Goal: Understand process/instructions: Learn how to perform a task or action

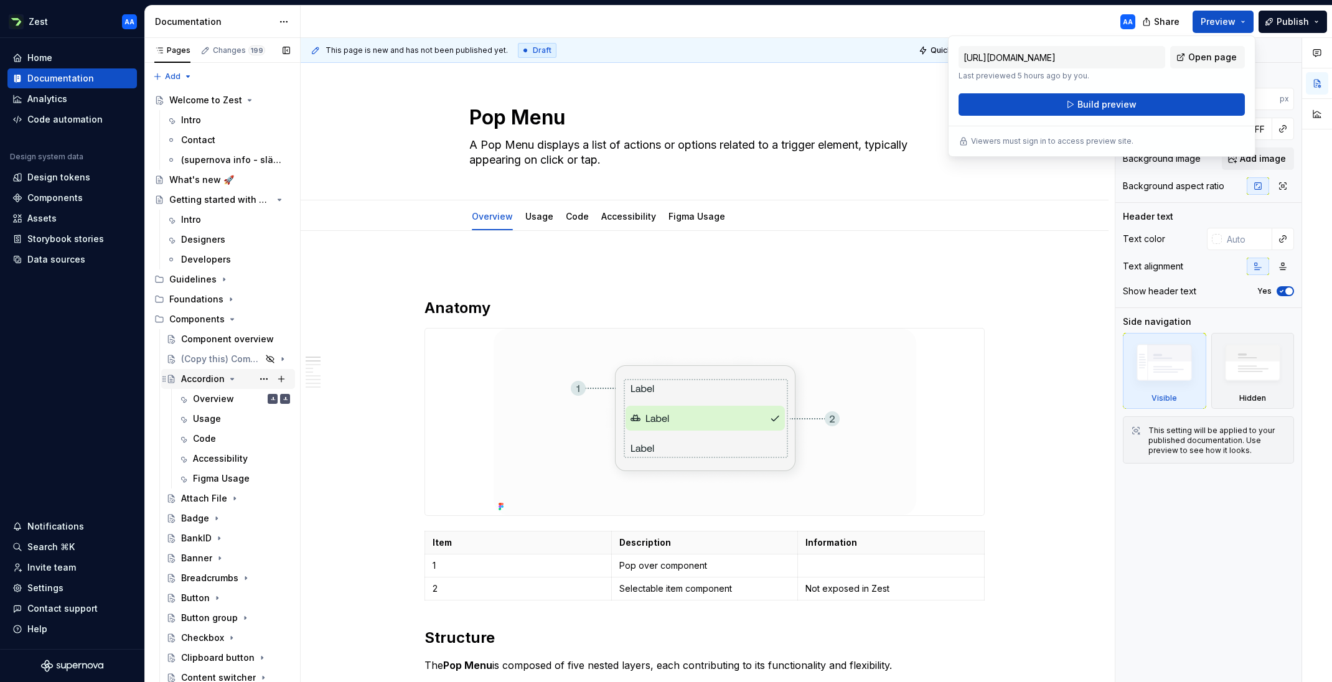
click at [230, 380] on icon "Page tree" at bounding box center [232, 379] width 10 height 10
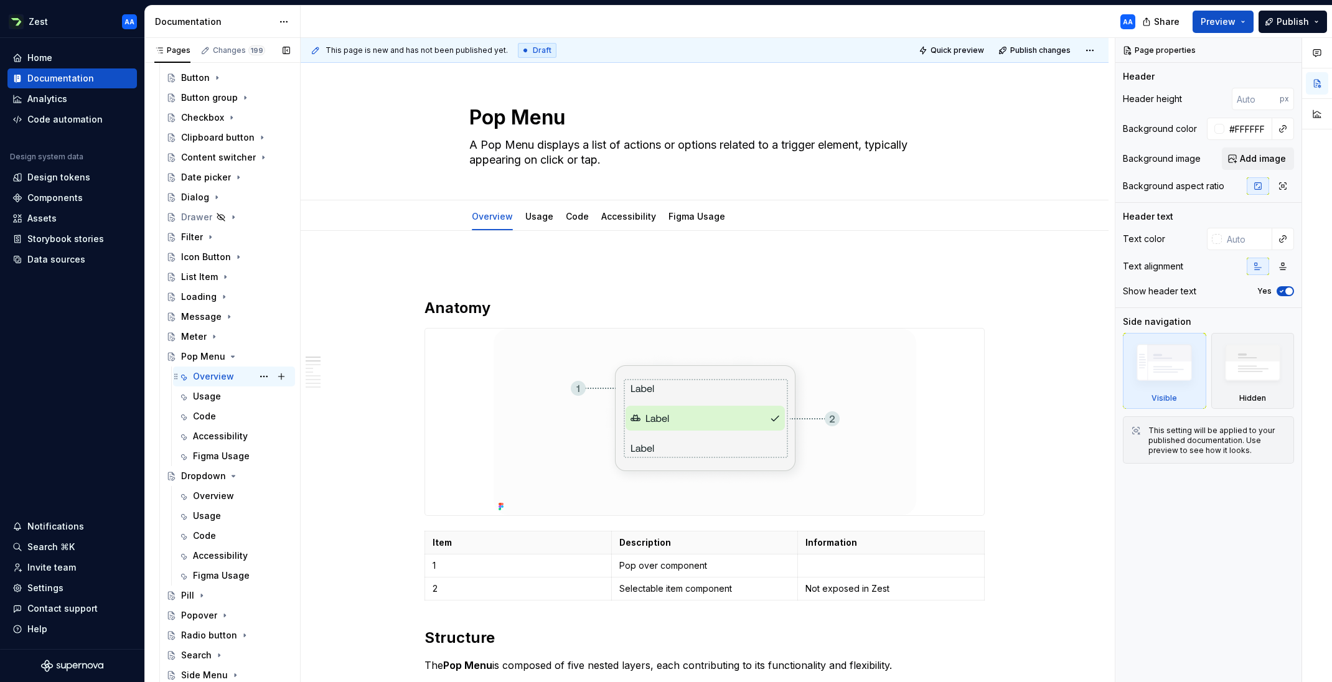
scroll to position [423, 0]
click at [202, 477] on div "Dropdown" at bounding box center [203, 473] width 45 height 12
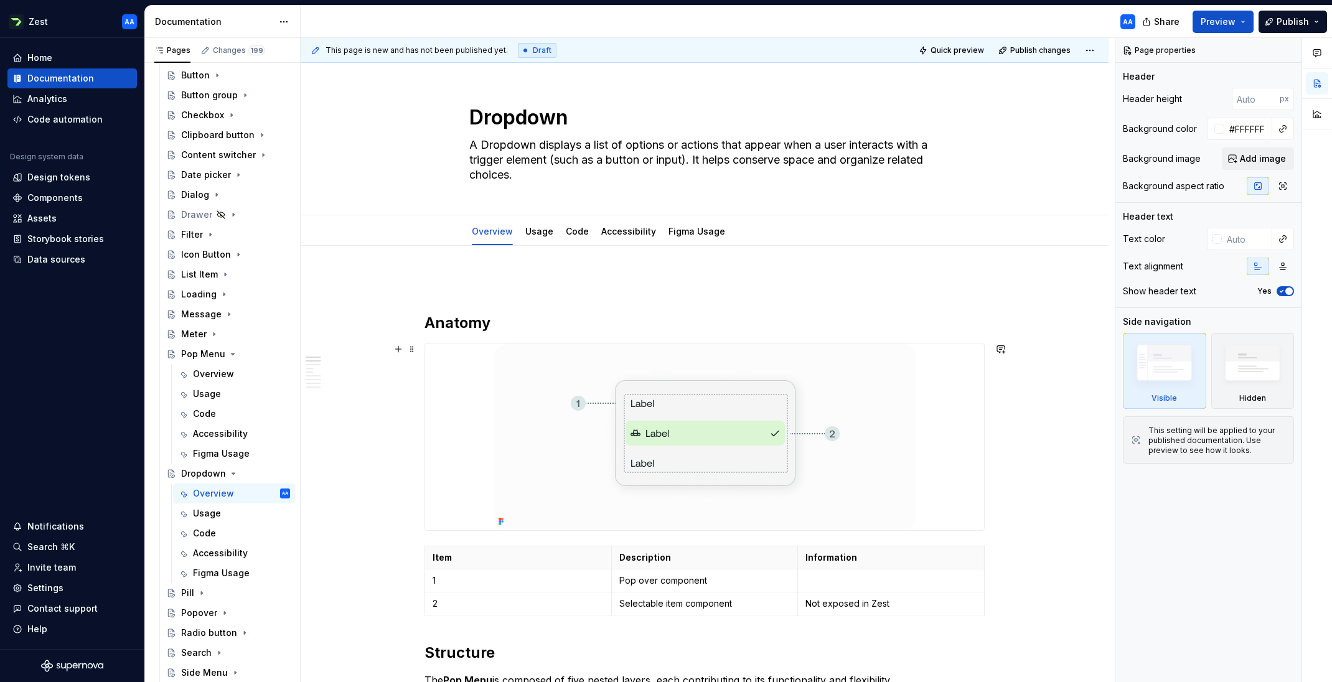
click at [604, 451] on img at bounding box center [704, 436] width 422 height 187
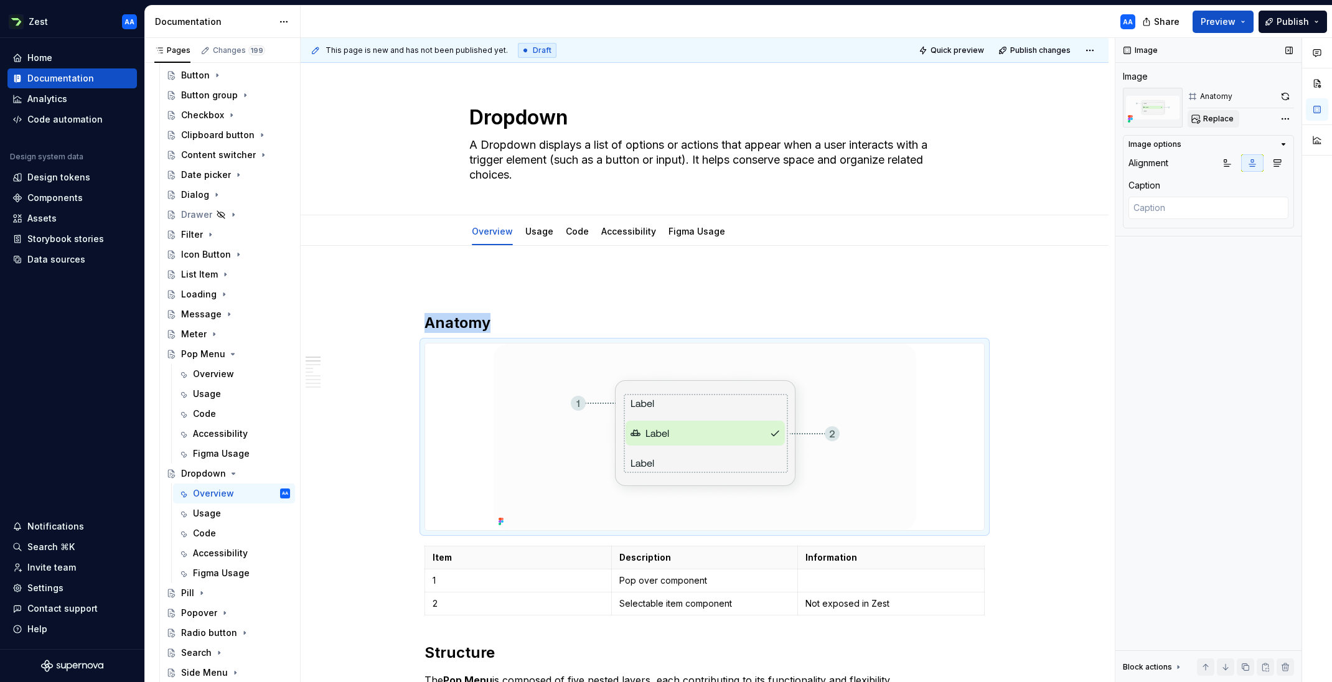
click at [1220, 118] on span "Replace" at bounding box center [1218, 119] width 30 height 10
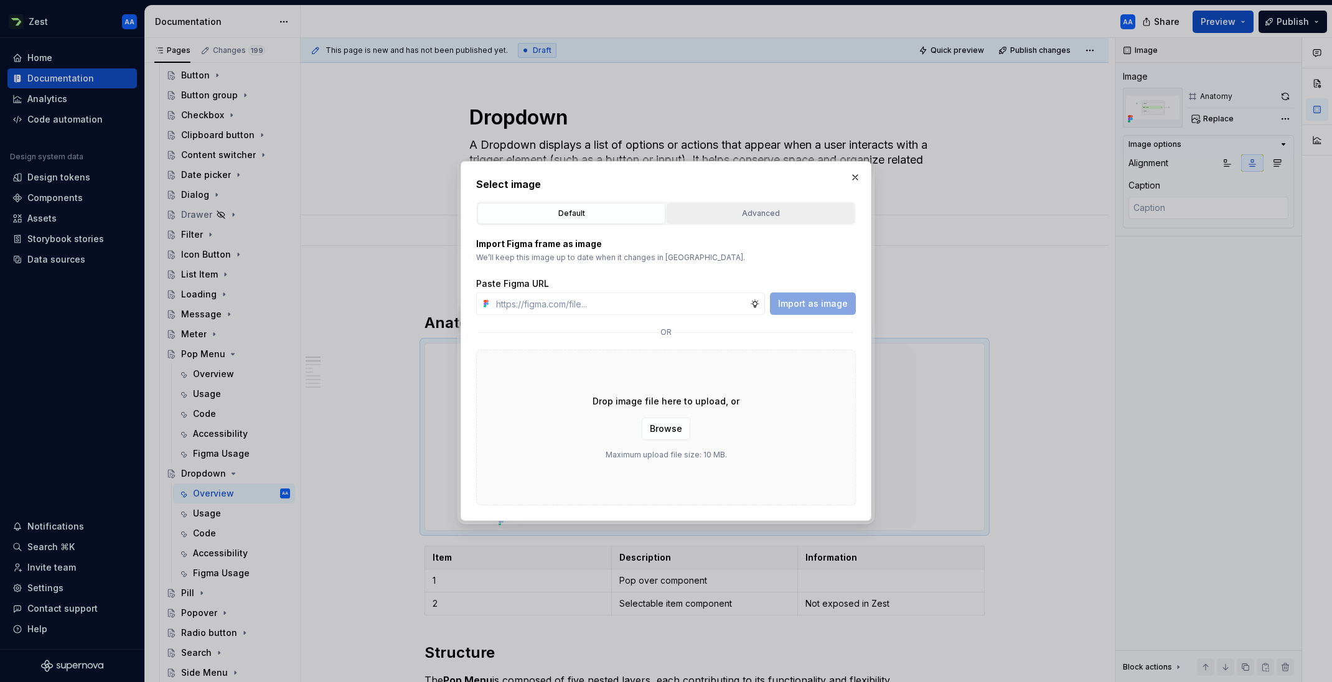
click at [782, 213] on div "Advanced" at bounding box center [760, 213] width 179 height 12
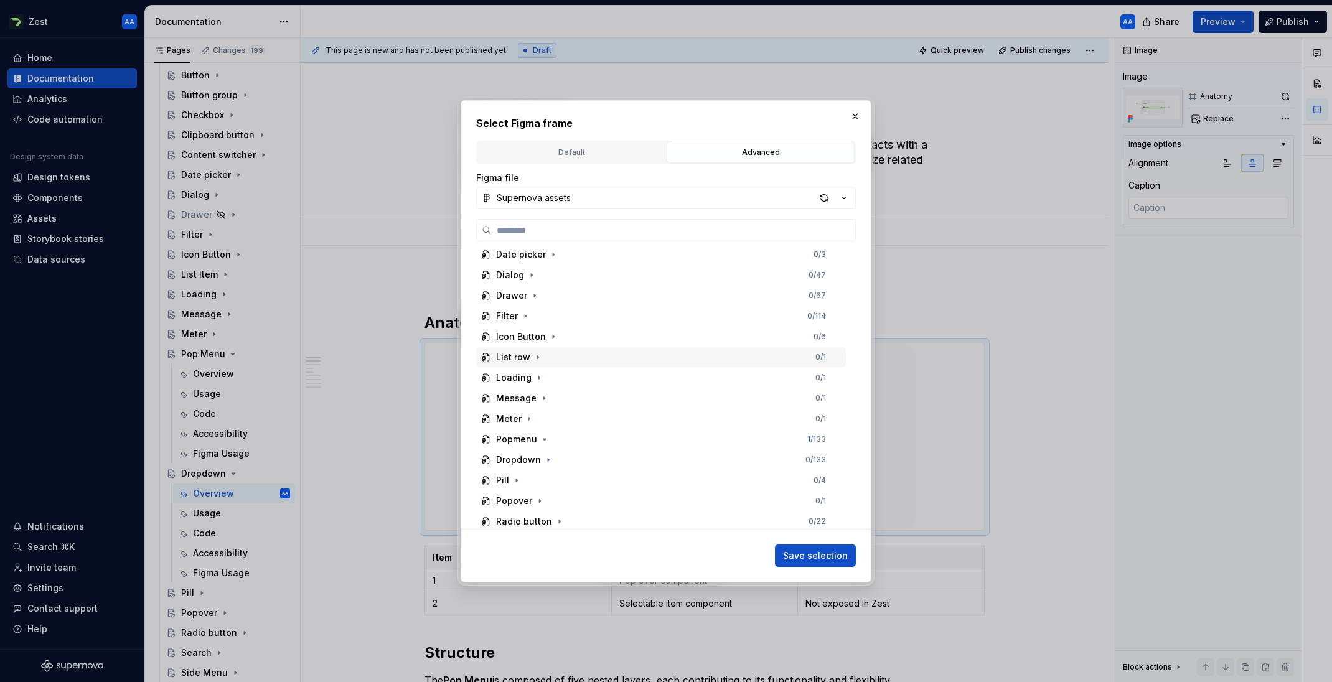
scroll to position [355, 0]
click at [518, 462] on div "Dropdown" at bounding box center [518, 458] width 45 height 12
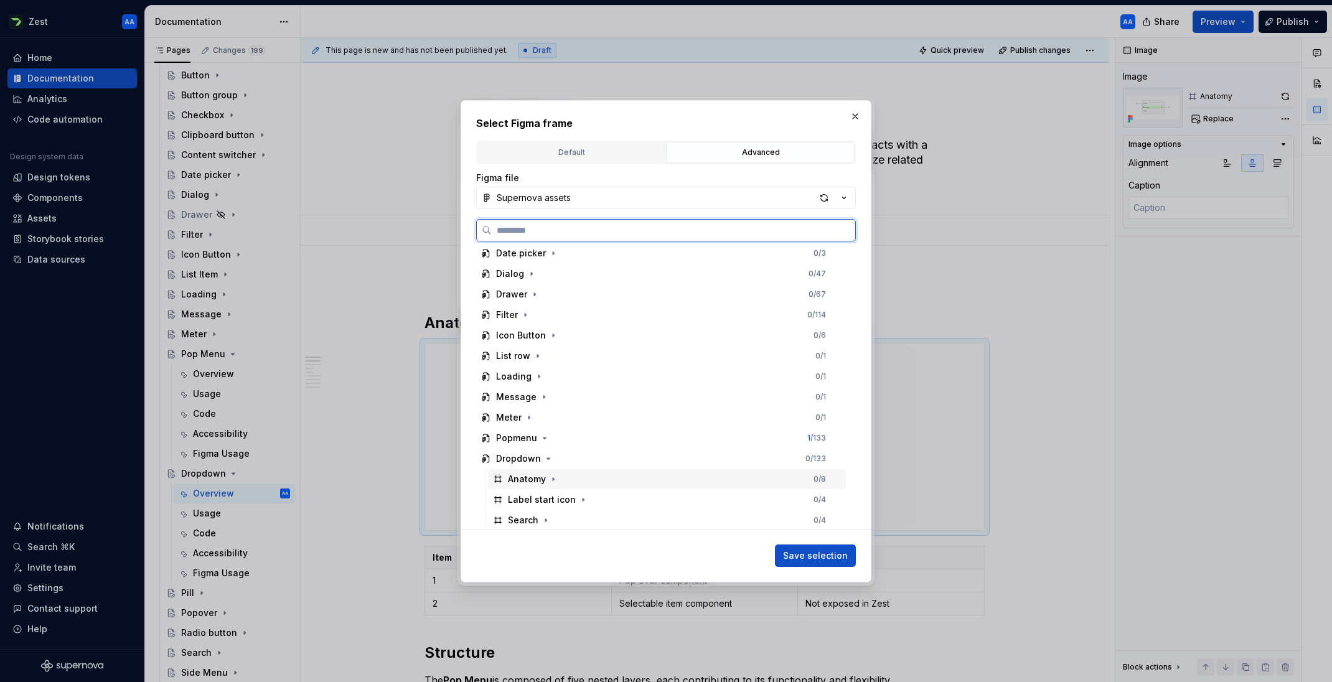
drag, startPoint x: 526, startPoint y: 478, endPoint x: 547, endPoint y: 485, distance: 22.2
click at [526, 478] on div "Anatomy" at bounding box center [527, 479] width 38 height 12
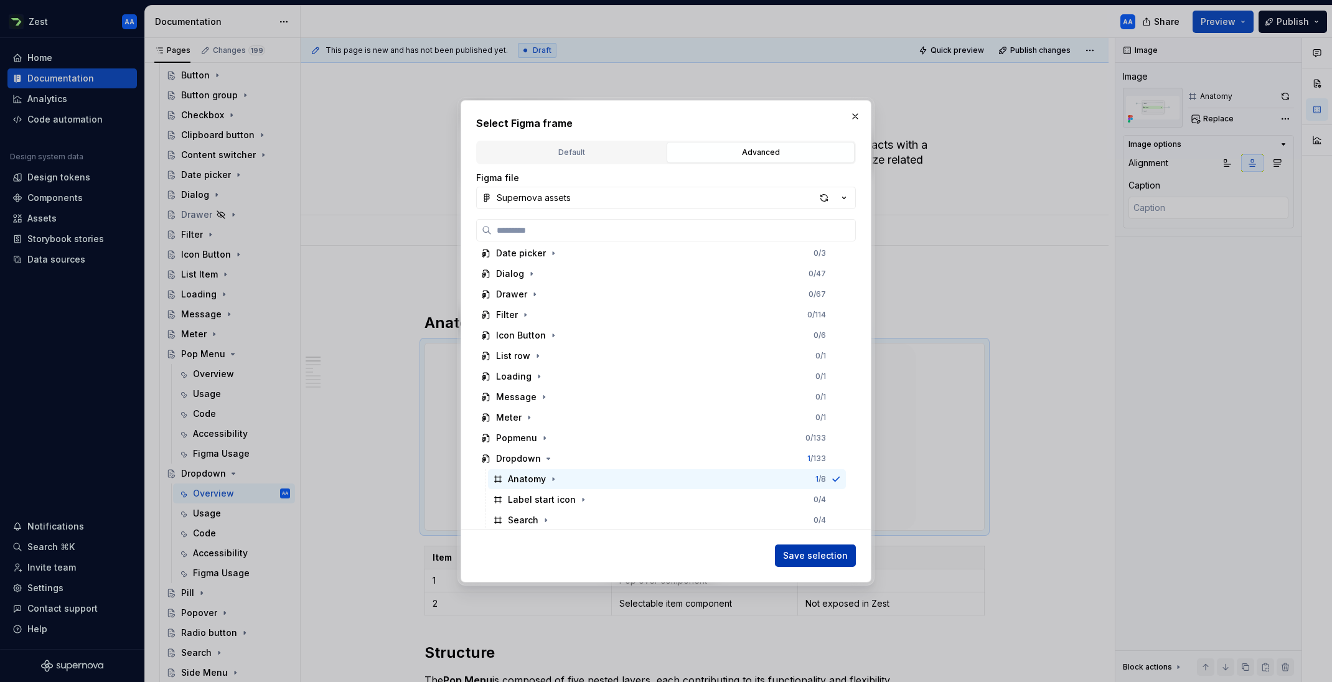
click at [814, 551] on span "Save selection" at bounding box center [815, 555] width 65 height 12
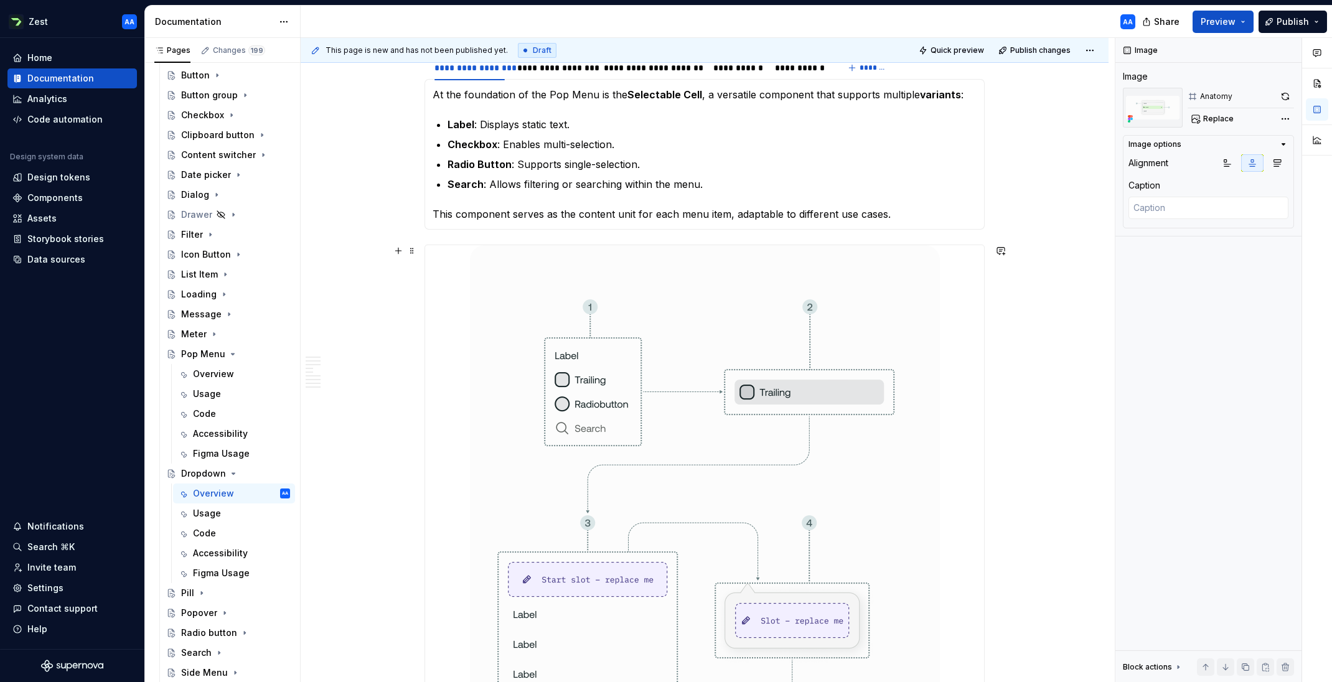
scroll to position [668, 0]
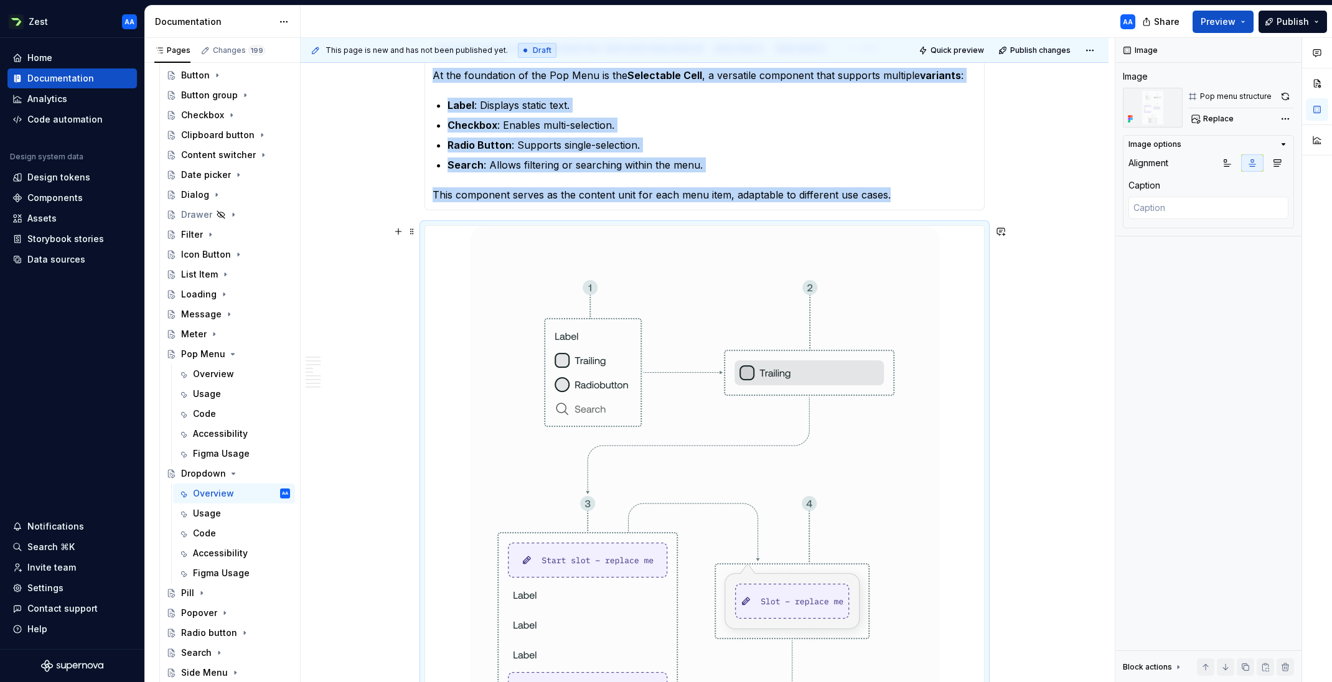
click at [926, 450] on img at bounding box center [705, 595] width 470 height 739
click at [1221, 115] on span "Replace" at bounding box center [1218, 119] width 30 height 10
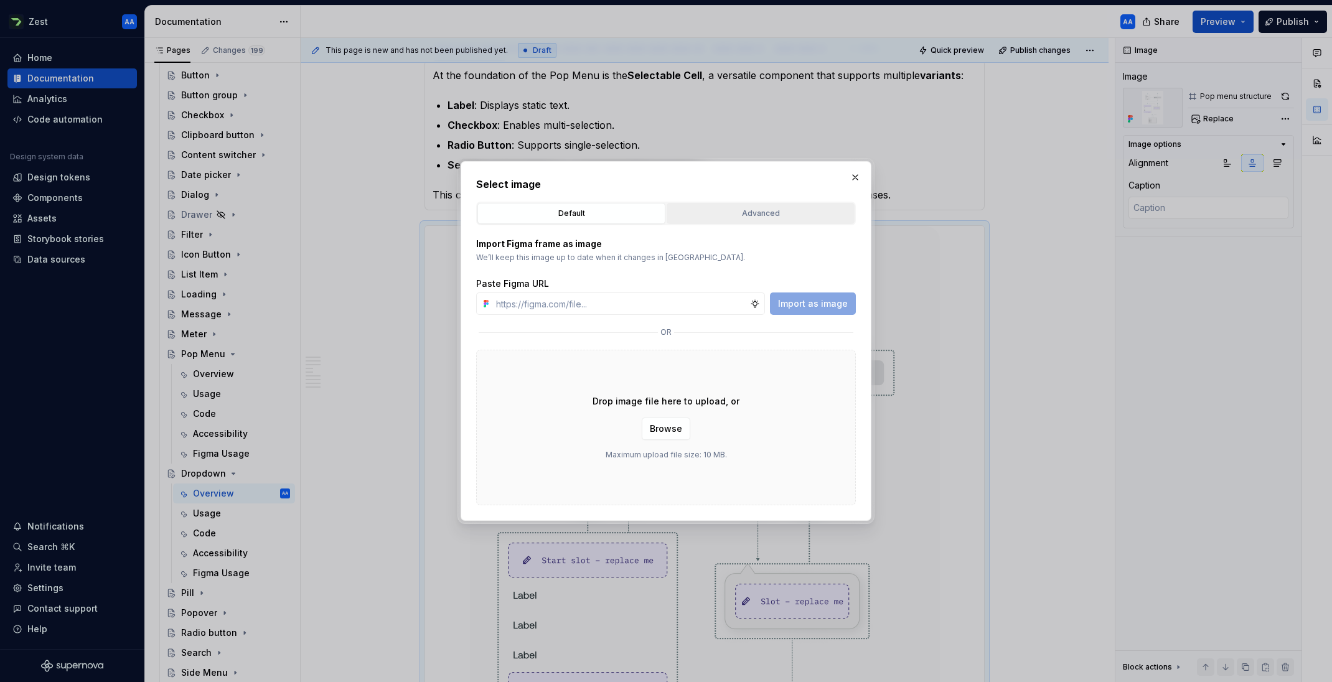
click at [773, 217] on div "Advanced" at bounding box center [760, 213] width 179 height 12
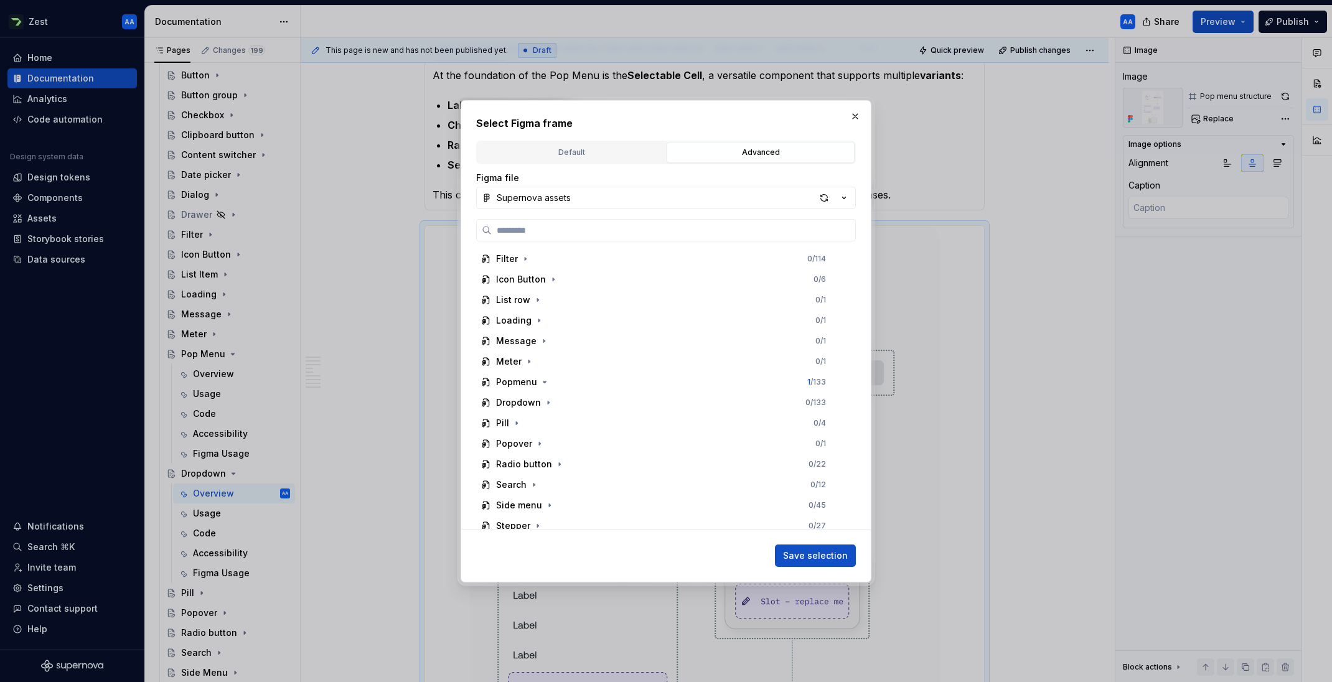
scroll to position [414, 0]
click at [550, 398] on icon "button" at bounding box center [548, 399] width 10 height 10
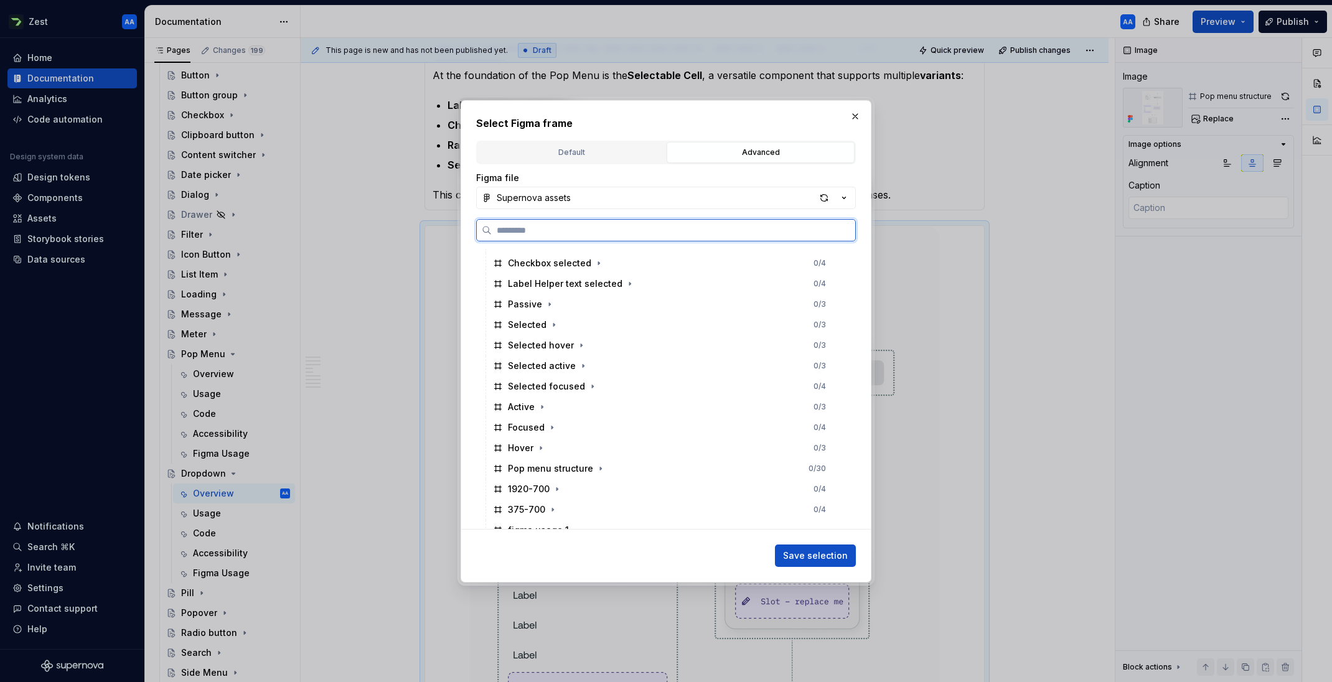
scroll to position [838, 0]
click at [557, 462] on div "Pop menu structure" at bounding box center [550, 468] width 85 height 12
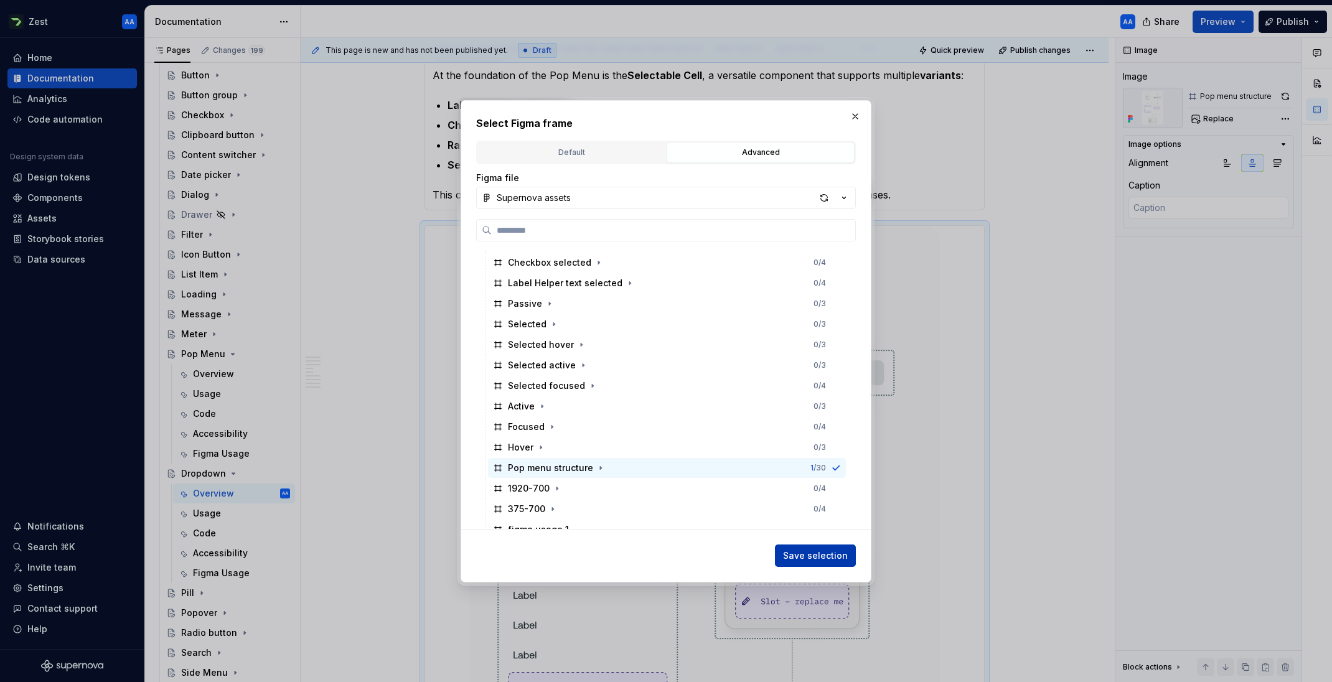
click at [813, 556] on span "Save selection" at bounding box center [815, 555] width 65 height 12
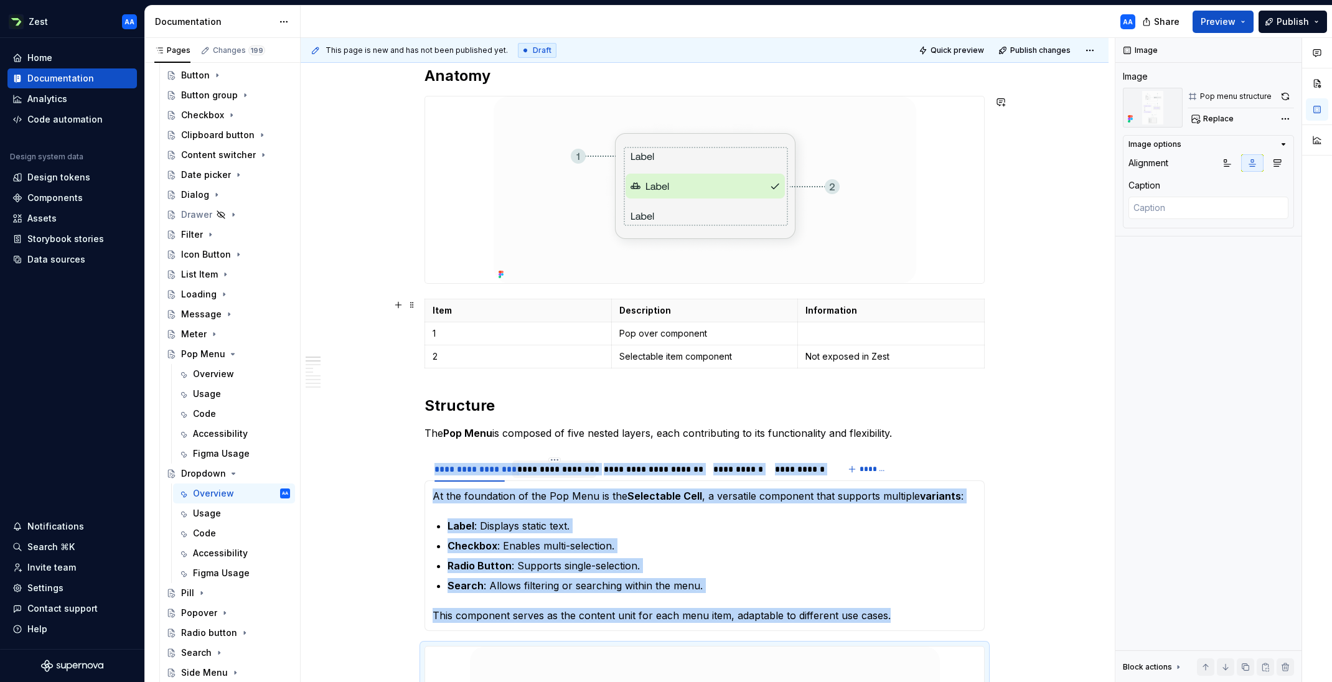
scroll to position [298, 0]
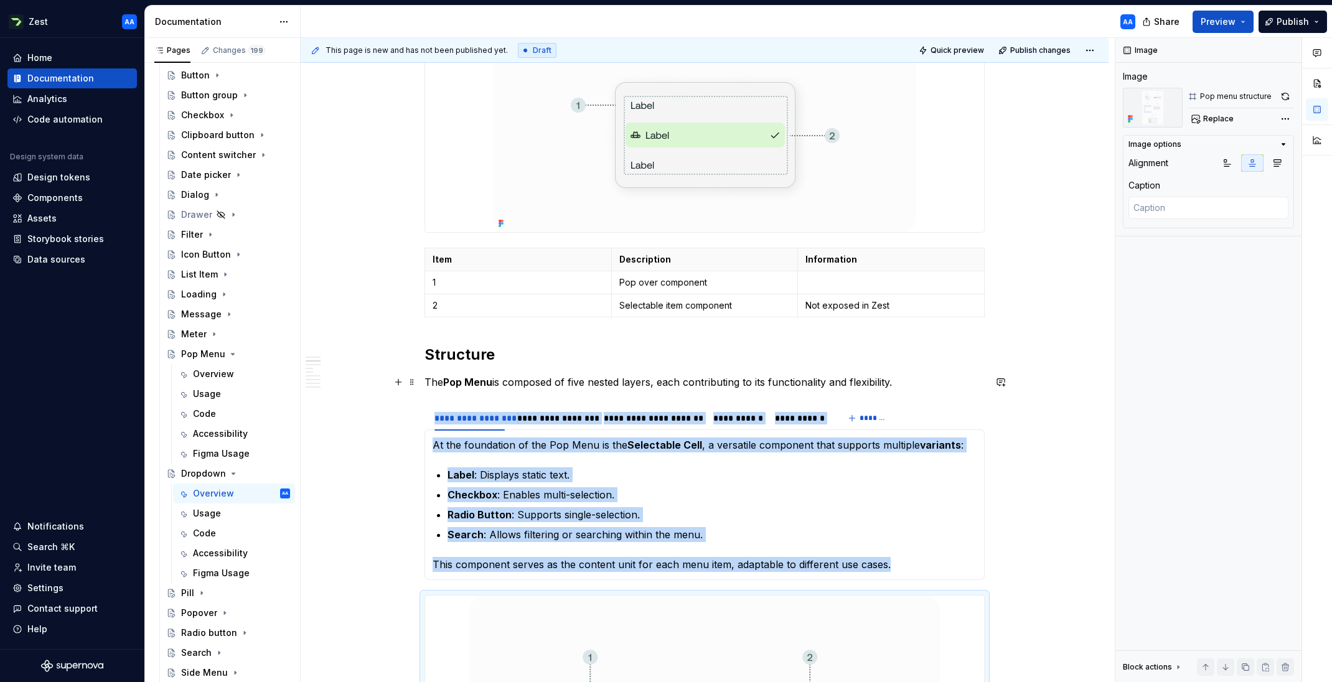
type textarea "*"
click at [475, 381] on strong "Pop Menu" at bounding box center [467, 382] width 49 height 12
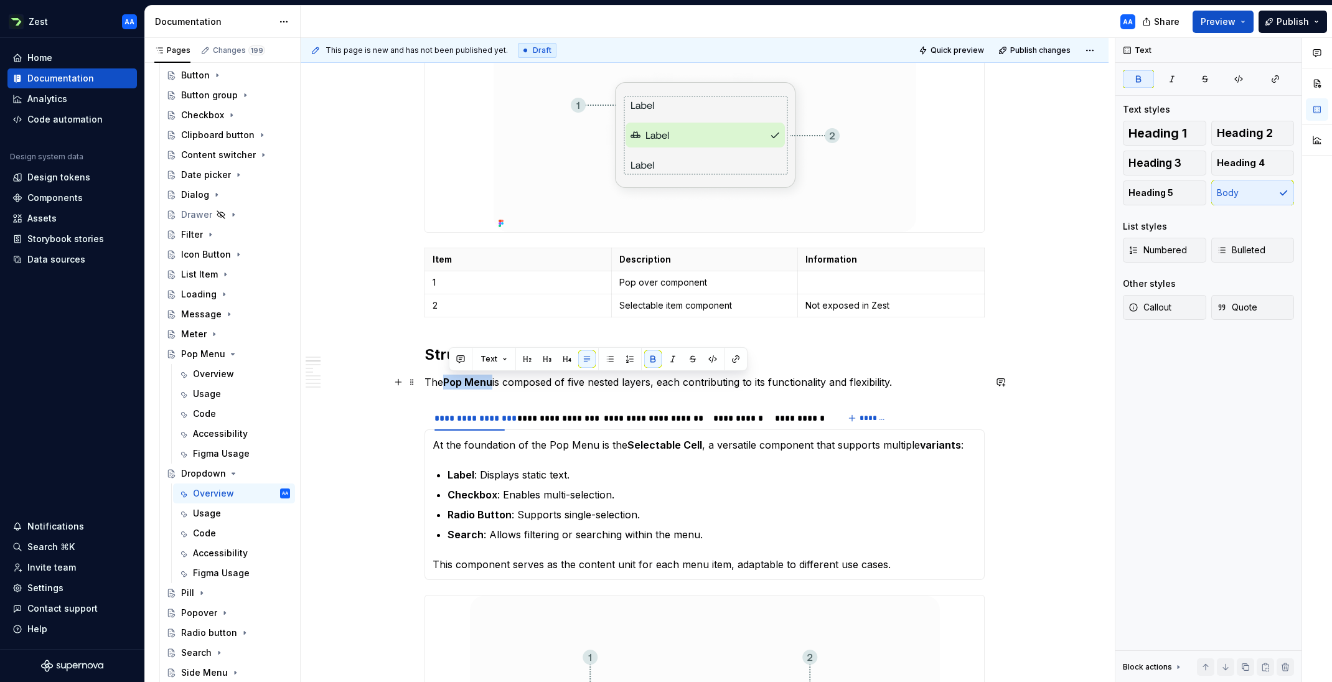
drag, startPoint x: 487, startPoint y: 381, endPoint x: 450, endPoint y: 381, distance: 36.1
click at [450, 381] on p "The Pop Menu is composed of five nested layers, each contributing to its functi…" at bounding box center [704, 382] width 560 height 15
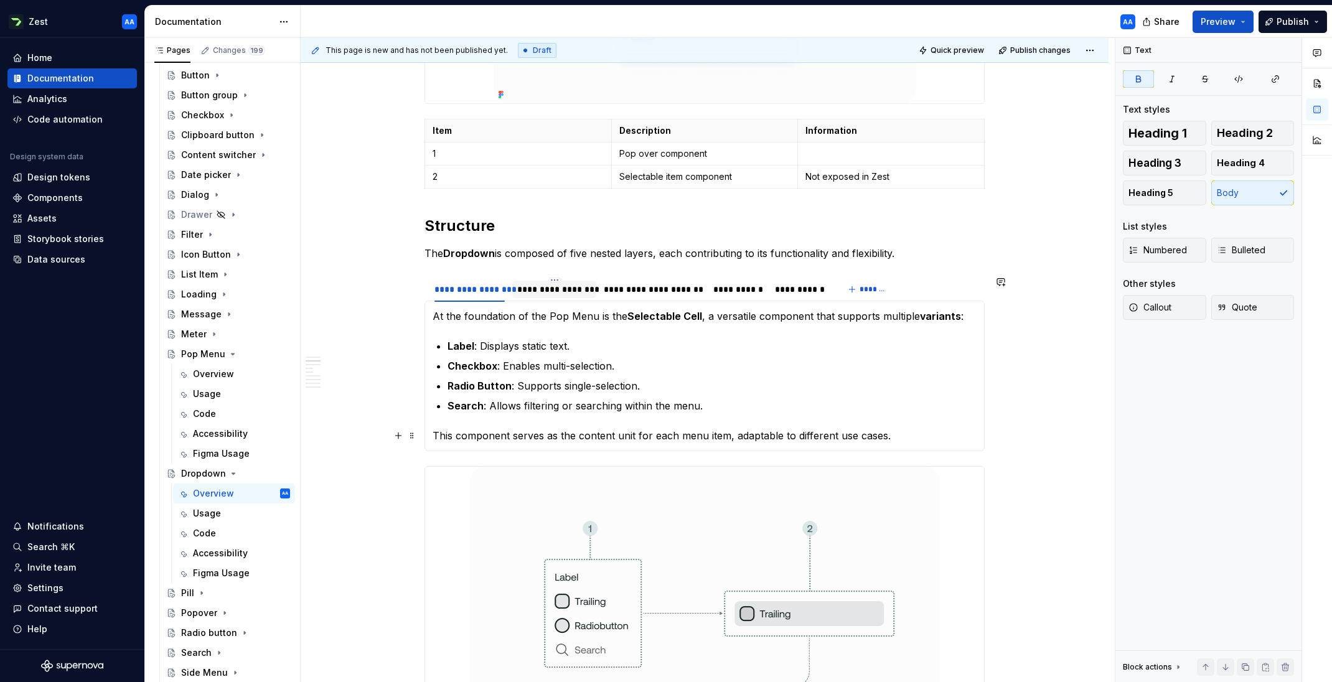
scroll to position [404, 0]
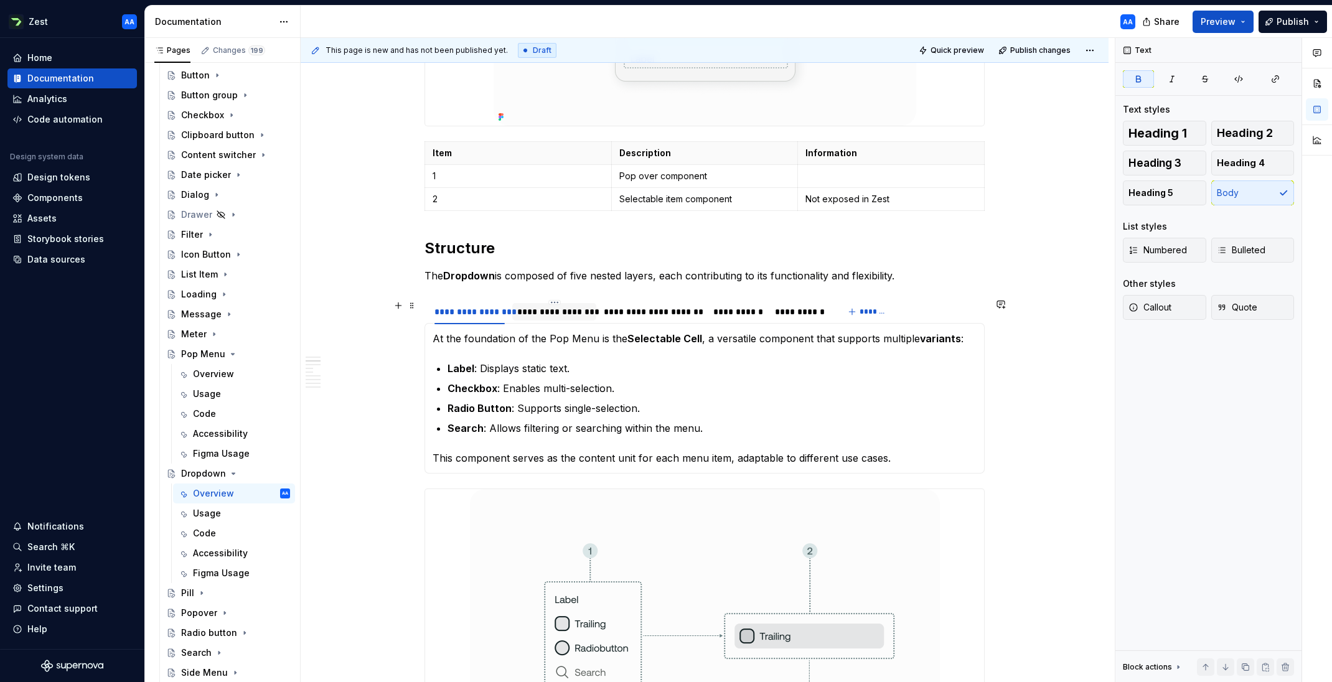
click at [551, 310] on div "**********" at bounding box center [554, 312] width 74 height 12
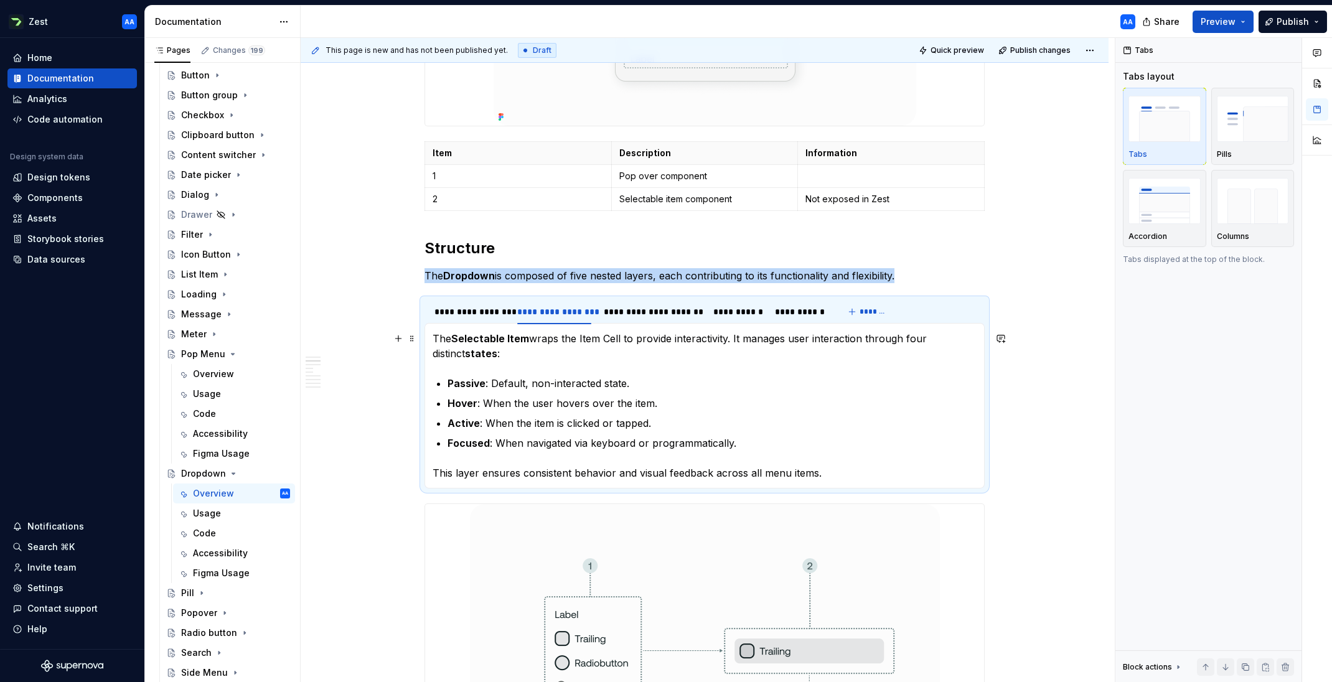
click at [591, 339] on p "The Selectable Item wraps the Item Cell to provide interactivity. It manages us…" at bounding box center [704, 346] width 544 height 30
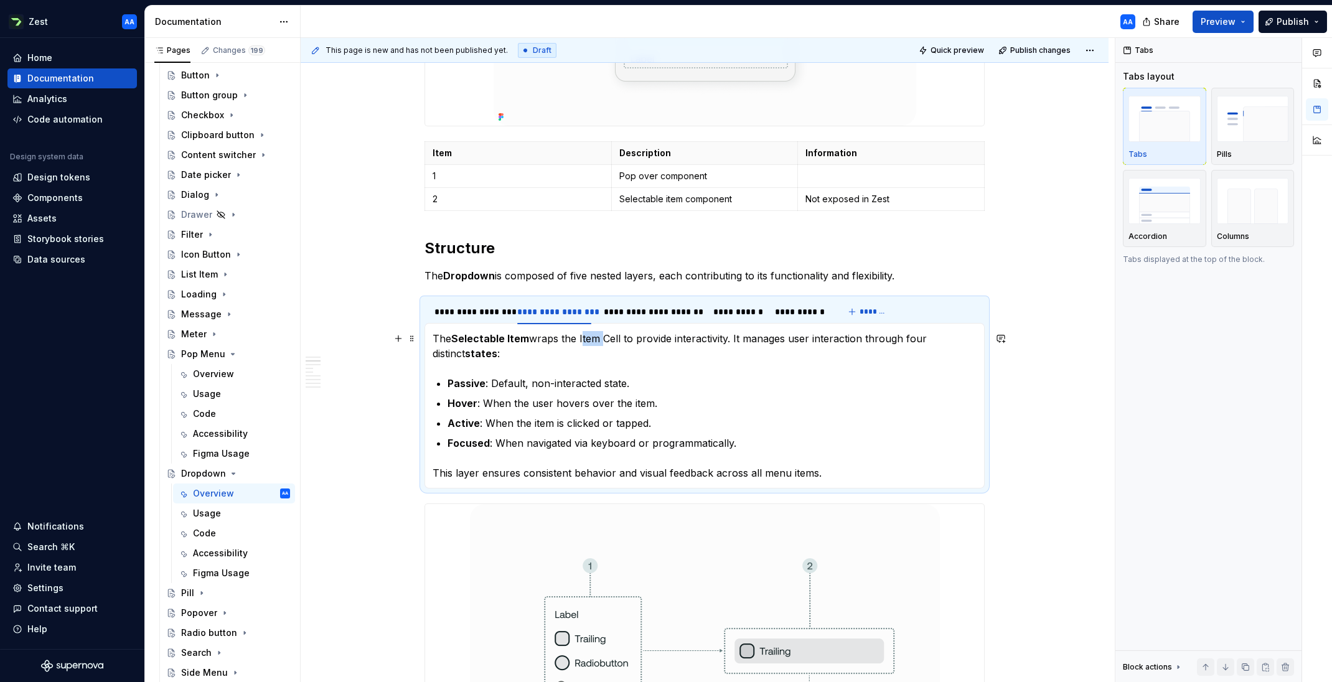
click at [591, 339] on p "The Selectable Item wraps the Item Cell to provide interactivity. It manages us…" at bounding box center [704, 346] width 544 height 30
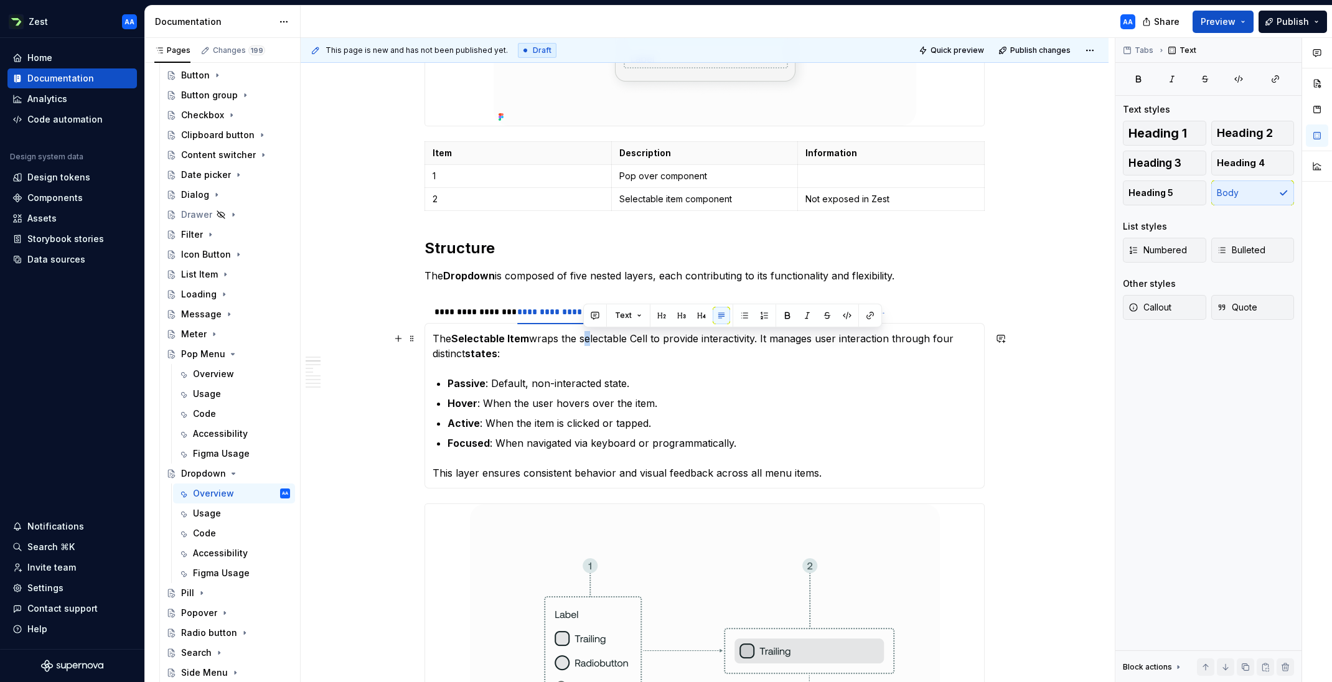
click at [585, 340] on p "The Selectable Item wraps the selectable Cell to provide interactivity. It mana…" at bounding box center [704, 346] width 544 height 30
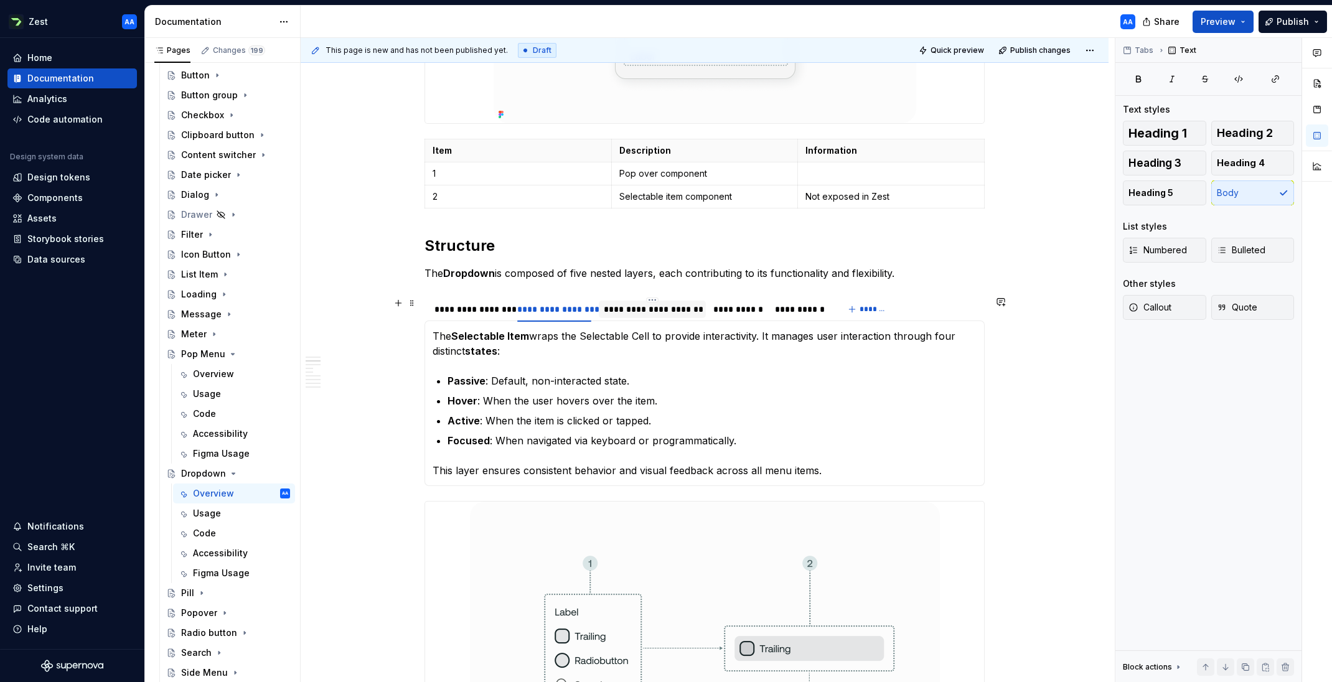
click at [666, 313] on div "**********" at bounding box center [652, 309] width 97 height 12
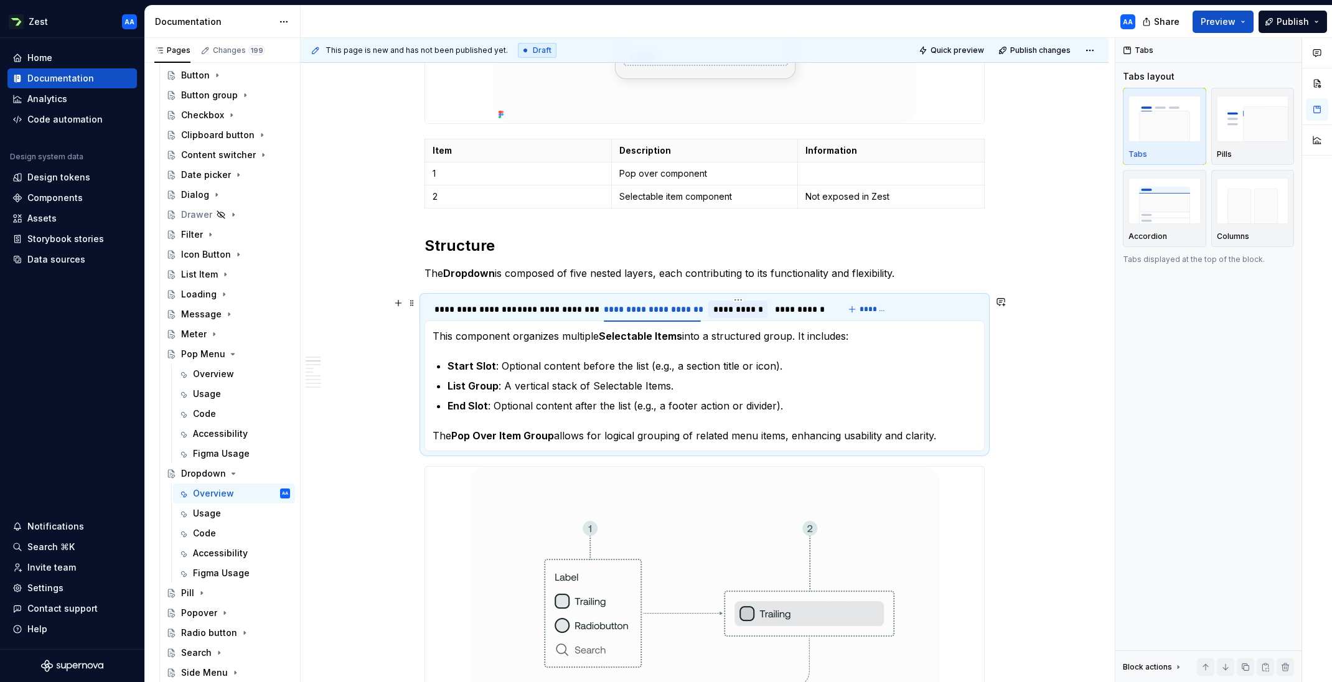
click at [747, 309] on div "**********" at bounding box center [737, 309] width 49 height 12
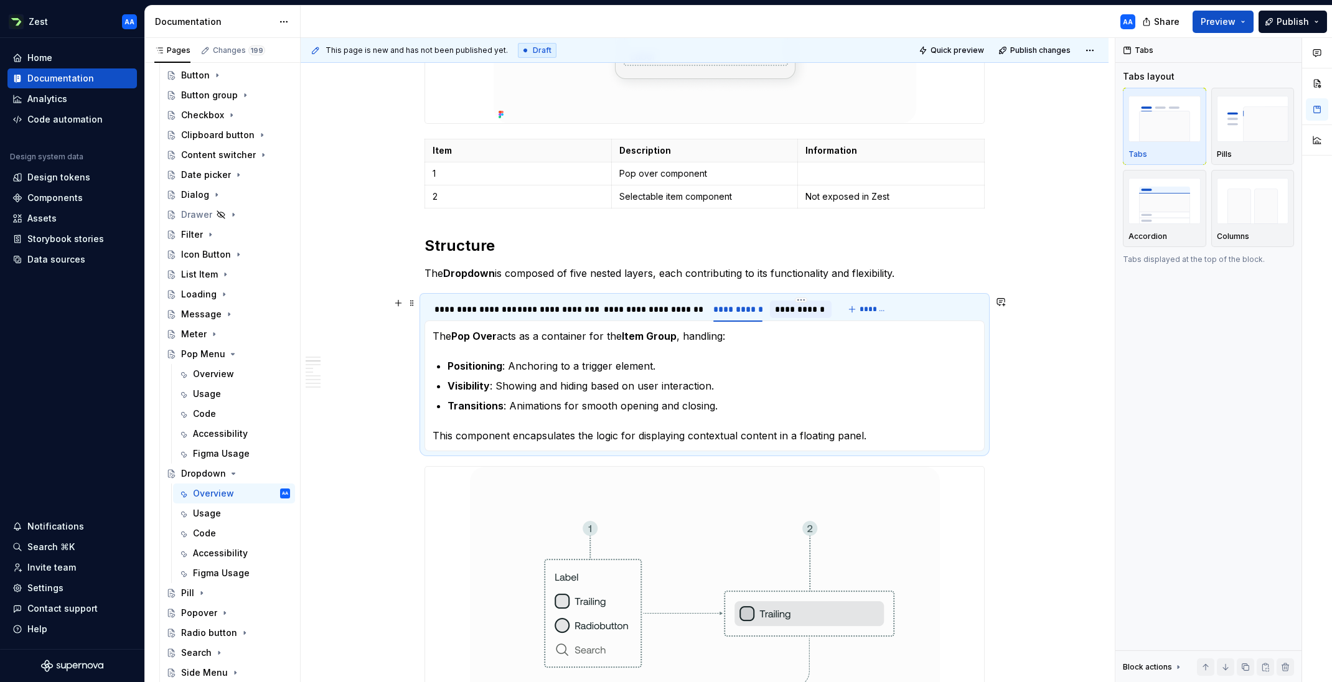
click at [799, 312] on div "**********" at bounding box center [801, 309] width 52 height 12
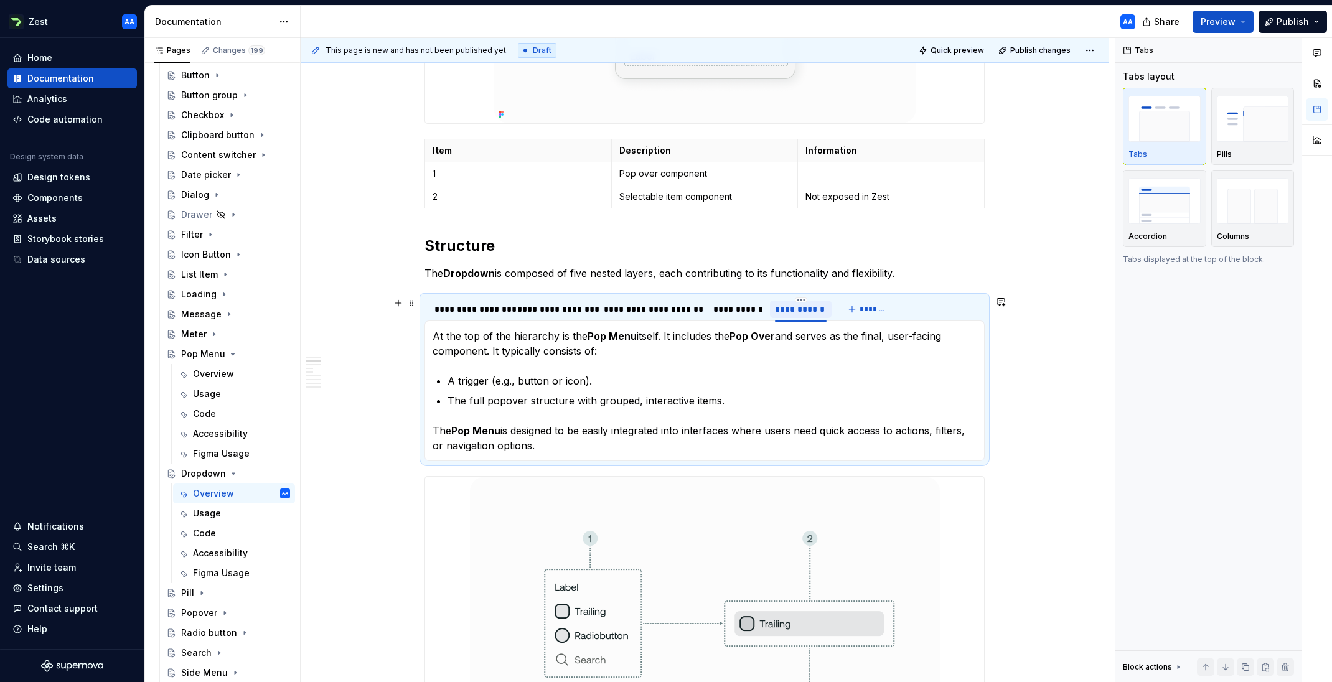
click at [801, 309] on div "**********" at bounding box center [801, 309] width 52 height 12
click at [800, 310] on div "**********" at bounding box center [801, 309] width 52 height 12
click at [800, 310] on input "**********" at bounding box center [801, 308] width 62 height 22
click at [790, 310] on input "**********" at bounding box center [801, 308] width 62 height 22
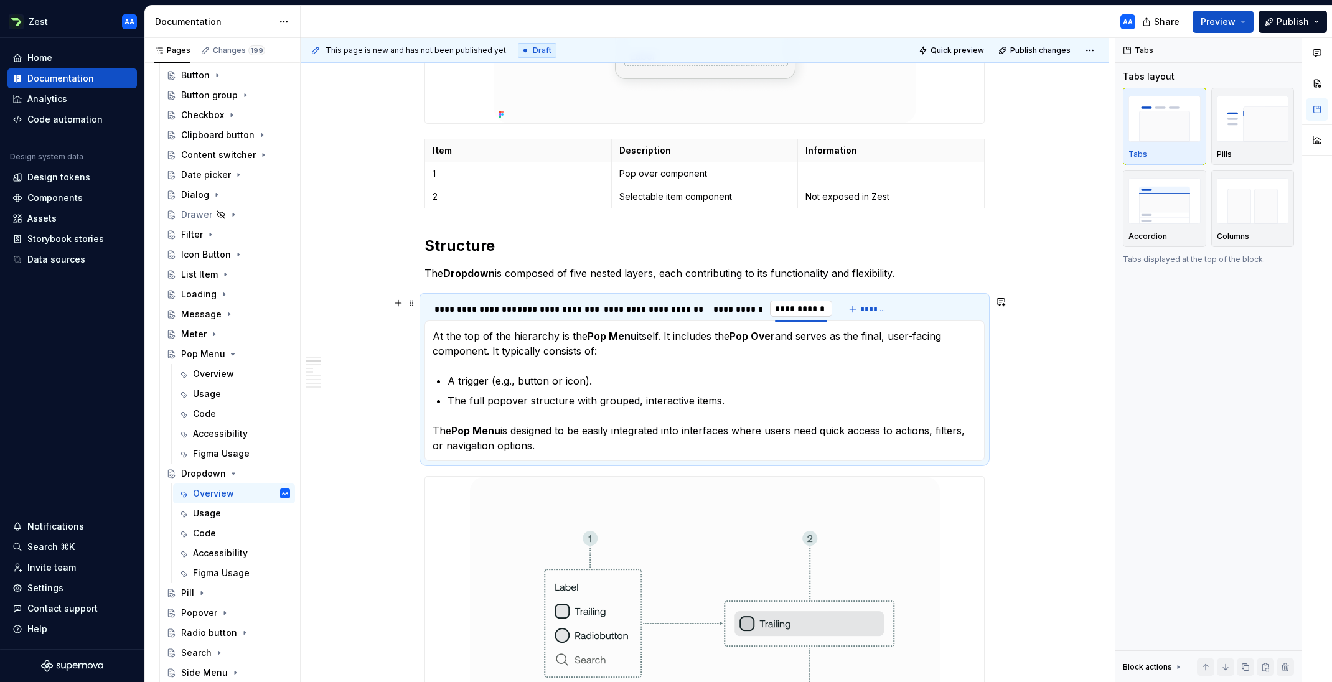
drag, startPoint x: 790, startPoint y: 310, endPoint x: 818, endPoint y: 311, distance: 28.6
click at [818, 311] on input "**********" at bounding box center [801, 308] width 62 height 22
type input "**********"
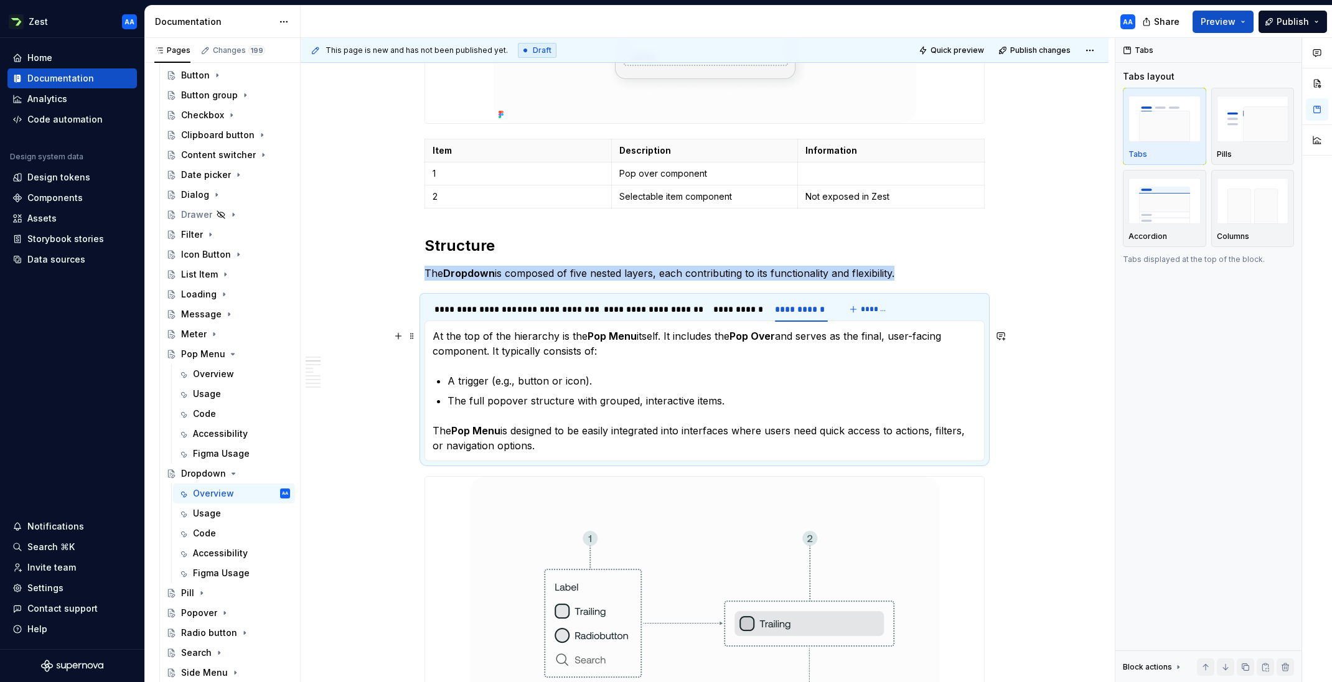
click at [592, 335] on strong "Pop Menu" at bounding box center [611, 336] width 49 height 12
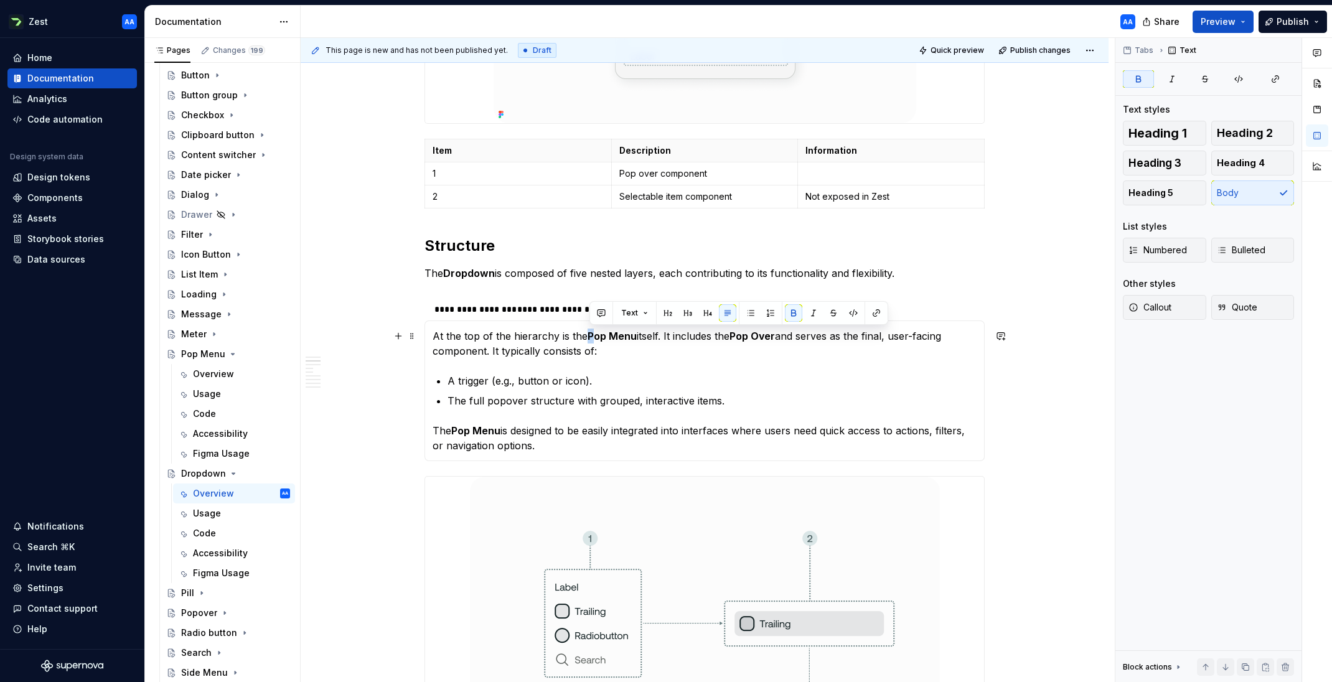
click at [591, 335] on strong "Pop Menu" at bounding box center [611, 336] width 49 height 12
drag, startPoint x: 591, startPoint y: 335, endPoint x: 636, endPoint y: 337, distance: 44.8
click at [636, 337] on strong "Pop Menu" at bounding box center [611, 336] width 49 height 12
click at [500, 430] on strong "Pop Menu" at bounding box center [475, 430] width 49 height 12
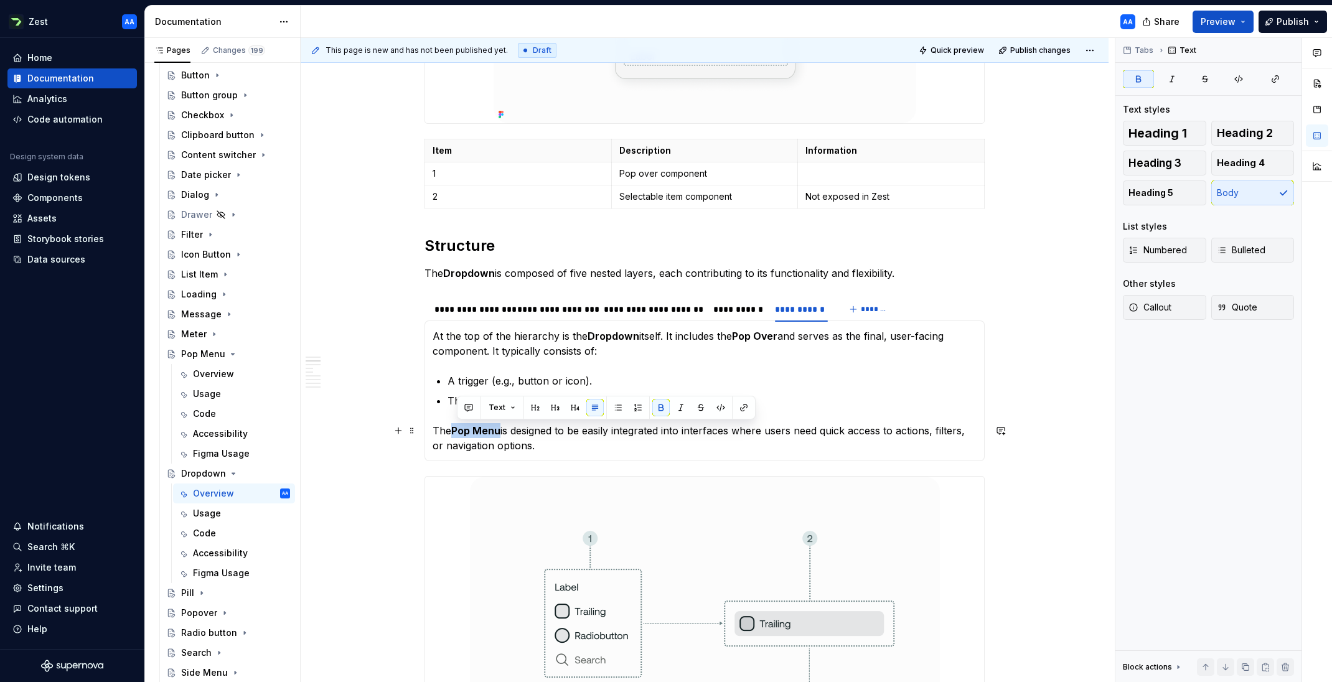
drag, startPoint x: 506, startPoint y: 431, endPoint x: 459, endPoint y: 431, distance: 46.7
click at [459, 431] on p "The Pop Menu is designed to be easily integrated into interfaces where users ne…" at bounding box center [704, 438] width 544 height 30
click at [478, 446] on p "The Dropdown is designed to be easily integrated into interfaces where users ne…" at bounding box center [704, 438] width 544 height 30
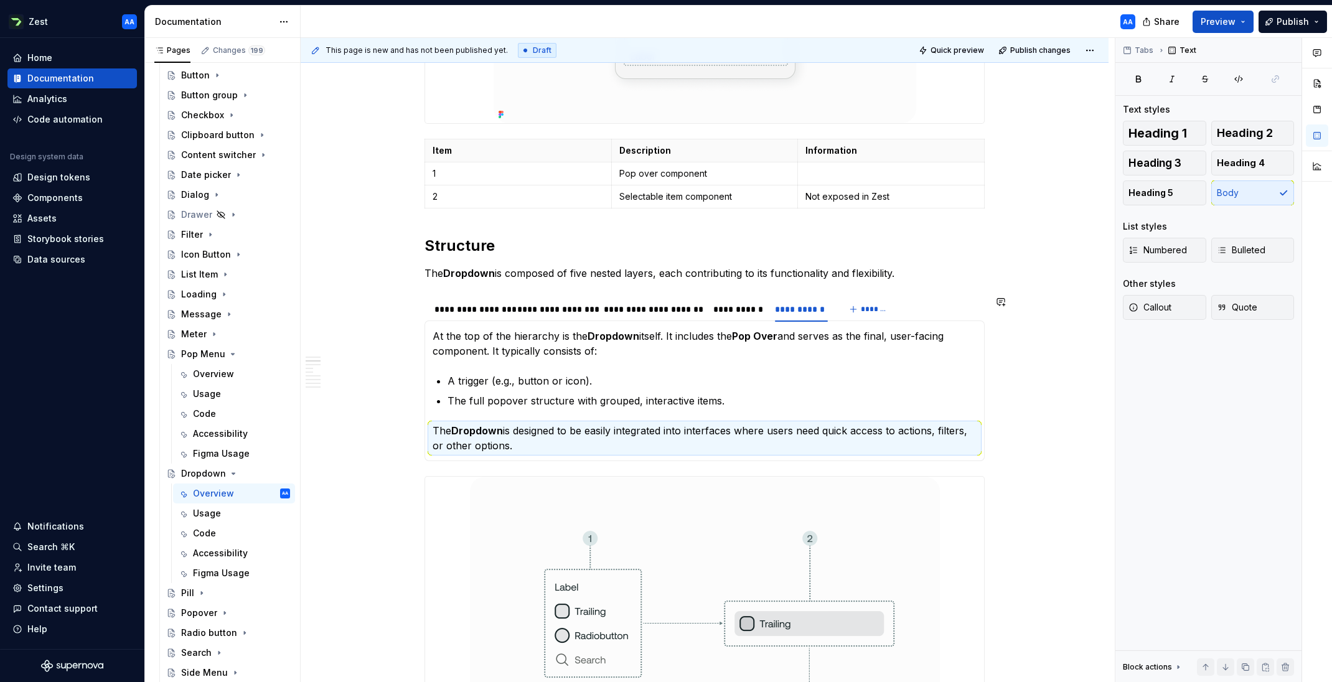
click at [515, 461] on section "**********" at bounding box center [704, 379] width 560 height 166
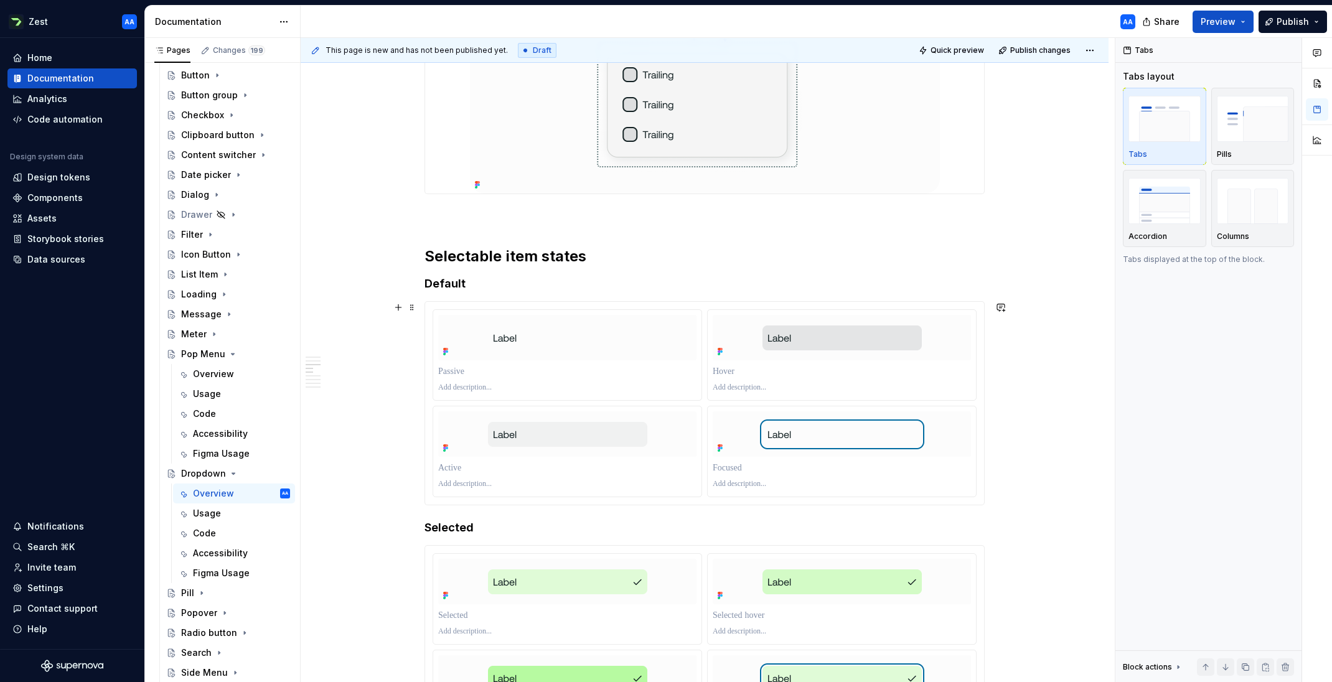
scroll to position [1468, 0]
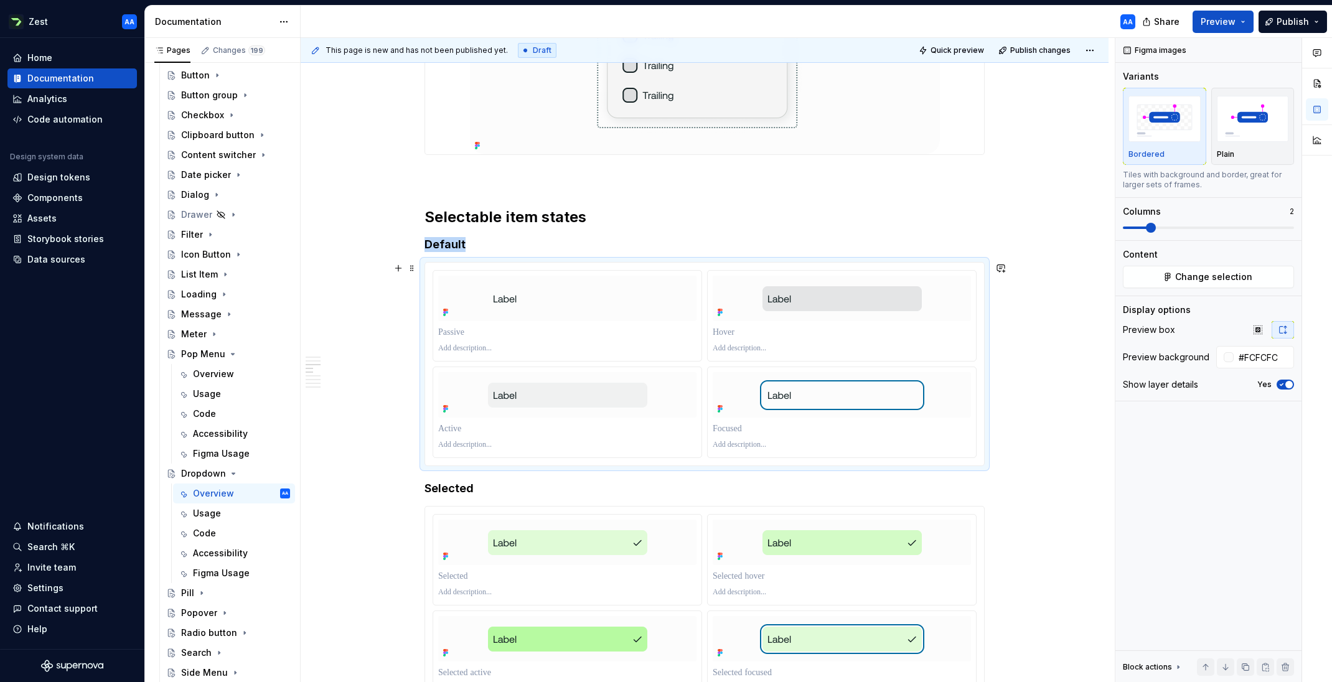
click at [453, 267] on div at bounding box center [704, 364] width 559 height 203
click at [1215, 276] on span "Change selection" at bounding box center [1213, 277] width 77 height 12
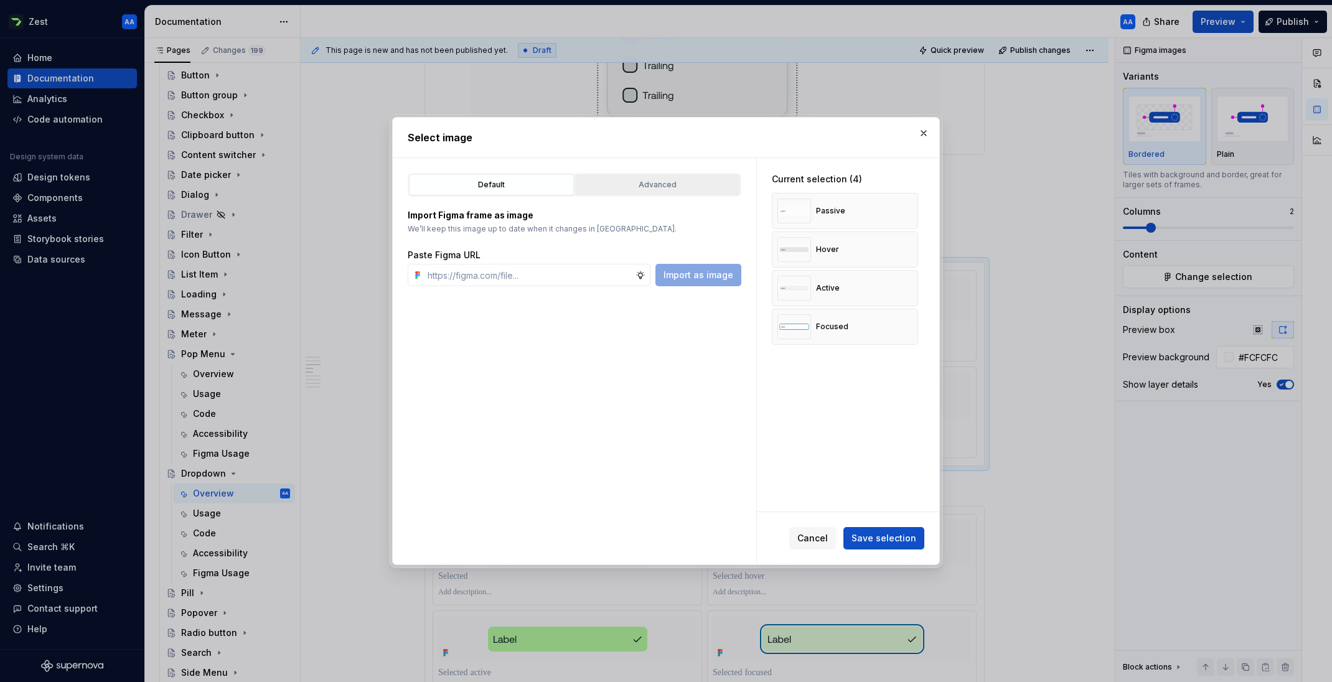
click at [661, 184] on div "Advanced" at bounding box center [657, 185] width 156 height 12
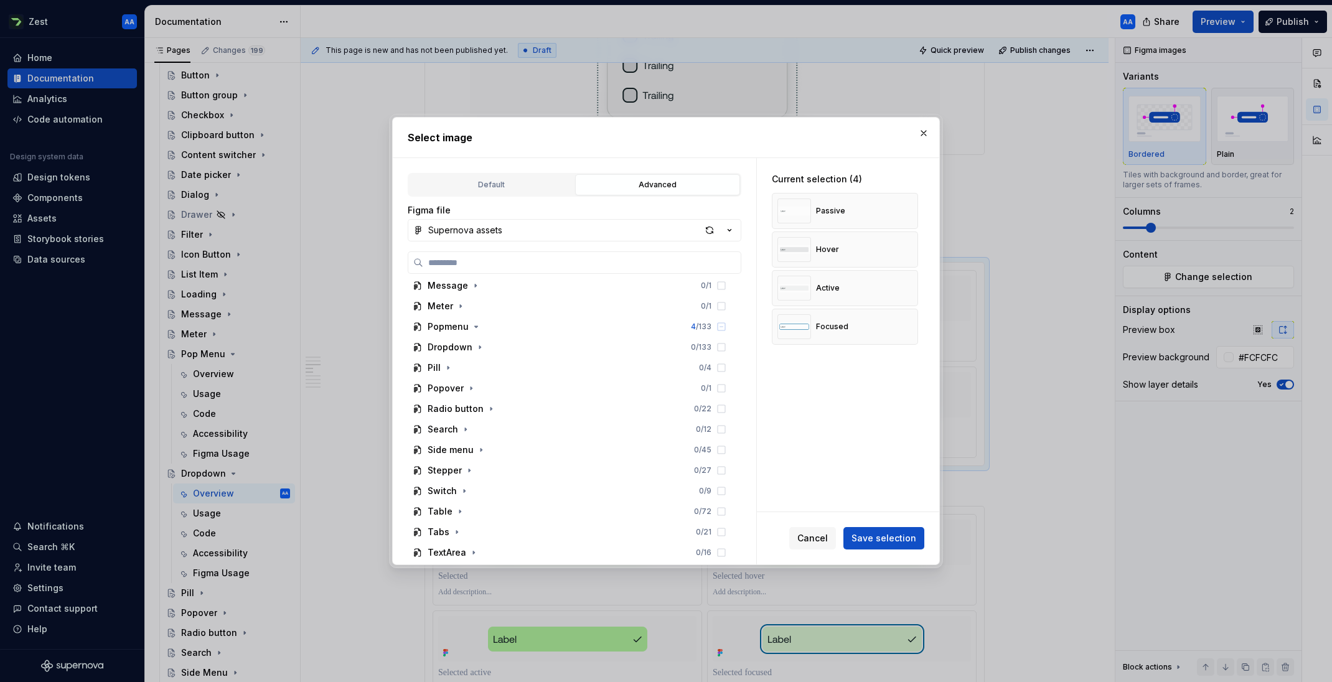
scroll to position [499, 0]
click at [471, 345] on div "Dropdown" at bounding box center [456, 346] width 58 height 12
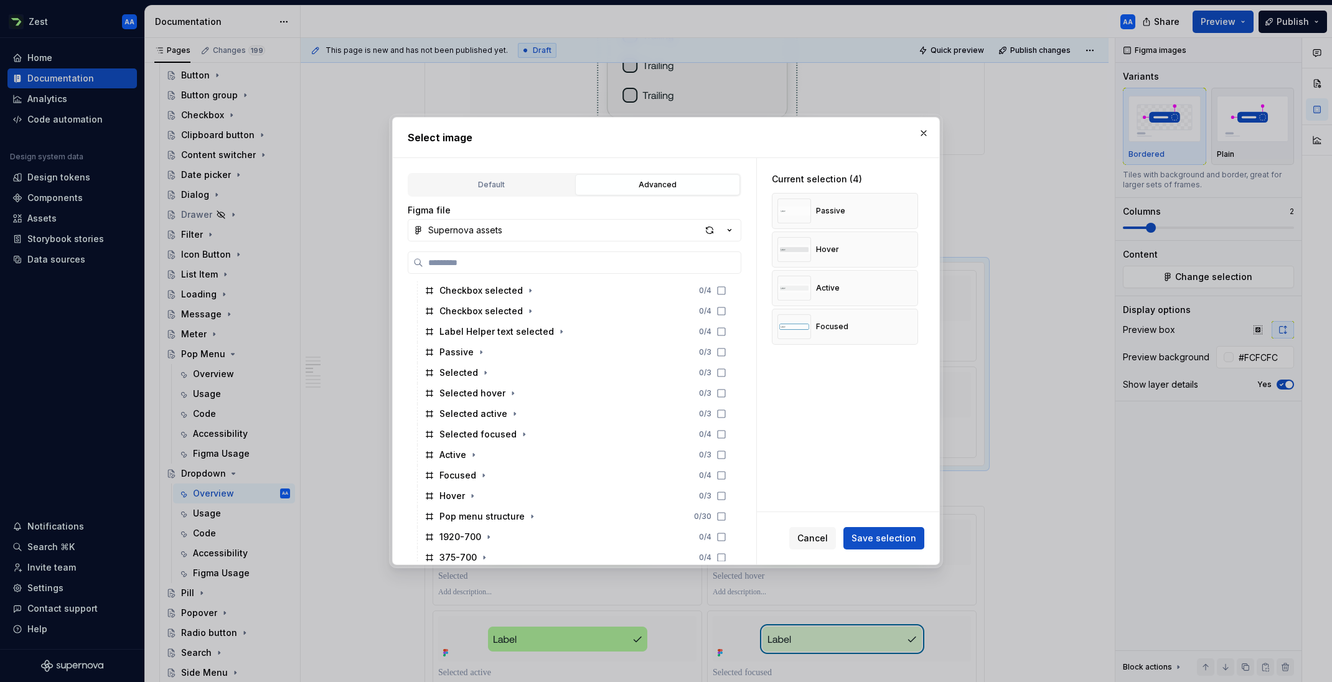
scroll to position [821, 0]
click at [912, 326] on button "button" at bounding box center [903, 326] width 17 height 17
drag, startPoint x: 911, startPoint y: 287, endPoint x: 912, endPoint y: 266, distance: 20.5
click at [911, 282] on button "button" at bounding box center [903, 287] width 17 height 17
click at [910, 254] on button "button" at bounding box center [903, 249] width 17 height 17
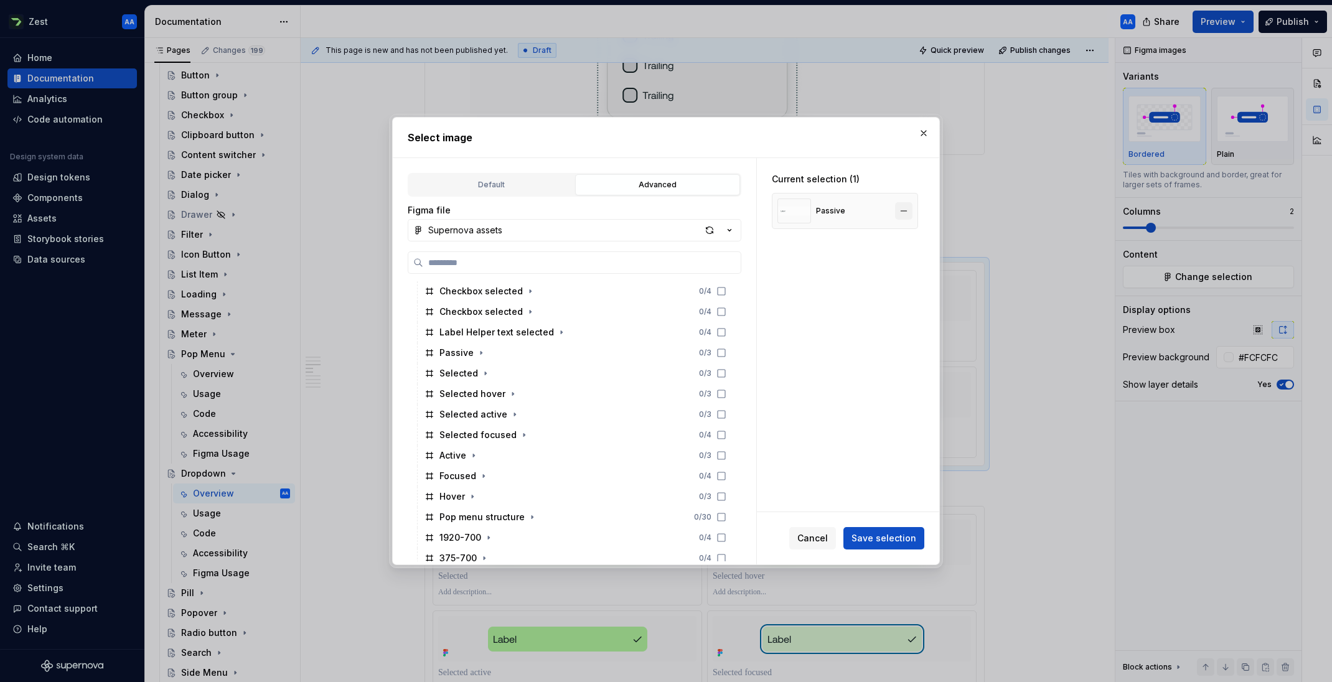
click at [905, 211] on button "button" at bounding box center [903, 210] width 17 height 17
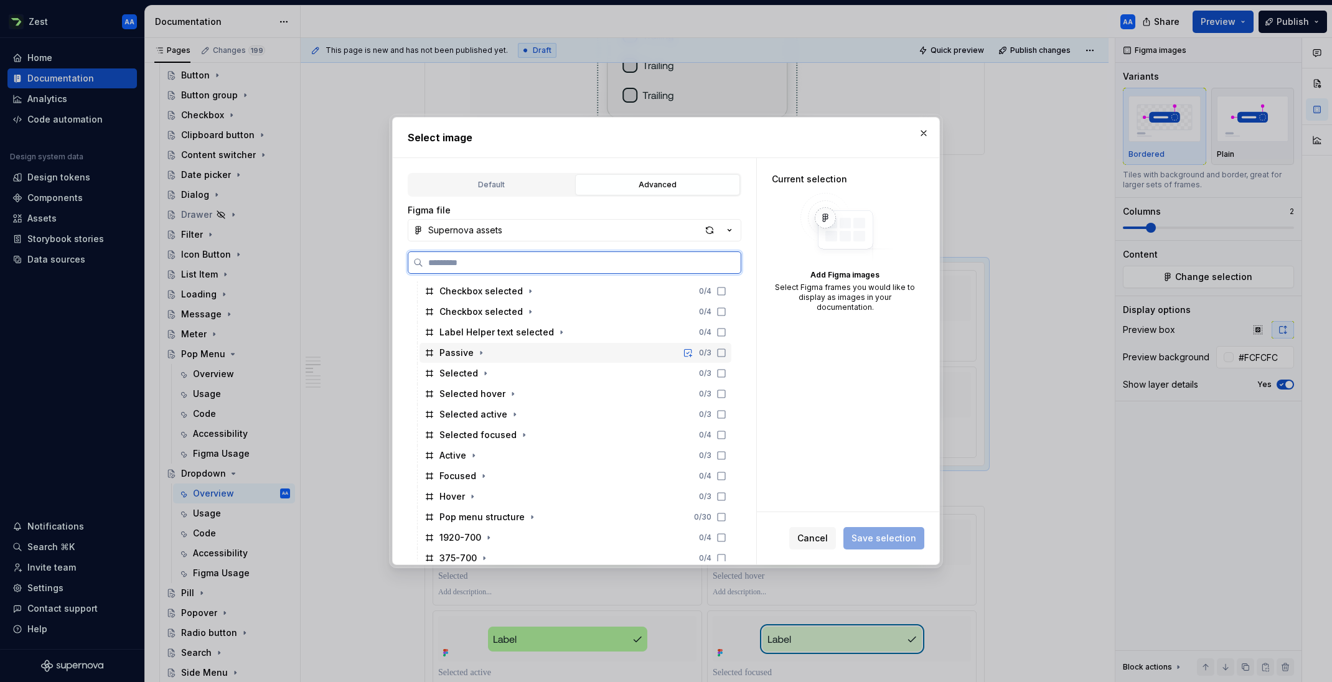
click at [726, 351] on icon at bounding box center [721, 353] width 10 height 10
click at [726, 495] on icon at bounding box center [721, 497] width 10 height 10
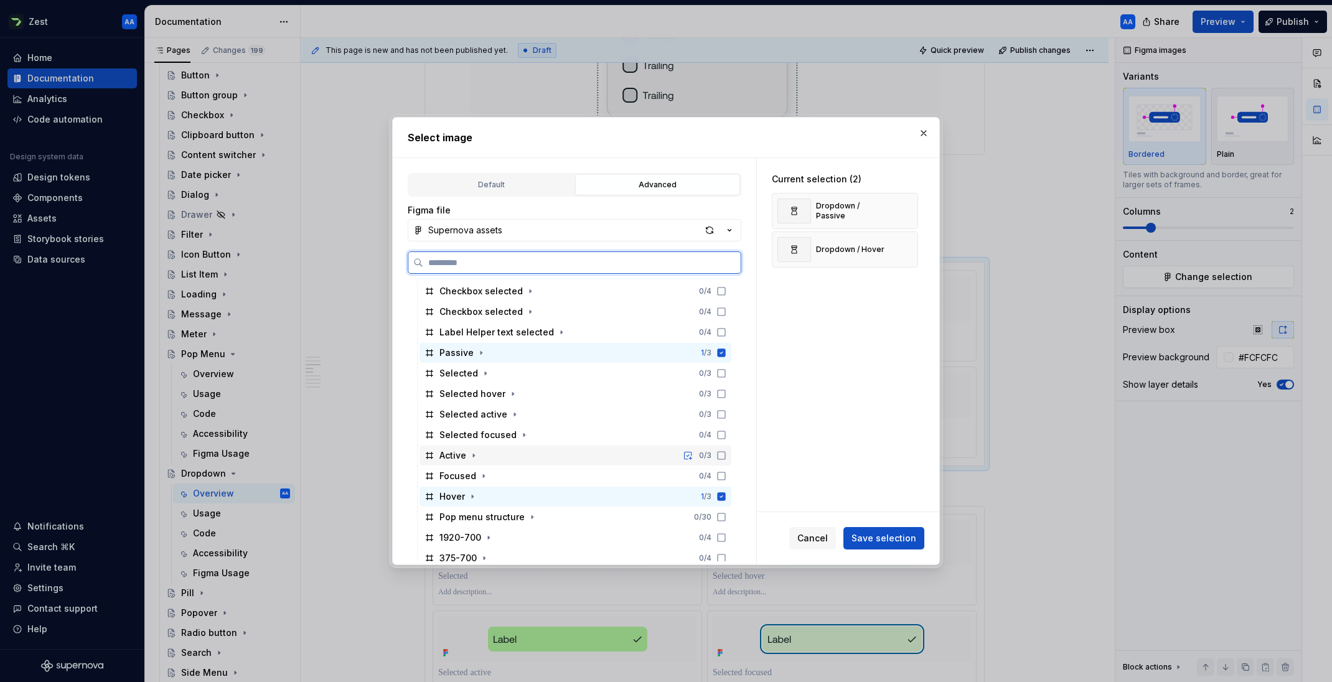
click at [726, 452] on icon at bounding box center [721, 455] width 10 height 10
click at [726, 475] on icon at bounding box center [721, 476] width 10 height 10
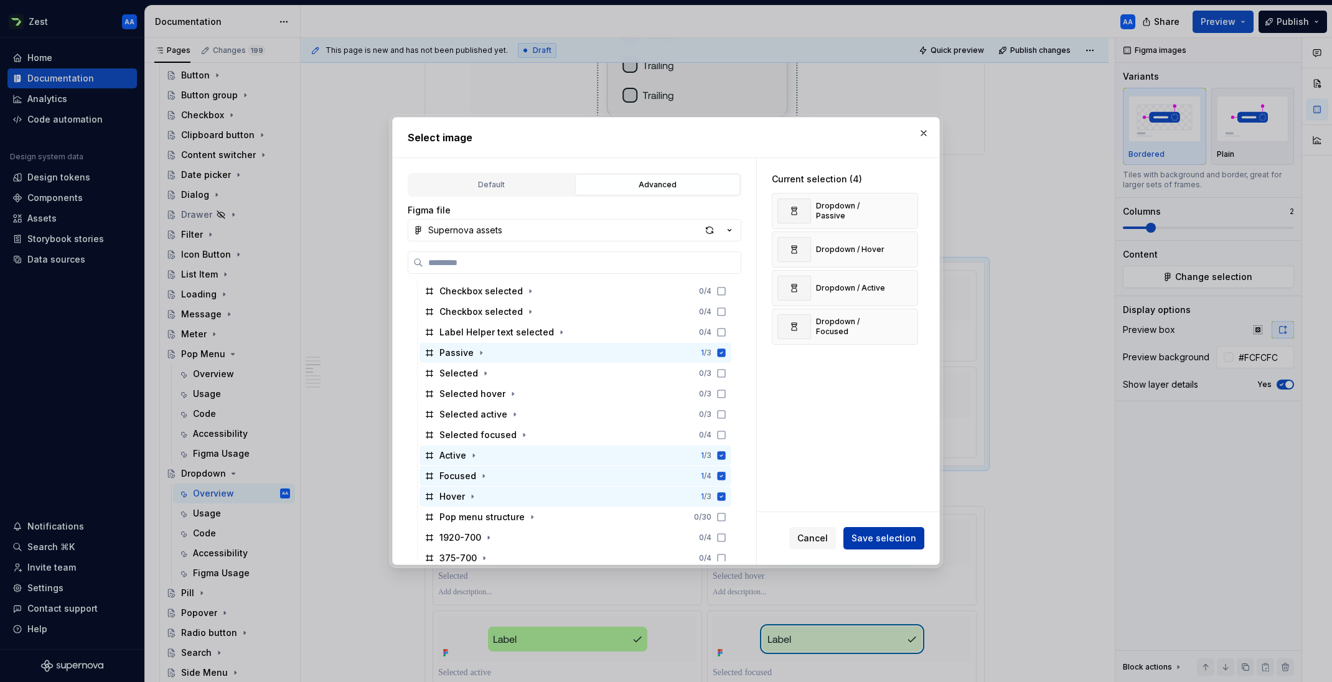
click at [880, 536] on span "Save selection" at bounding box center [883, 538] width 65 height 12
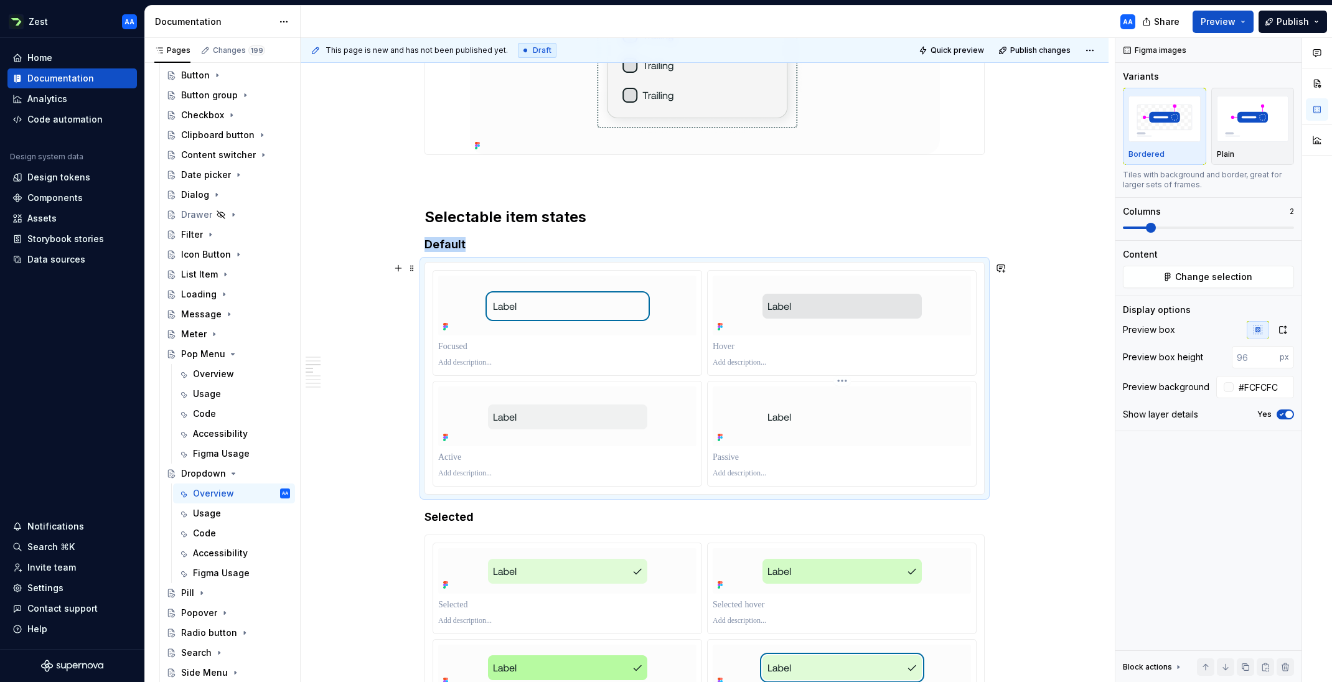
drag, startPoint x: 852, startPoint y: 434, endPoint x: 842, endPoint y: 434, distance: 10.6
click at [848, 434] on img at bounding box center [841, 416] width 179 height 45
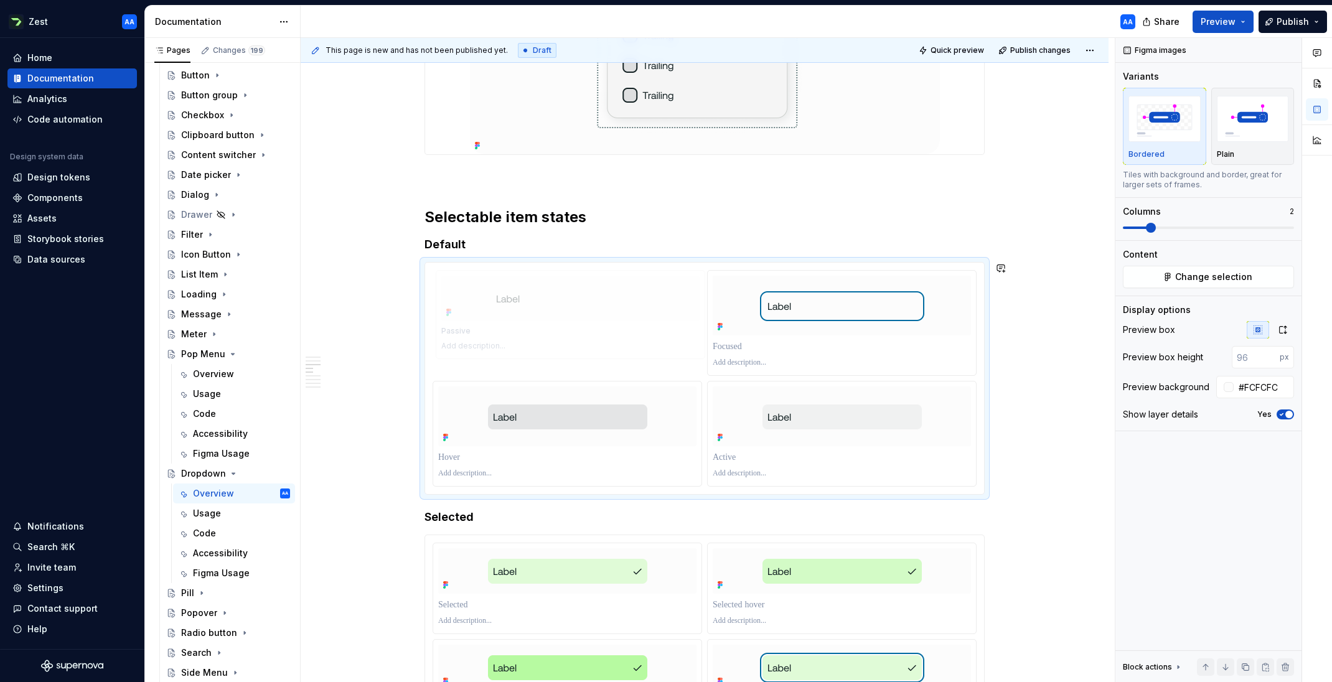
drag, startPoint x: 870, startPoint y: 437, endPoint x: 655, endPoint y: 356, distance: 230.8
click at [655, 356] on body "Zest AA Home Documentation Analytics Code automation Design system data Design …" at bounding box center [666, 341] width 1332 height 682
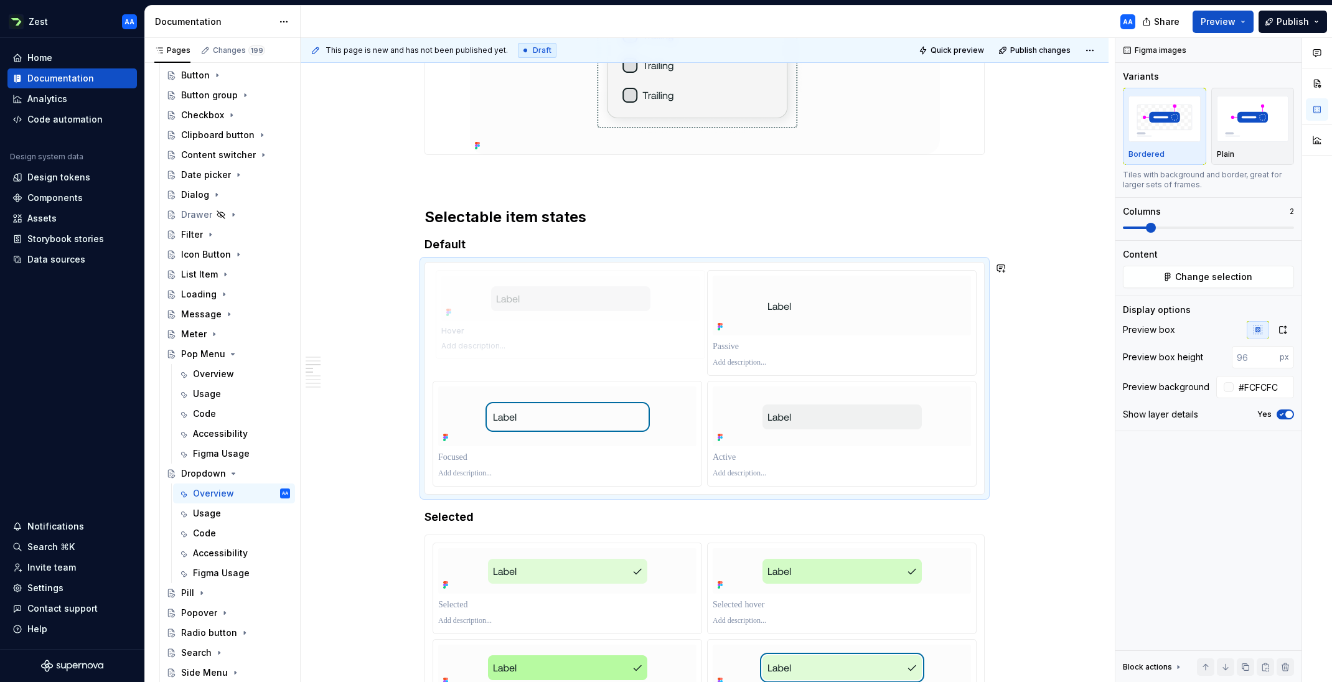
drag, startPoint x: 632, startPoint y: 424, endPoint x: 726, endPoint y: 352, distance: 118.0
click at [726, 352] on body "Zest AA Home Documentation Analytics Code automation Design system data Design …" at bounding box center [666, 341] width 1332 height 682
drag, startPoint x: 805, startPoint y: 342, endPoint x: 602, endPoint y: 330, distance: 203.2
click at [600, 330] on div at bounding box center [704, 378] width 544 height 217
drag, startPoint x: 870, startPoint y: 340, endPoint x: 667, endPoint y: 338, distance: 202.9
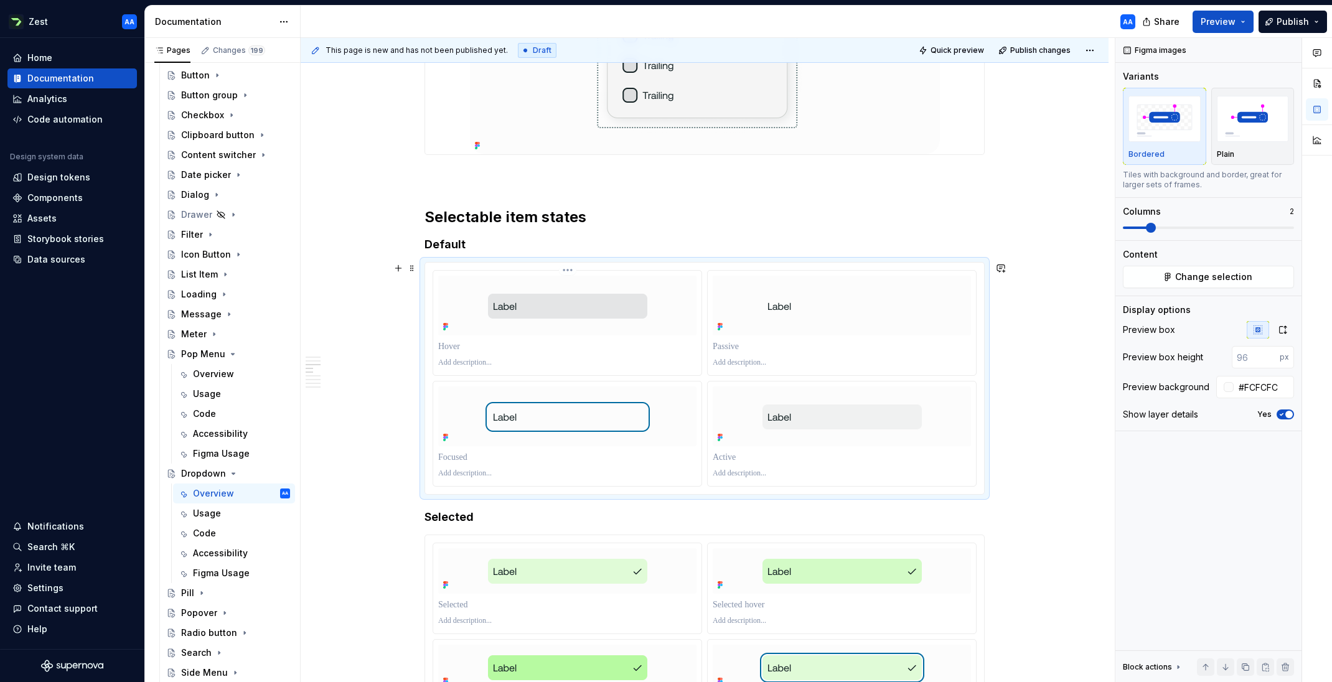
click at [623, 335] on div at bounding box center [704, 378] width 544 height 217
click at [782, 423] on img at bounding box center [841, 416] width 179 height 45
drag, startPoint x: 870, startPoint y: 304, endPoint x: 589, endPoint y: 303, distance: 280.6
click at [589, 303] on body "Zest AA Home Documentation Analytics Code automation Design system data Design …" at bounding box center [666, 341] width 1332 height 682
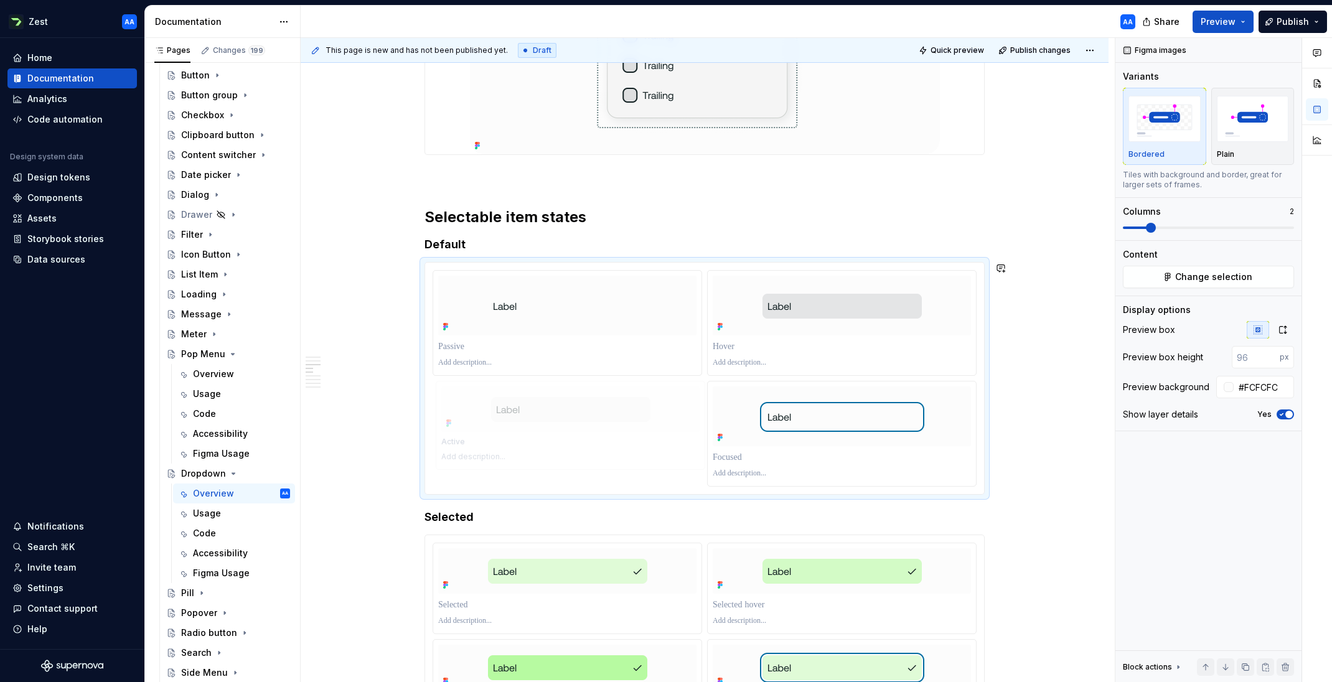
drag, startPoint x: 883, startPoint y: 419, endPoint x: 614, endPoint y: 418, distance: 269.4
click at [614, 418] on body "Zest AA Home Documentation Analytics Code automation Design system data Design …" at bounding box center [666, 341] width 1332 height 682
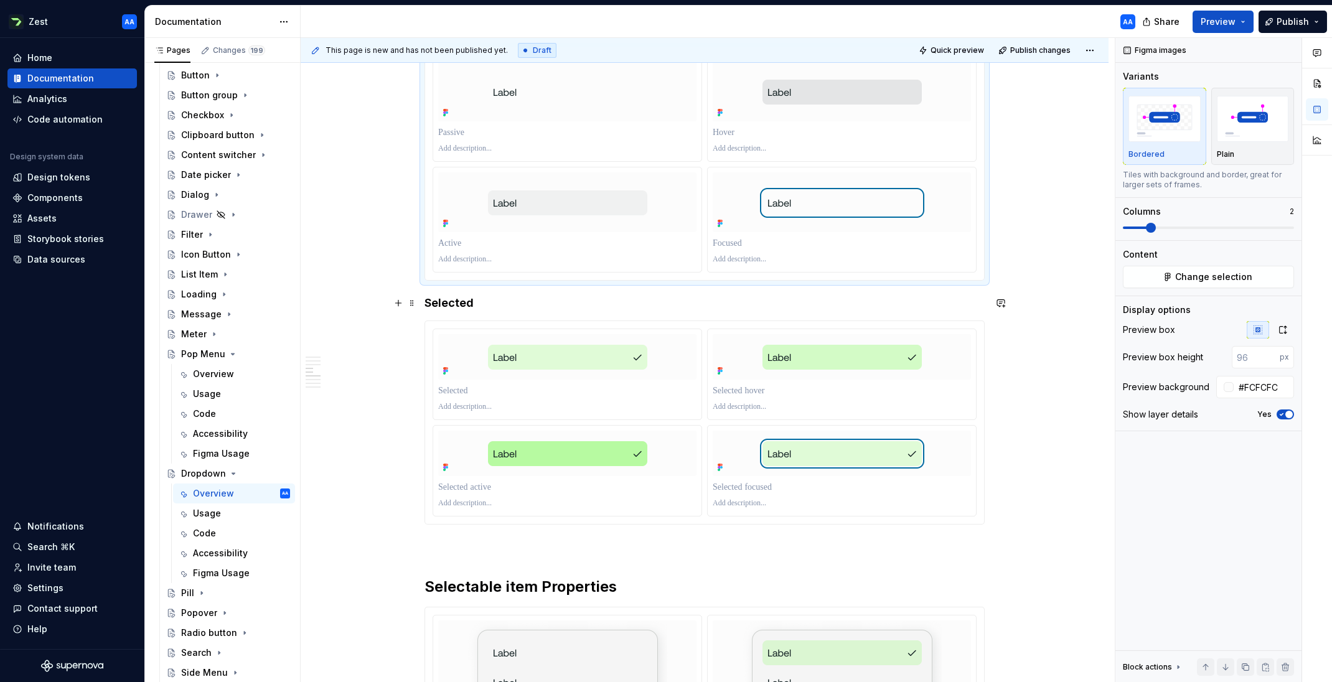
scroll to position [1680, 0]
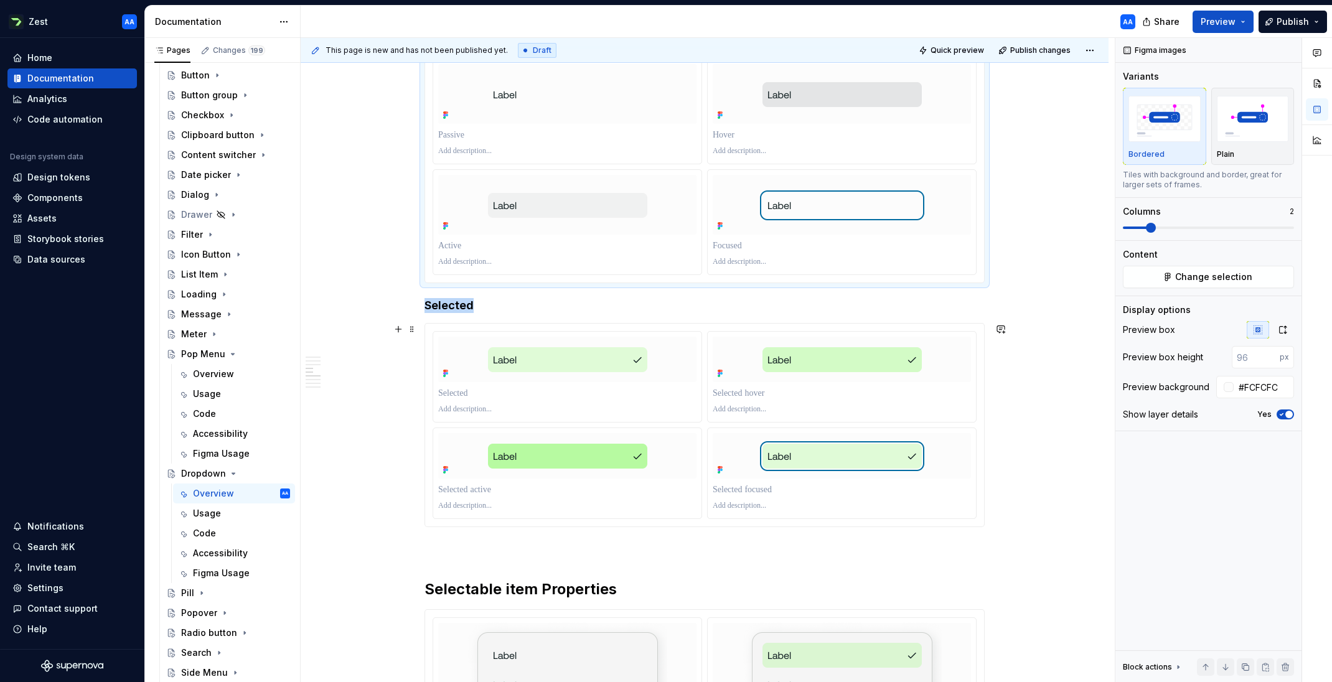
click at [431, 332] on div at bounding box center [704, 425] width 559 height 203
click at [1215, 276] on span "Change selection" at bounding box center [1213, 277] width 77 height 12
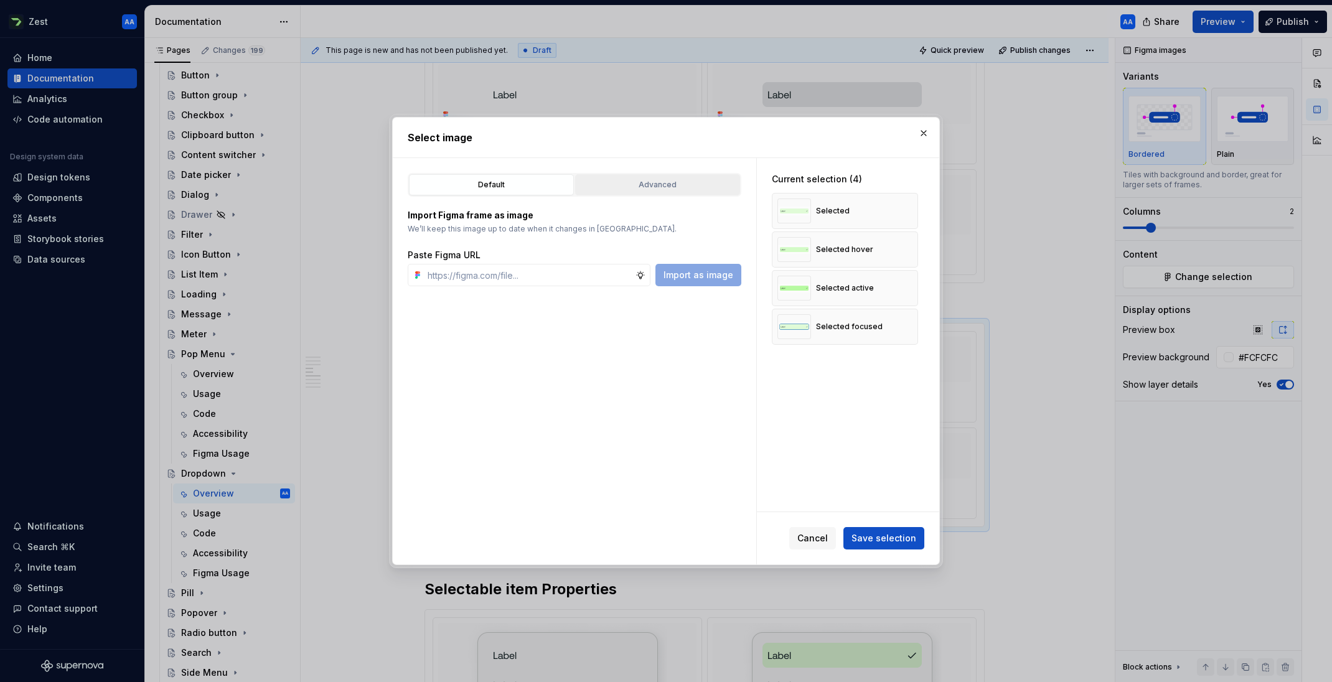
click at [671, 182] on div "Advanced" at bounding box center [657, 185] width 156 height 12
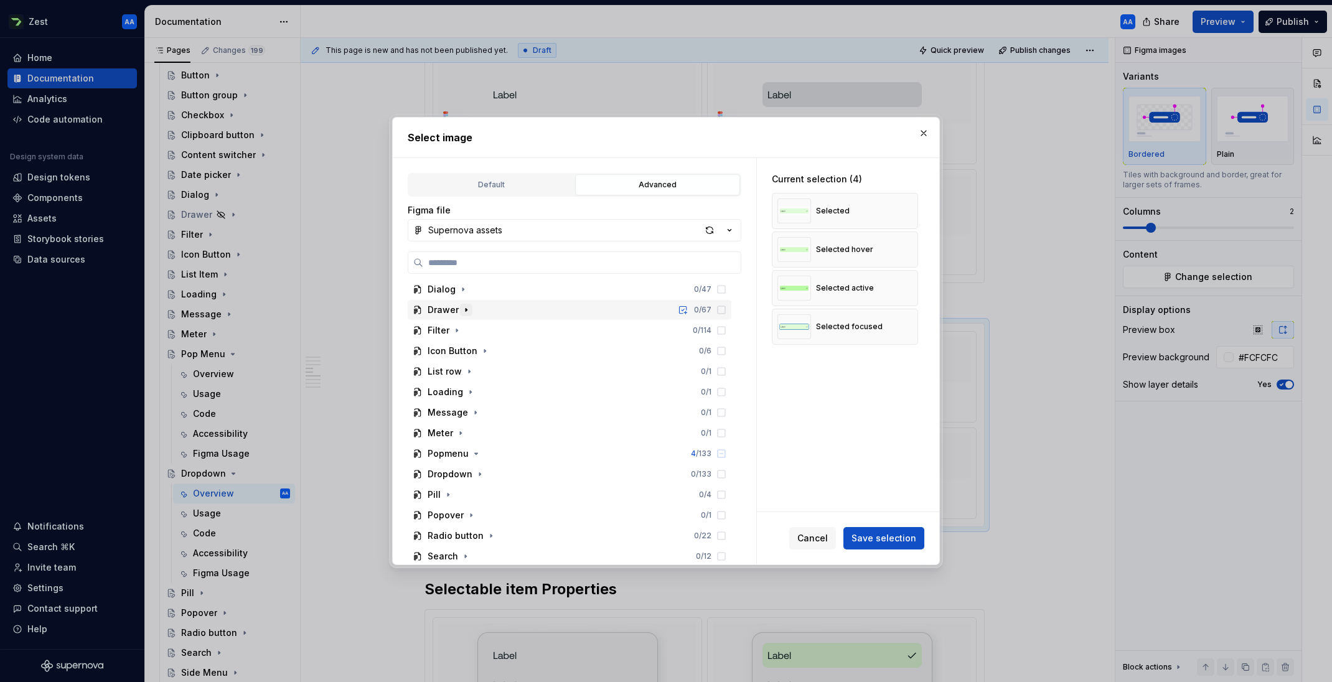
scroll to position [388, 0]
click at [467, 454] on div "Dropdown" at bounding box center [449, 457] width 45 height 12
click at [480, 456] on icon "button" at bounding box center [480, 457] width 10 height 10
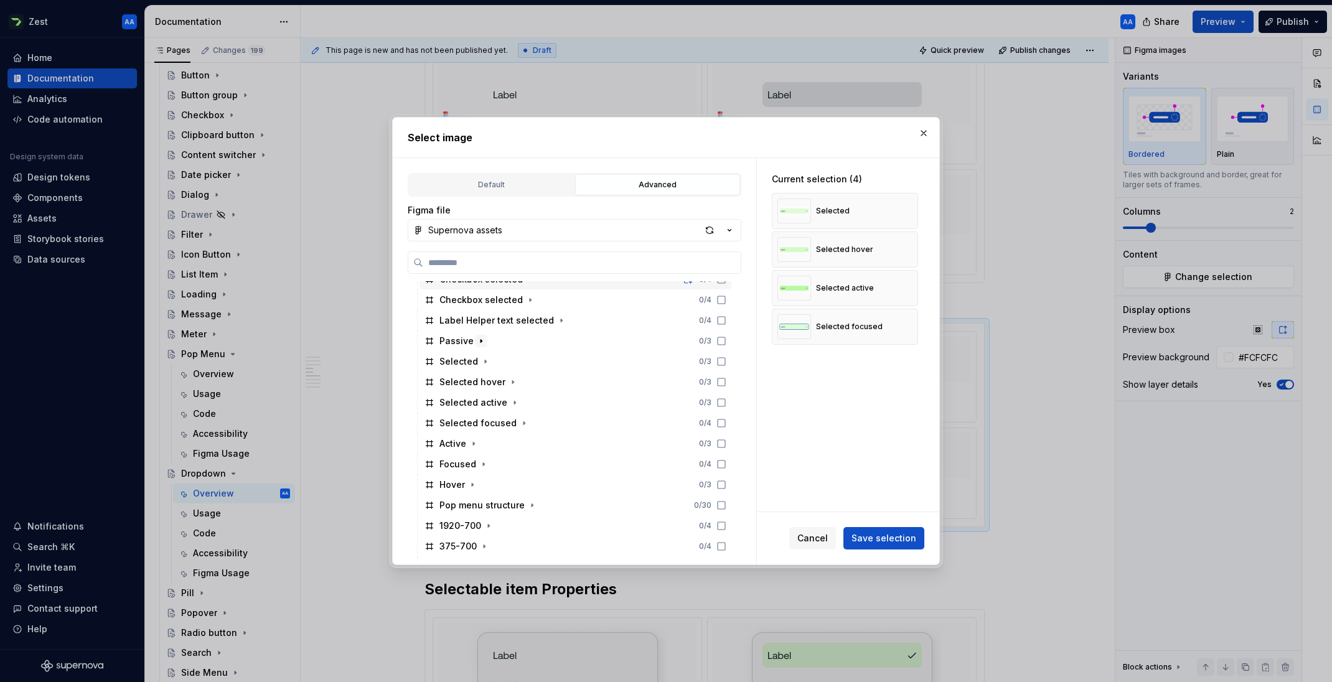
scroll to position [832, 0]
click at [911, 210] on button "button" at bounding box center [903, 210] width 17 height 17
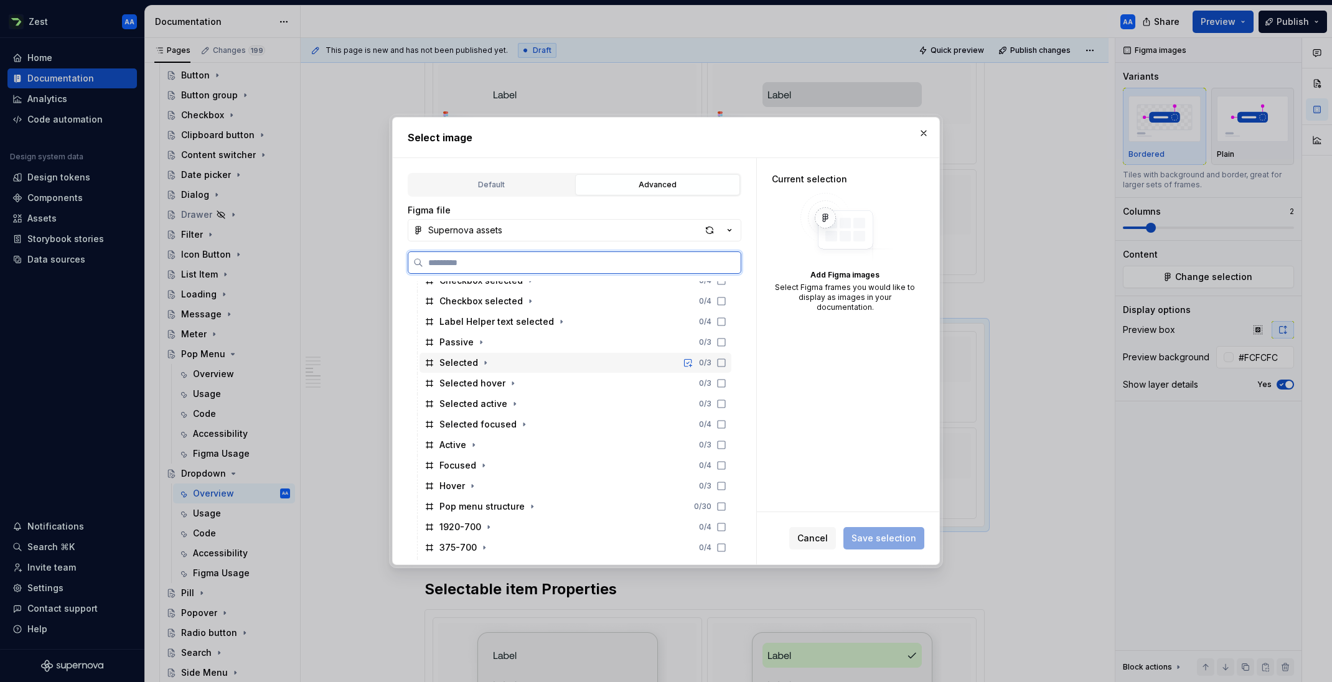
click at [726, 363] on icon at bounding box center [721, 363] width 10 height 10
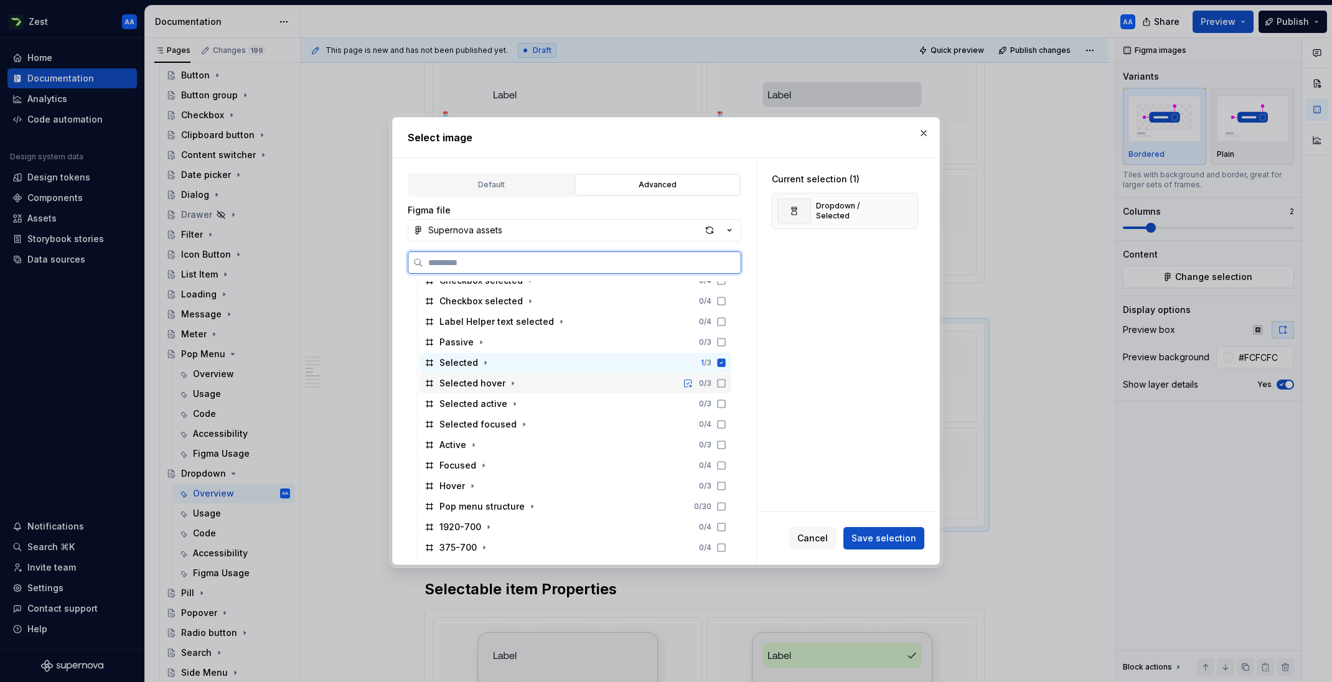
click at [726, 381] on icon at bounding box center [721, 383] width 10 height 10
click at [726, 399] on icon at bounding box center [721, 404] width 10 height 10
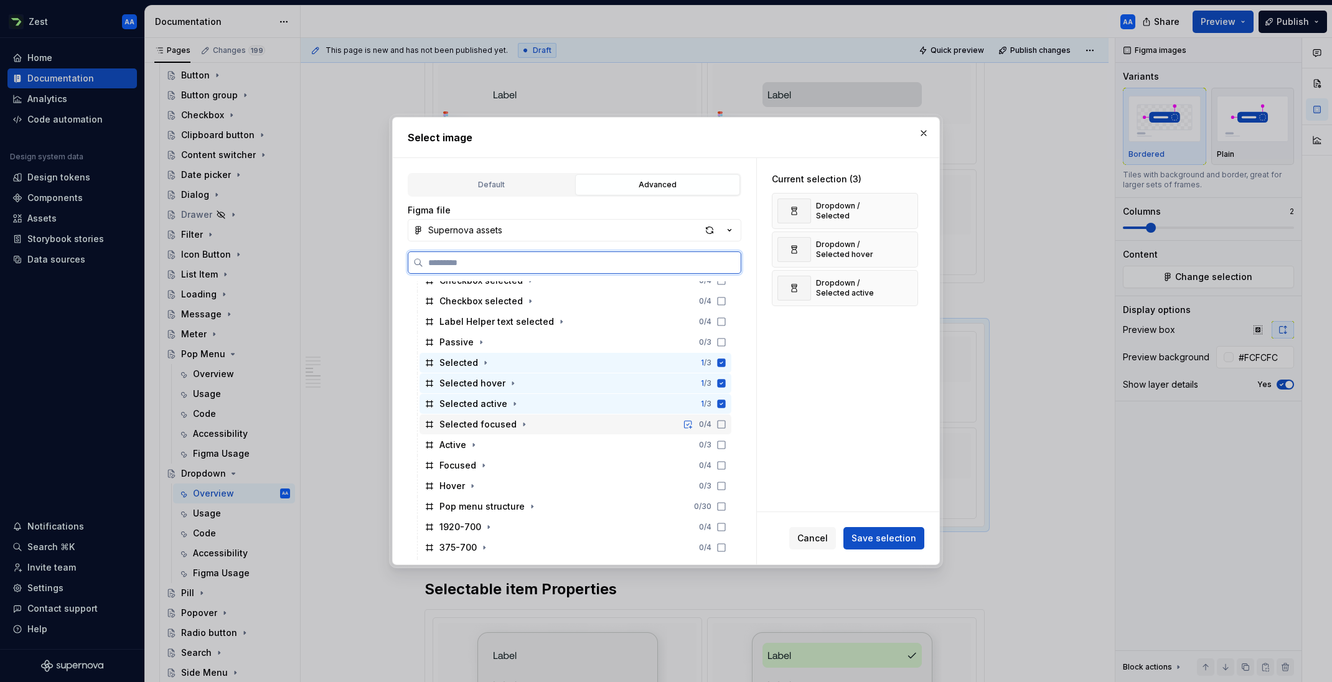
click at [726, 426] on icon at bounding box center [721, 424] width 10 height 10
click at [878, 537] on span "Save selection" at bounding box center [883, 538] width 65 height 12
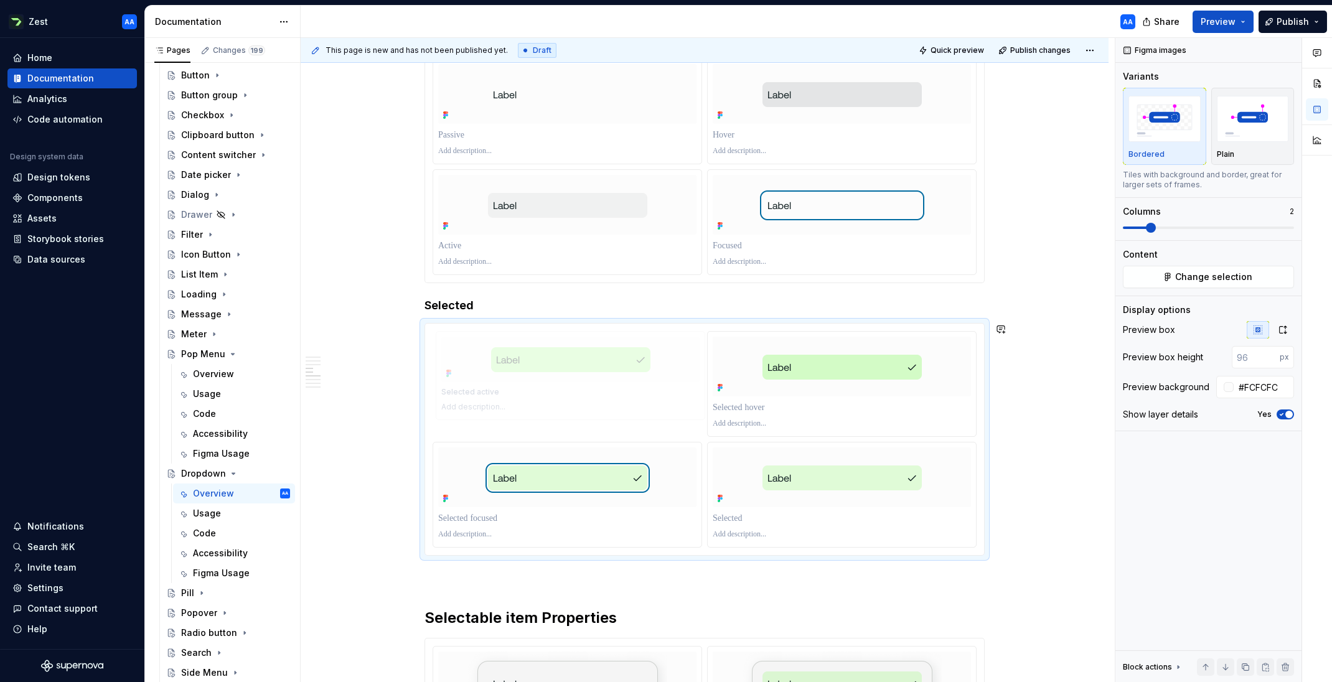
drag, startPoint x: 816, startPoint y: 495, endPoint x: 599, endPoint y: 414, distance: 231.7
click at [599, 414] on body "Zest AA Home Documentation Analytics Code automation Design system data Design …" at bounding box center [666, 341] width 1332 height 682
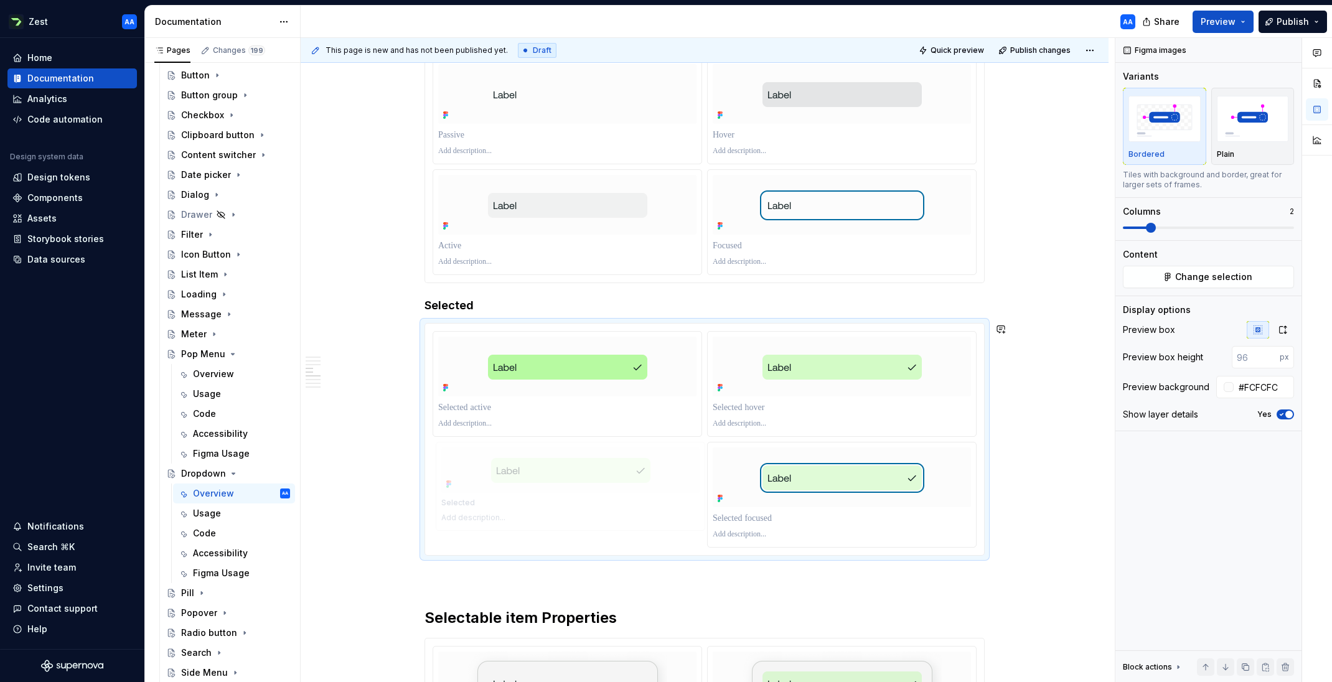
drag, startPoint x: 811, startPoint y: 474, endPoint x: 620, endPoint y: 482, distance: 191.2
click at [620, 482] on body "Zest AA Home Documentation Analytics Code automation Design system data Design …" at bounding box center [666, 341] width 1332 height 682
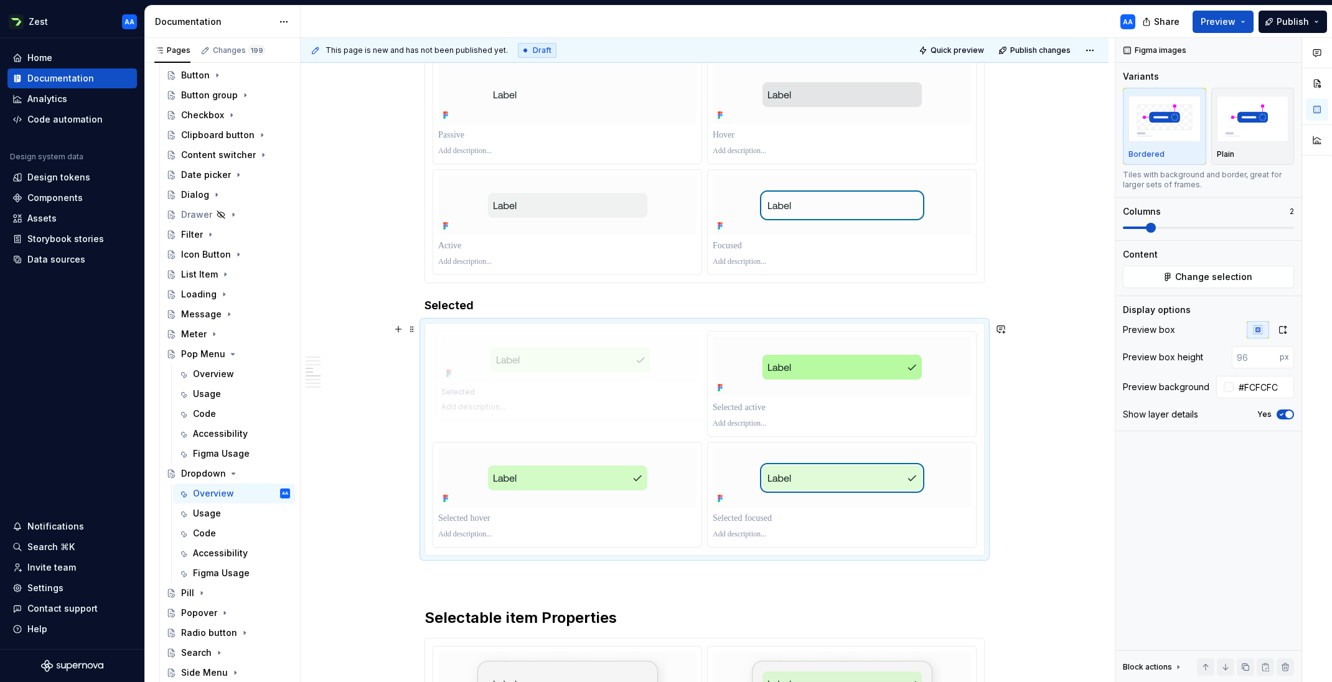
drag, startPoint x: 607, startPoint y: 483, endPoint x: 598, endPoint y: 398, distance: 85.8
click at [598, 398] on body "Zest AA Home Documentation Analytics Code automation Design system data Design …" at bounding box center [666, 341] width 1332 height 682
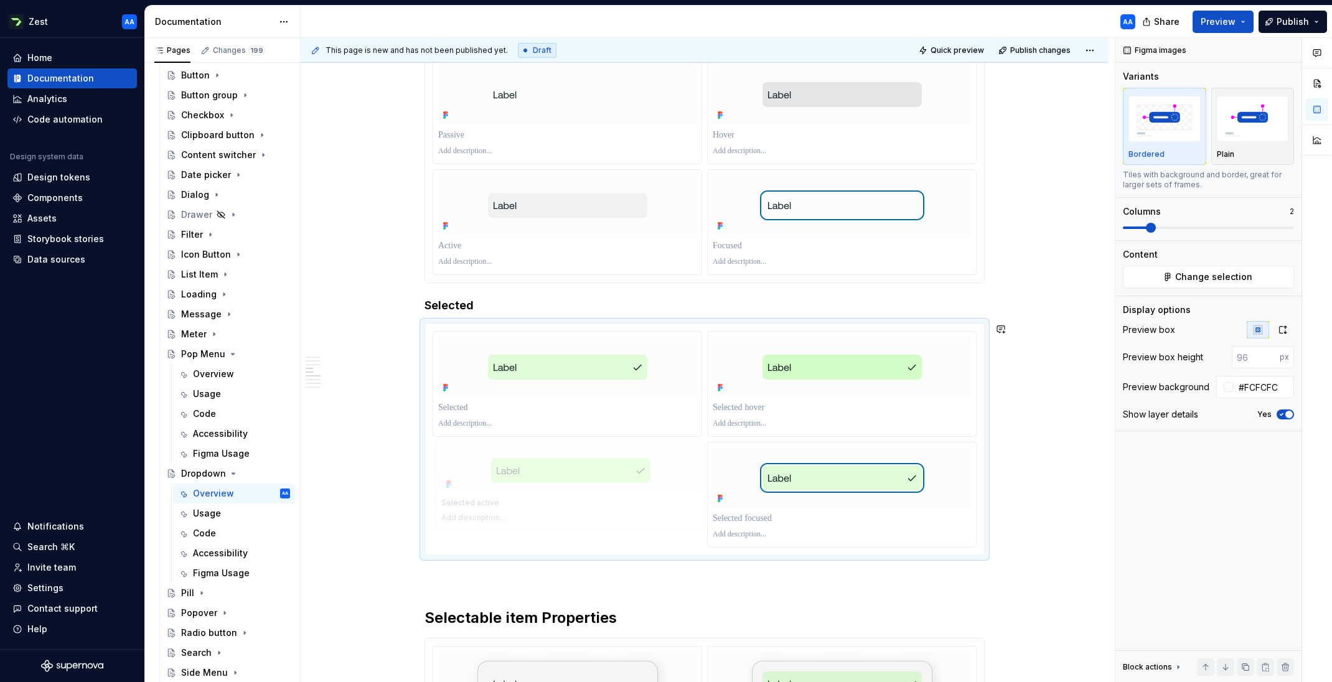
drag, startPoint x: 822, startPoint y: 380, endPoint x: 642, endPoint y: 475, distance: 203.7
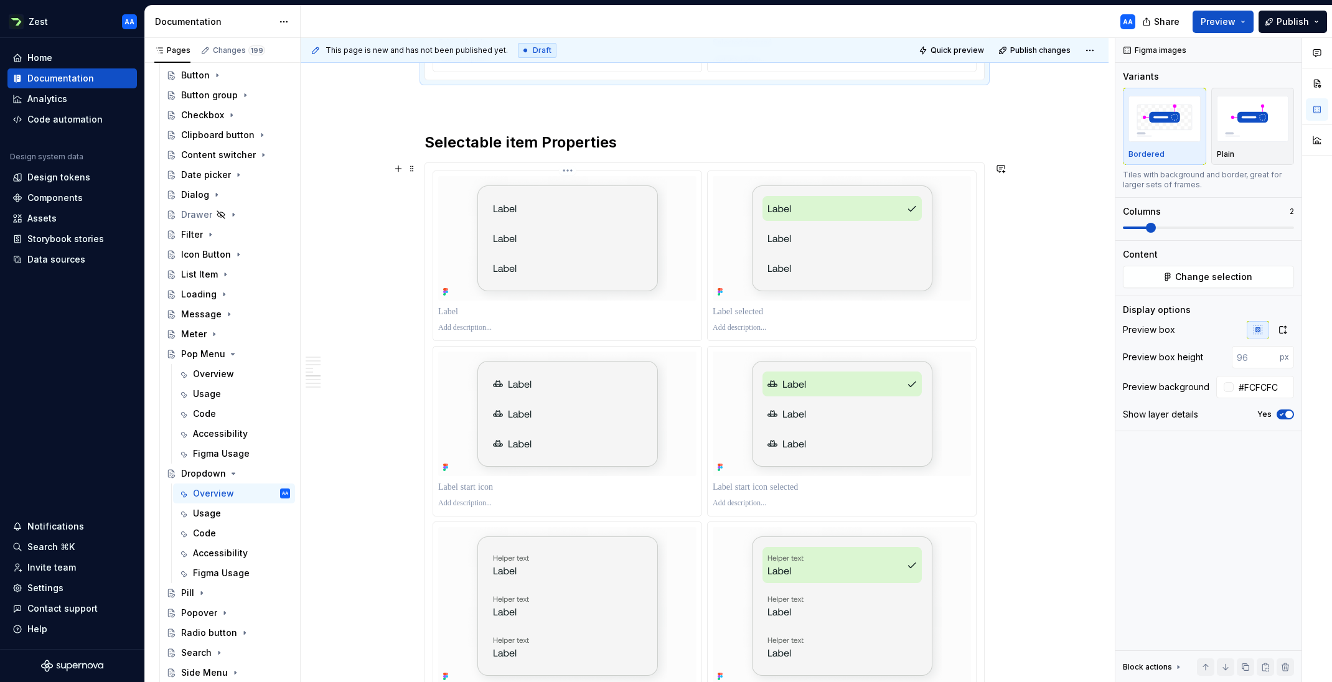
scroll to position [2152, 0]
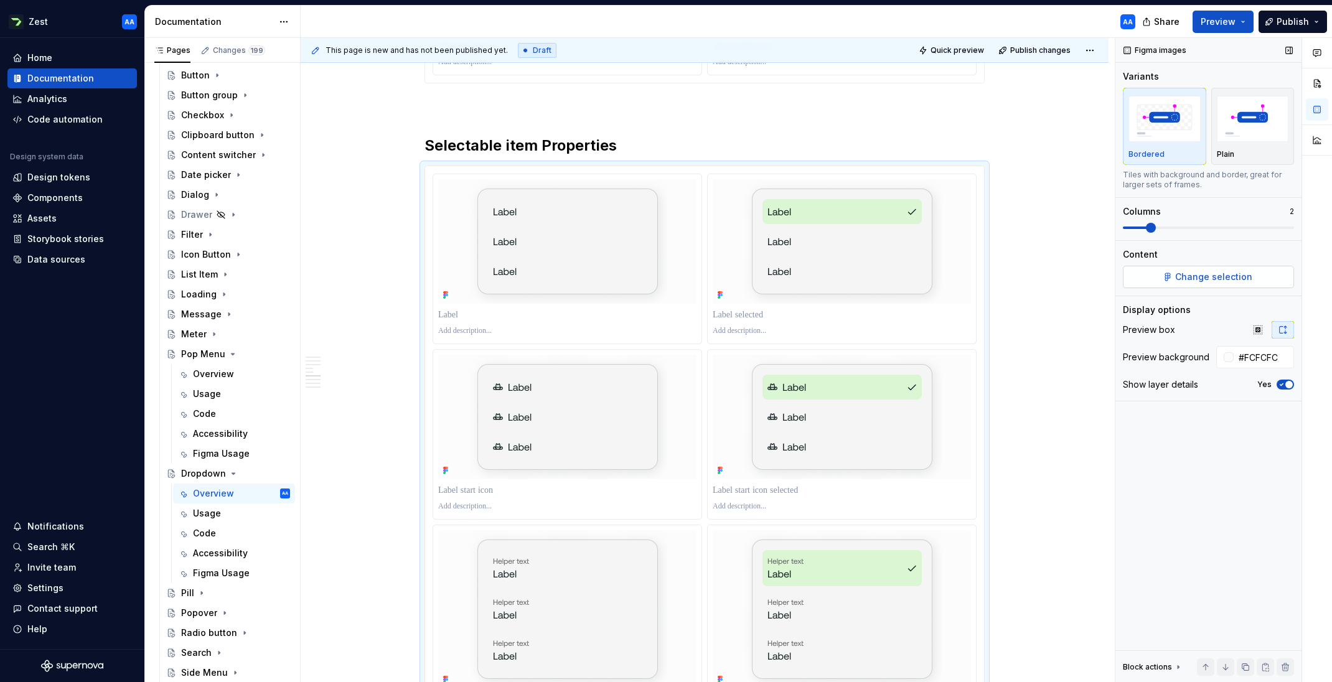
click at [1192, 280] on span "Change selection" at bounding box center [1213, 277] width 77 height 12
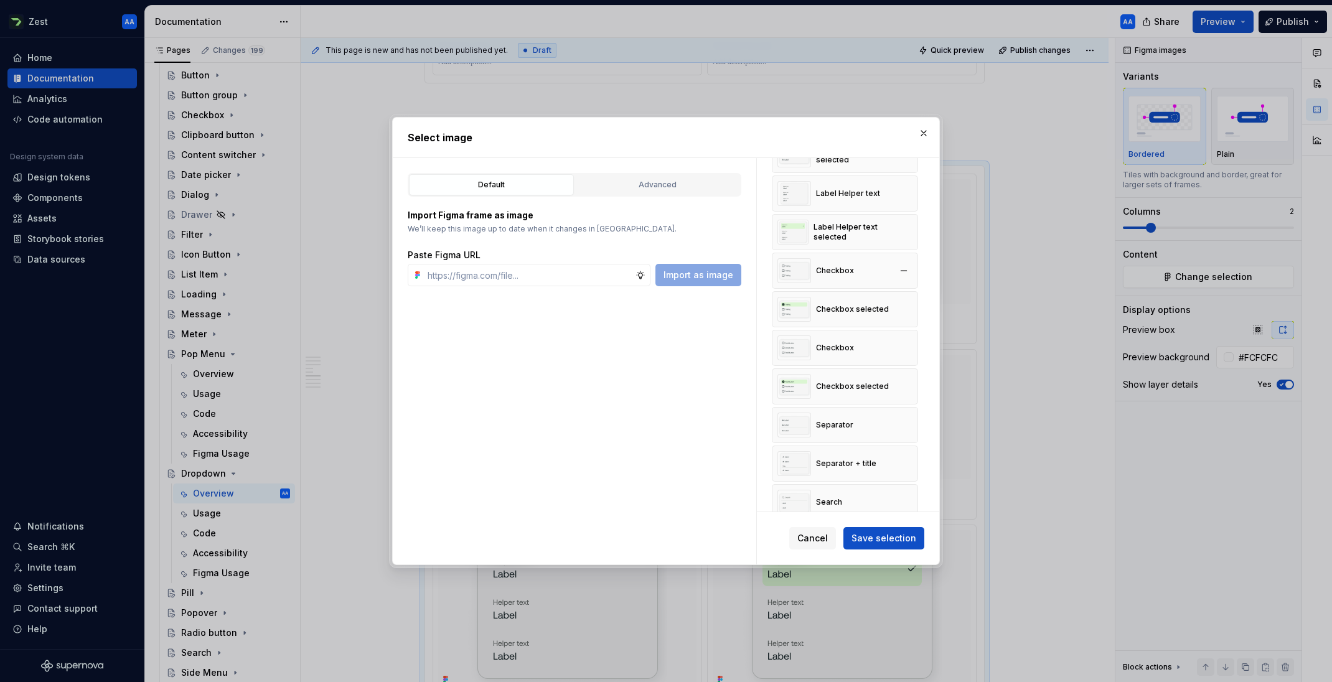
scroll to position [234, 0]
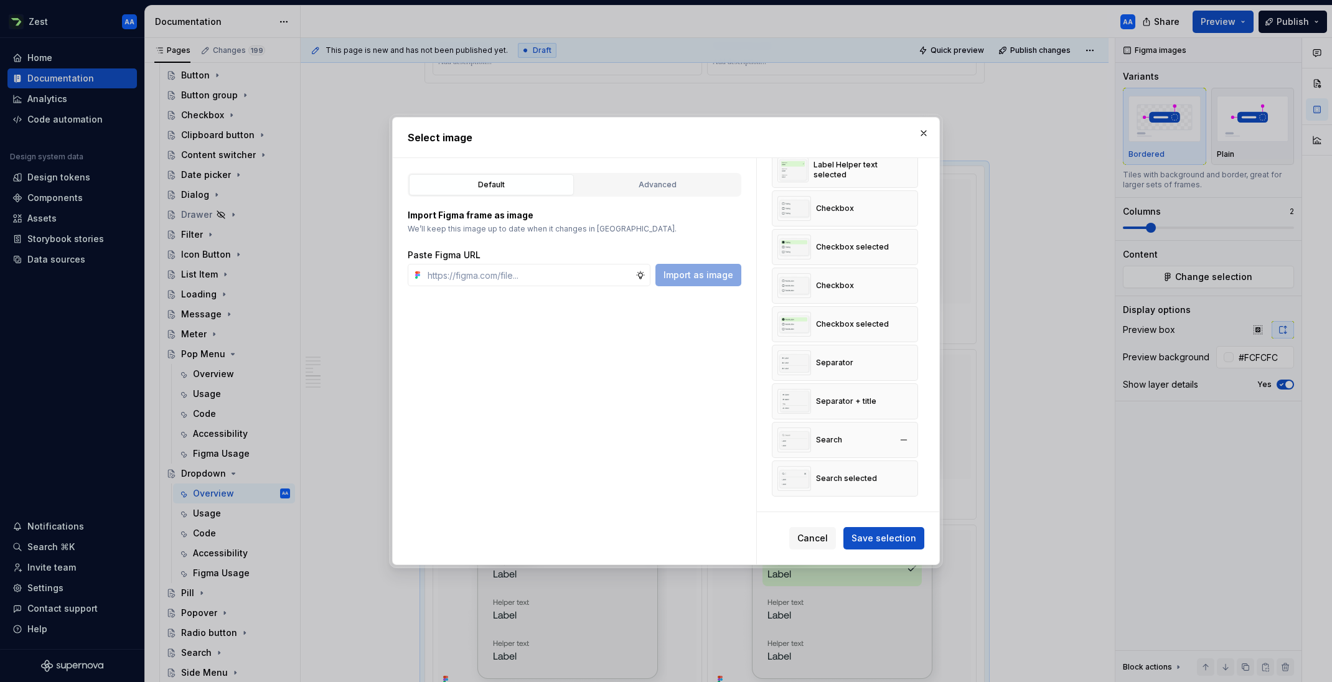
drag, startPoint x: 908, startPoint y: 472, endPoint x: 908, endPoint y: 464, distance: 8.1
click at [908, 472] on button "button" at bounding box center [903, 478] width 17 height 17
click at [908, 477] on button "button" at bounding box center [903, 478] width 17 height 17
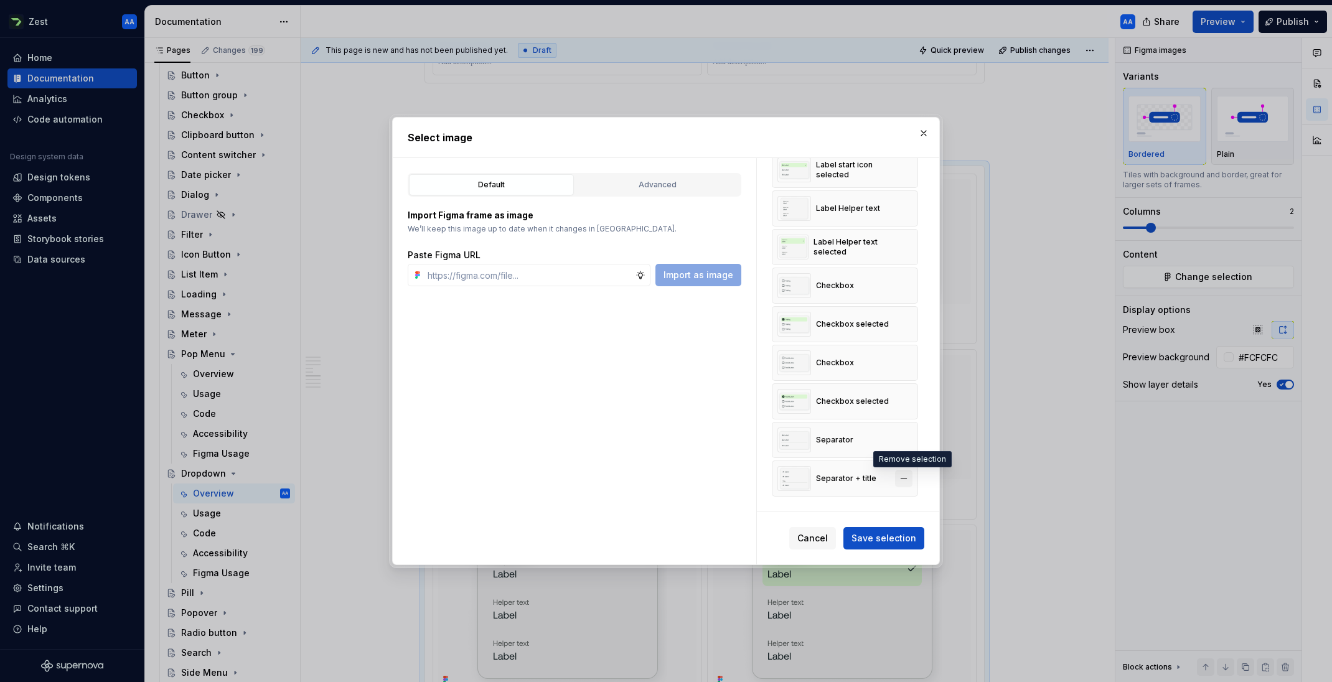
click at [905, 474] on button "button" at bounding box center [903, 478] width 17 height 17
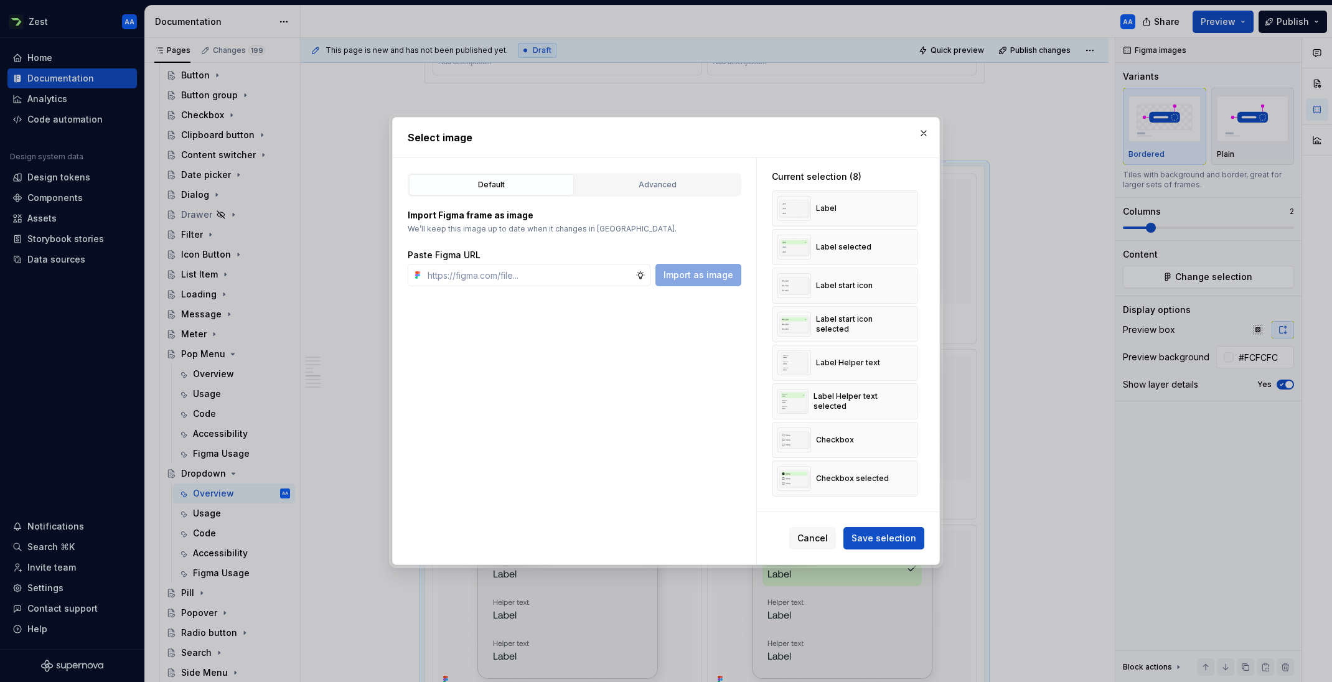
click at [905, 474] on button "button" at bounding box center [903, 478] width 17 height 17
click at [905, 474] on div "Current selection (8) Label Label selected Label start icon Label start icon se…" at bounding box center [845, 336] width 176 height 356
click at [905, 474] on div "Current selection (7) Label Label selected Label start icon Label start icon se…" at bounding box center [845, 316] width 176 height 317
drag, startPoint x: 905, startPoint y: 449, endPoint x: 905, endPoint y: 419, distance: 29.2
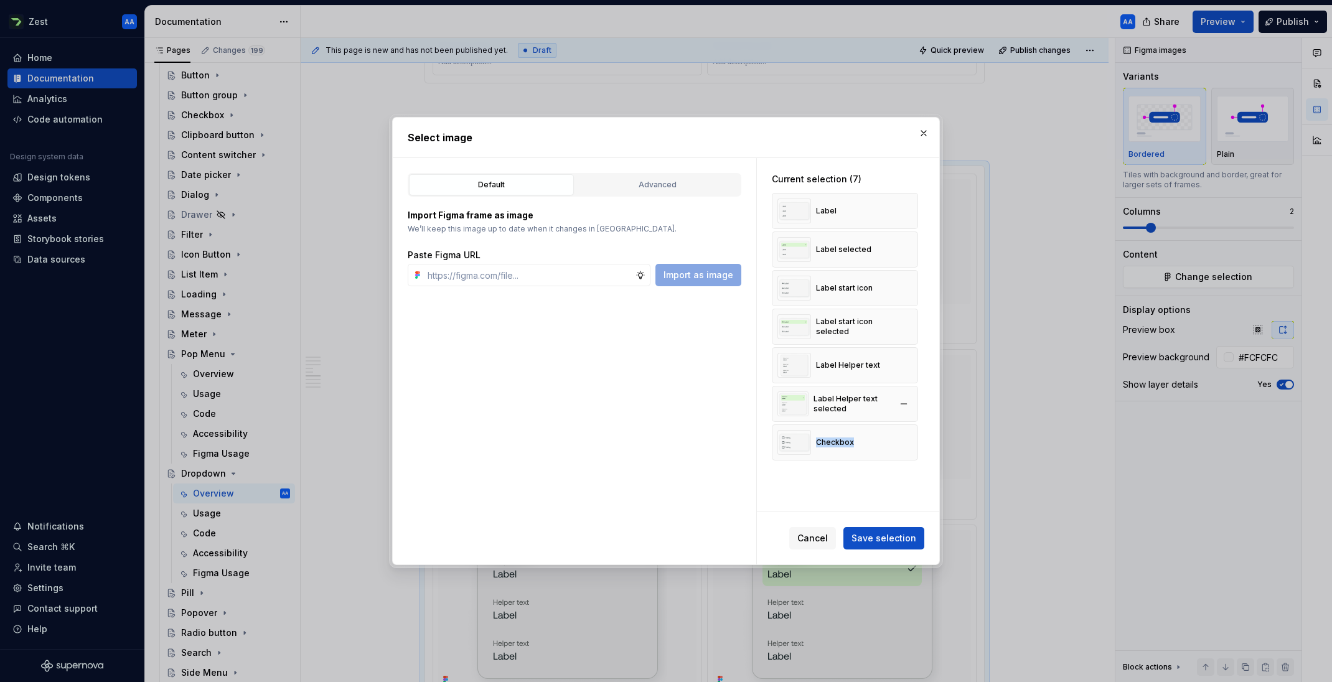
click at [905, 446] on button "button" at bounding box center [903, 442] width 17 height 17
click at [903, 402] on button "button" at bounding box center [903, 403] width 17 height 17
drag, startPoint x: 908, startPoint y: 366, endPoint x: 909, endPoint y: 337, distance: 28.6
click at [909, 362] on button "button" at bounding box center [903, 365] width 17 height 17
click at [907, 319] on button "button" at bounding box center [903, 326] width 17 height 17
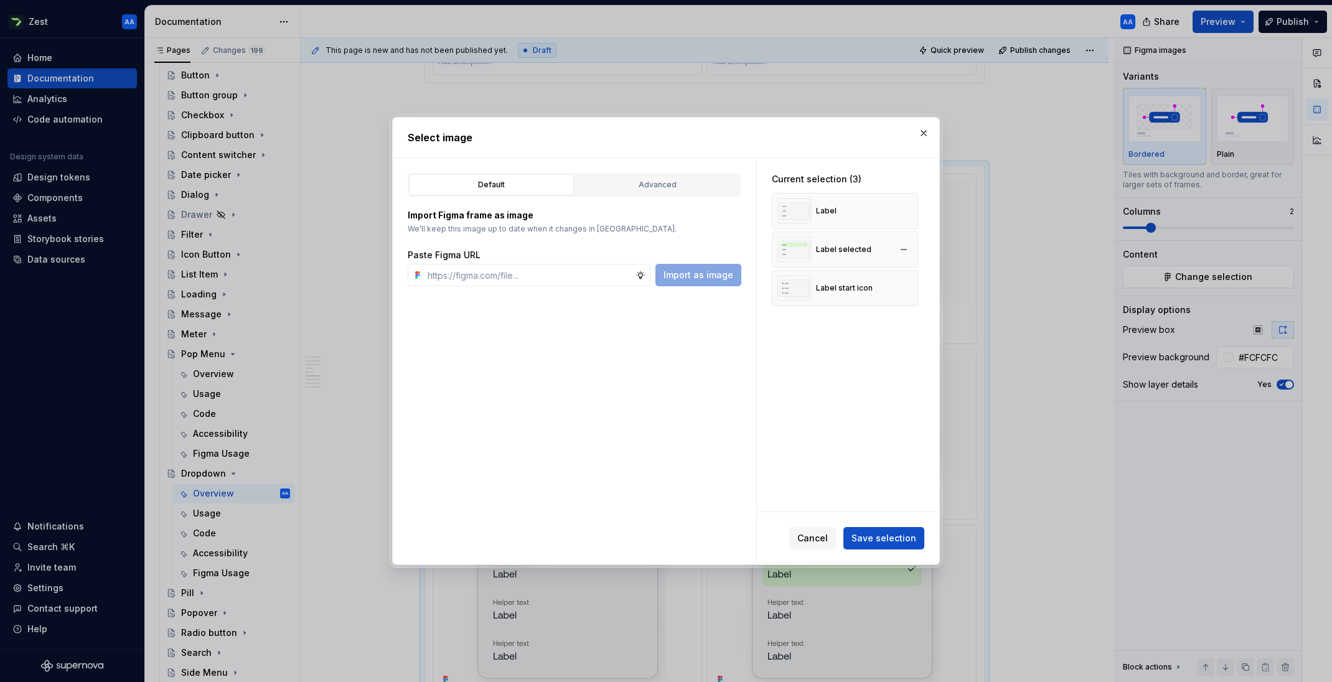
drag, startPoint x: 905, startPoint y: 294, endPoint x: 900, endPoint y: 260, distance: 34.7
click at [905, 285] on button "button" at bounding box center [903, 287] width 17 height 17
drag, startPoint x: 903, startPoint y: 249, endPoint x: 905, endPoint y: 241, distance: 7.7
click at [904, 246] on button "button" at bounding box center [903, 249] width 17 height 17
click at [910, 216] on button "button" at bounding box center [903, 210] width 17 height 17
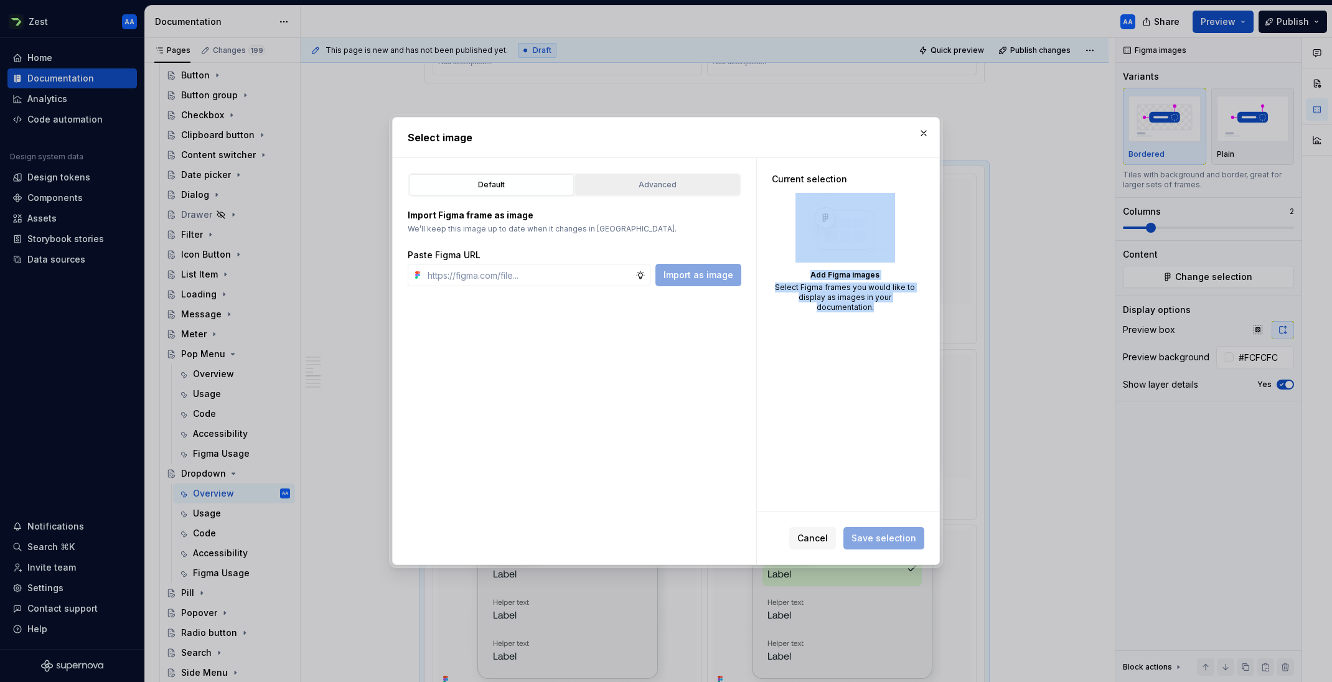
click at [661, 184] on div "Advanced" at bounding box center [657, 185] width 156 height 12
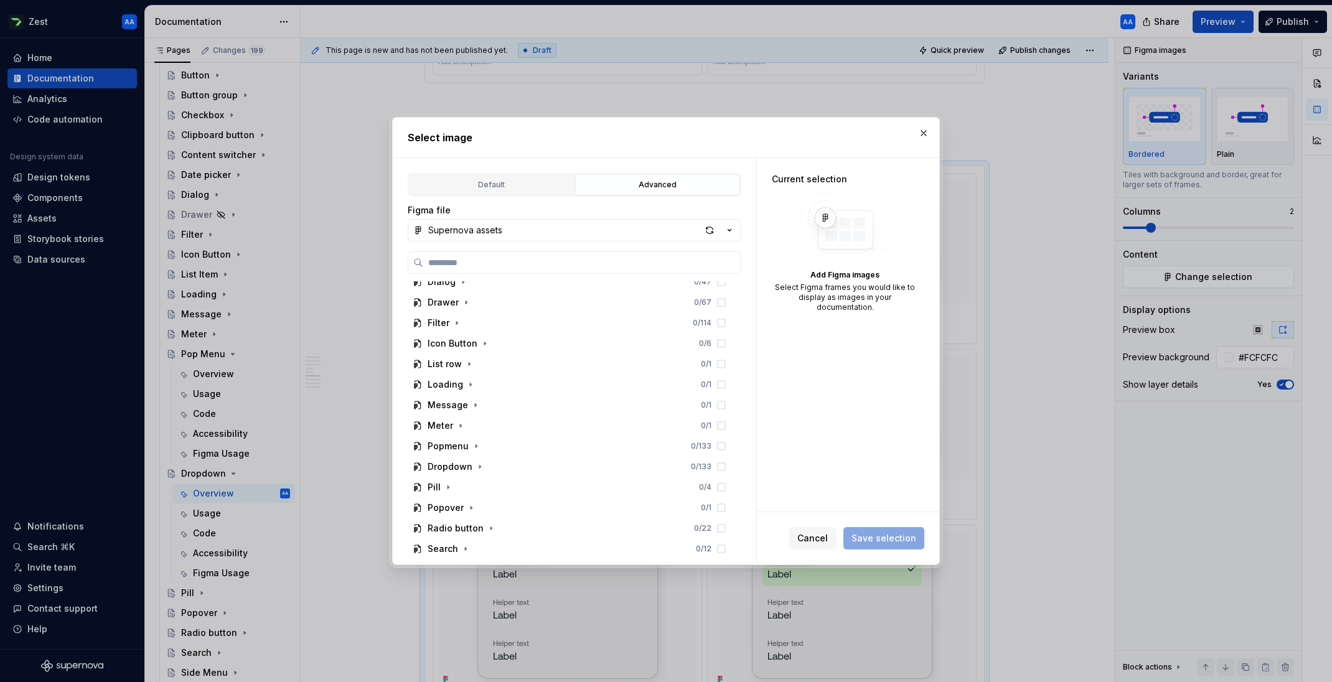
scroll to position [381, 0]
click at [463, 462] on div "Dropdown" at bounding box center [449, 465] width 45 height 12
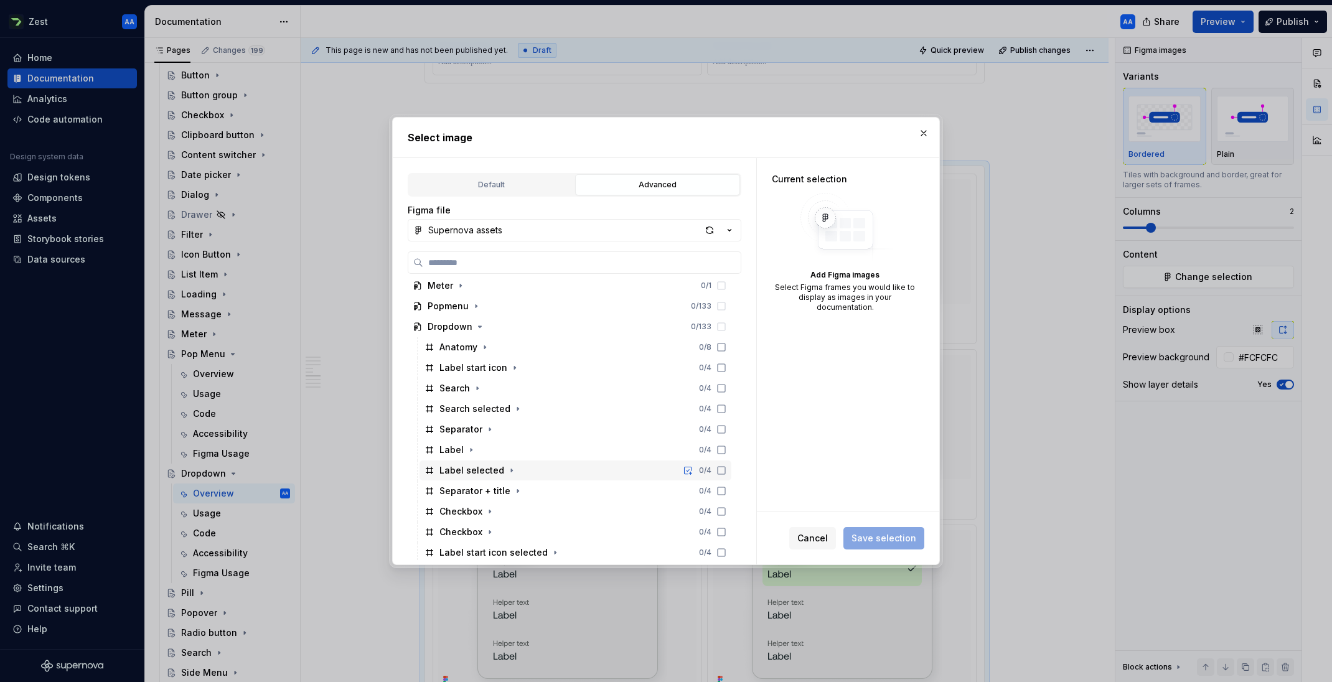
scroll to position [520, 0]
click at [726, 449] on icon at bounding box center [721, 449] width 10 height 10
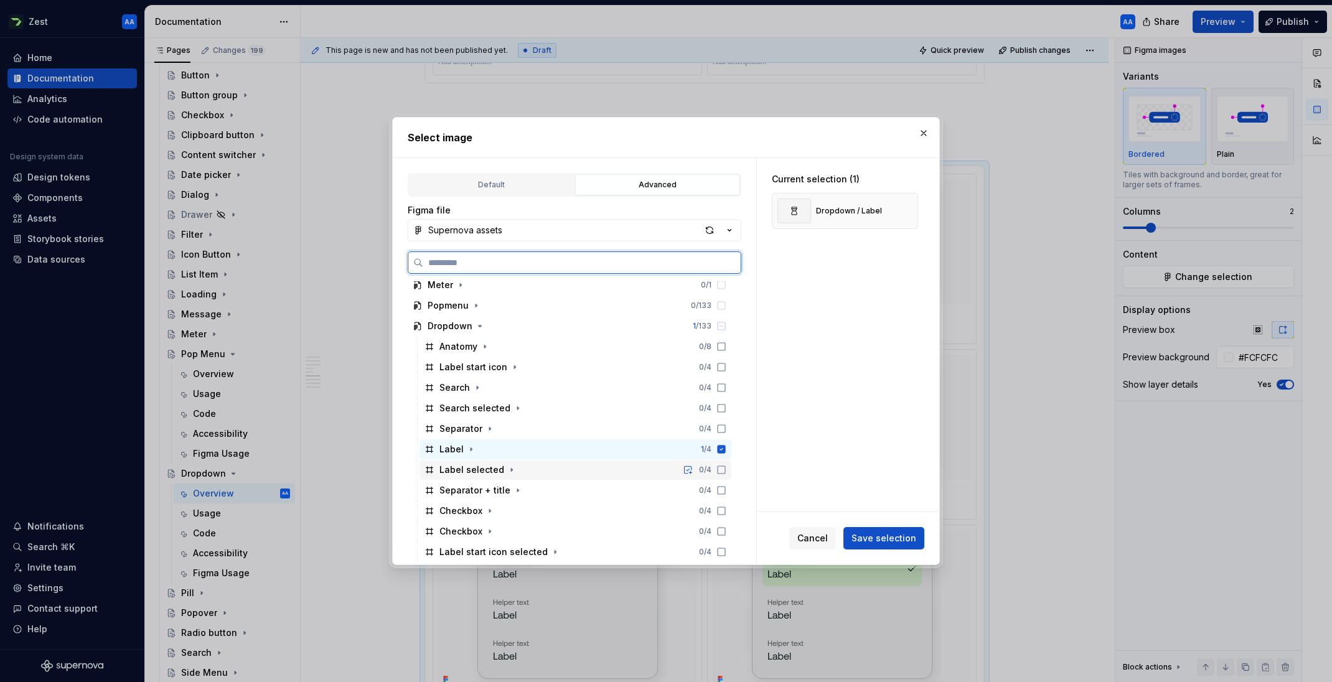
click at [726, 469] on icon at bounding box center [721, 470] width 10 height 10
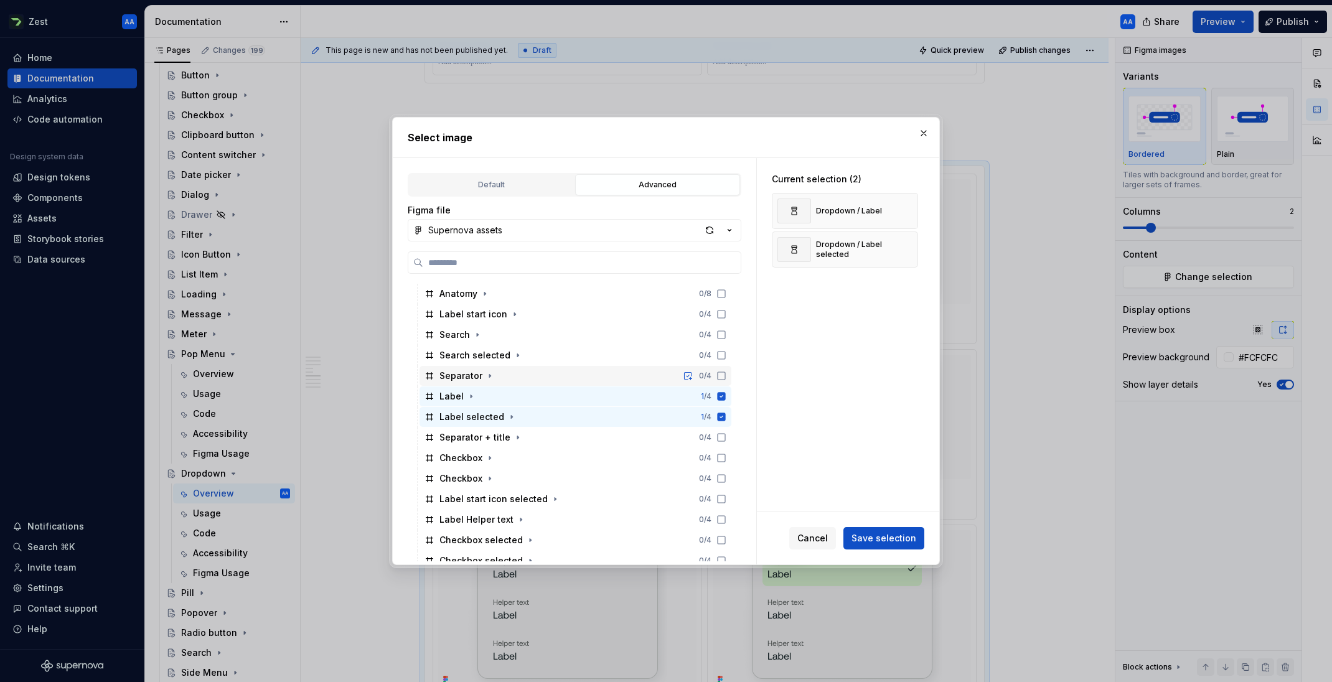
scroll to position [577, 0]
click at [726, 453] on icon at bounding box center [721, 453] width 10 height 10
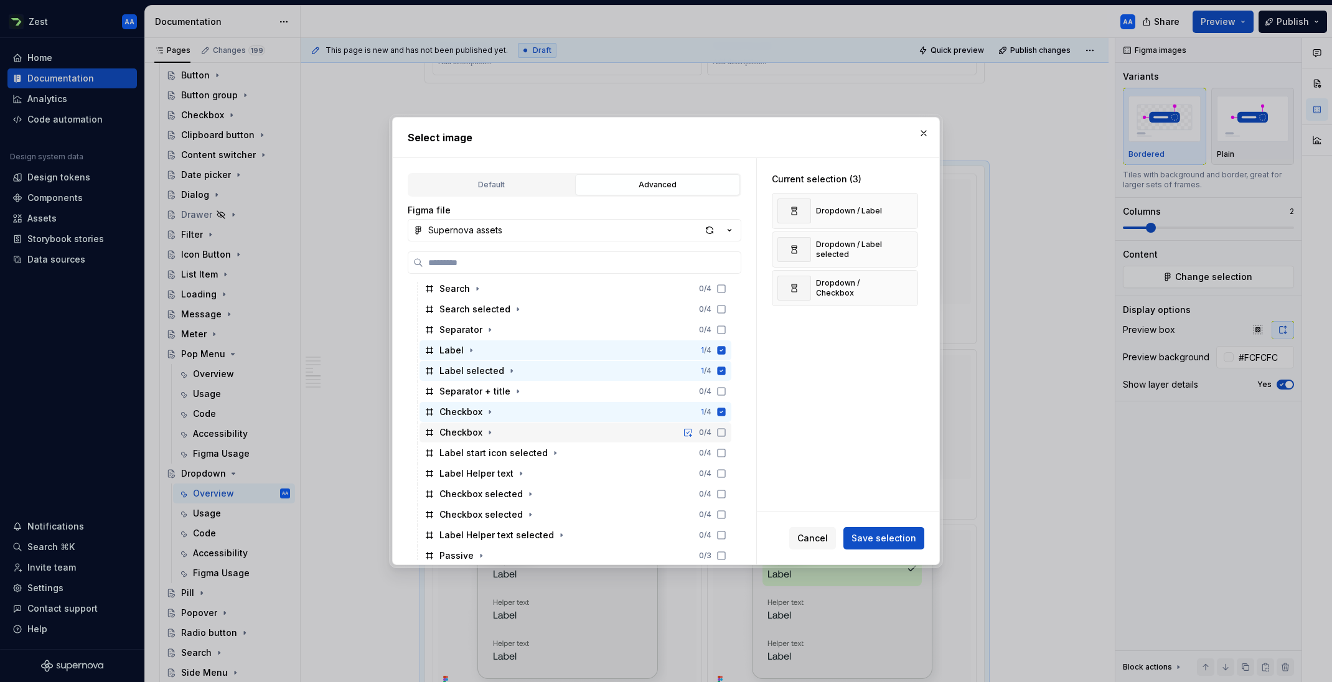
scroll to position [632, 0]
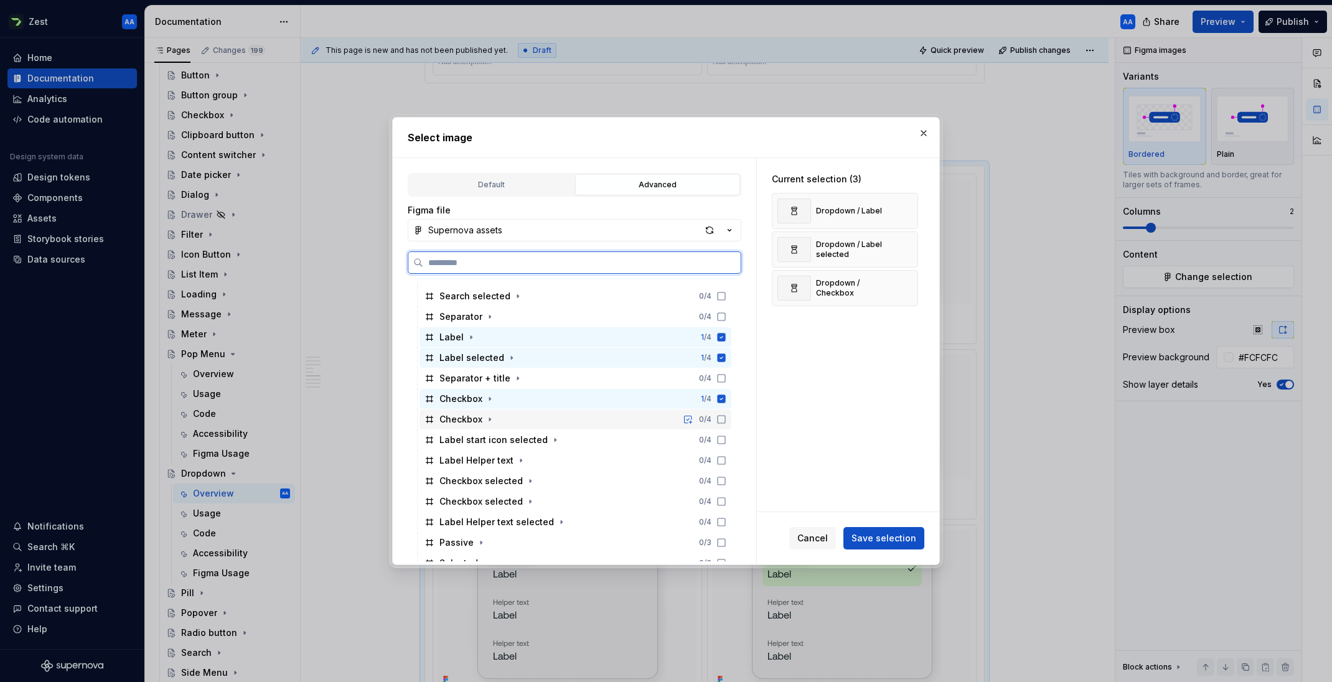
click at [726, 421] on icon at bounding box center [721, 419] width 10 height 10
click at [726, 480] on icon at bounding box center [721, 481] width 10 height 10
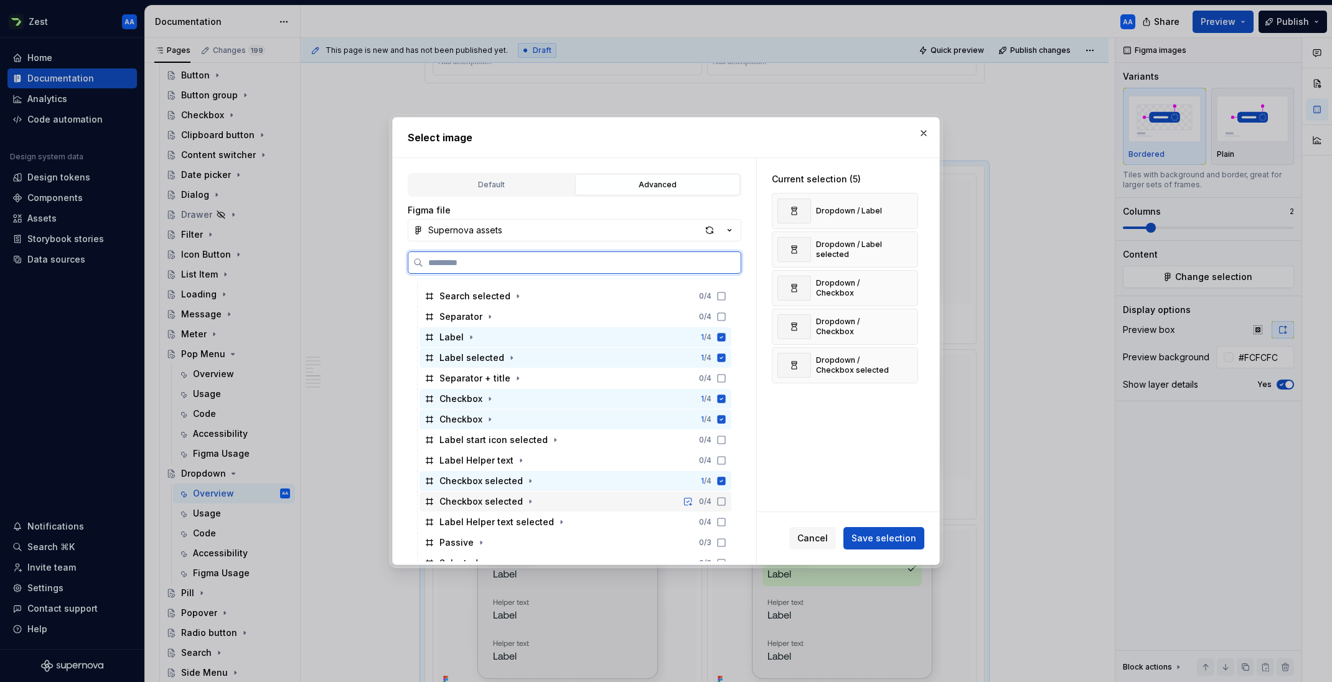
click at [726, 500] on icon at bounding box center [721, 502] width 10 height 10
drag, startPoint x: 734, startPoint y: 520, endPoint x: 734, endPoint y: 498, distance: 21.2
click at [726, 517] on icon at bounding box center [721, 522] width 10 height 10
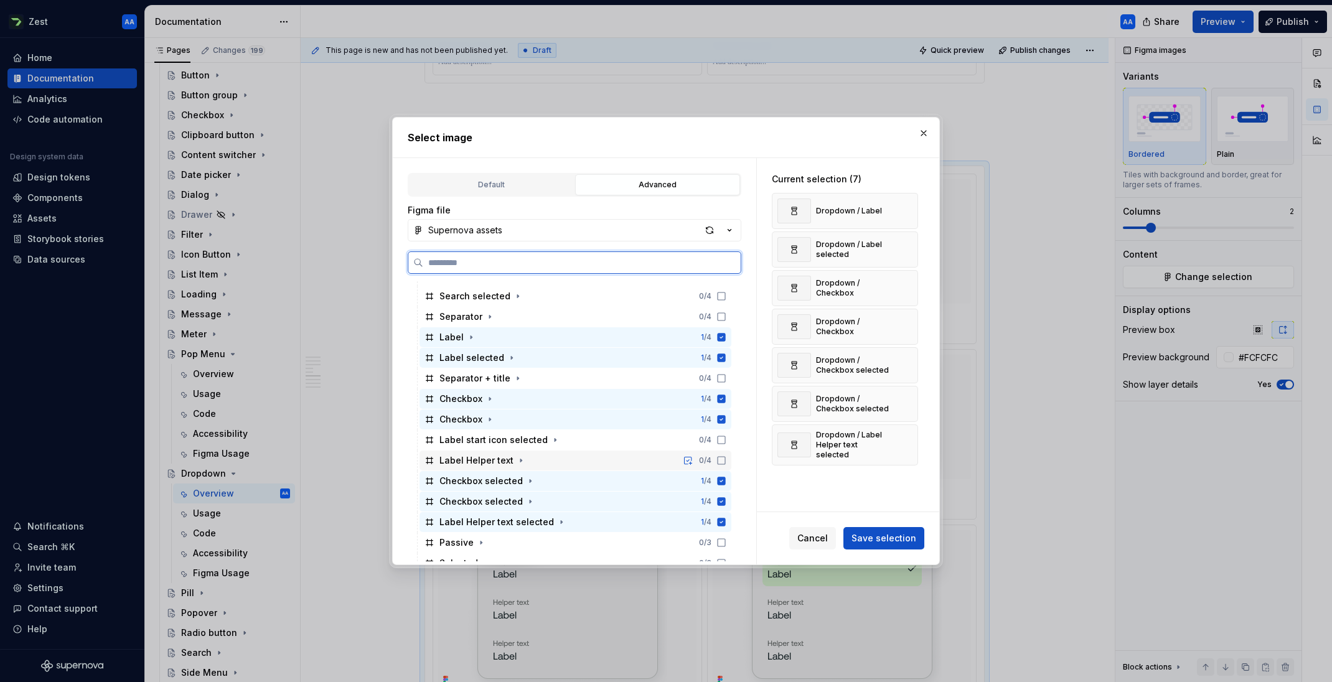
click at [726, 457] on icon at bounding box center [721, 460] width 10 height 10
click at [726, 438] on icon at bounding box center [721, 440] width 10 height 10
click at [725, 375] on icon at bounding box center [720, 378] width 7 height 7
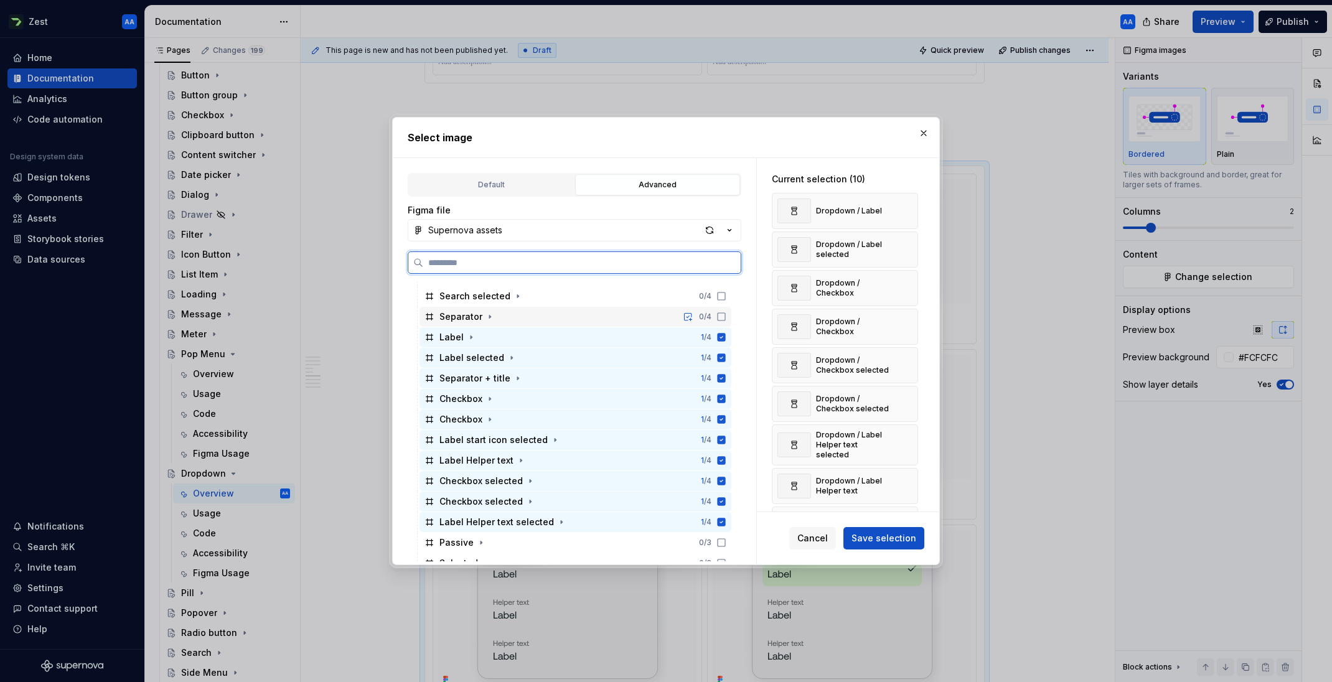
drag, startPoint x: 732, startPoint y: 312, endPoint x: 734, endPoint y: 296, distance: 16.2
click at [731, 310] on div "Separator 0 / 4" at bounding box center [575, 317] width 312 height 20
click at [726, 296] on icon at bounding box center [721, 296] width 10 height 10
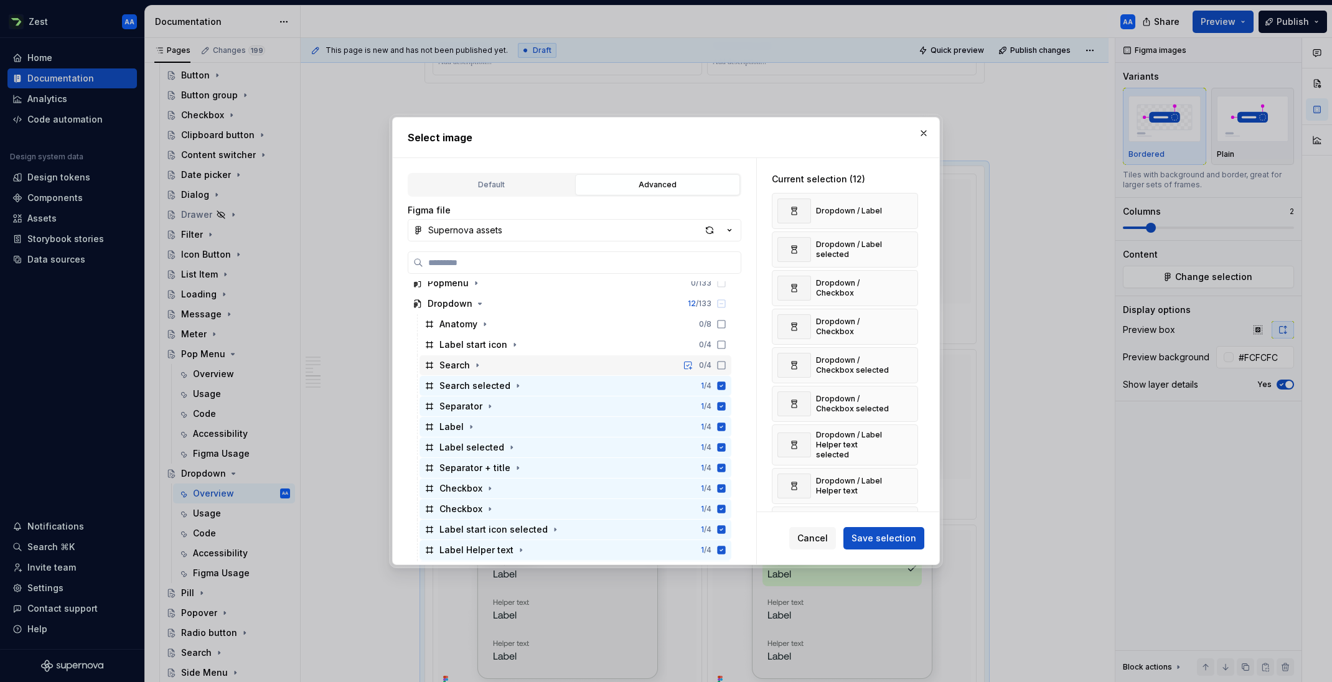
scroll to position [538, 0]
click at [726, 368] on icon at bounding box center [721, 369] width 10 height 10
click at [726, 348] on icon at bounding box center [721, 348] width 10 height 10
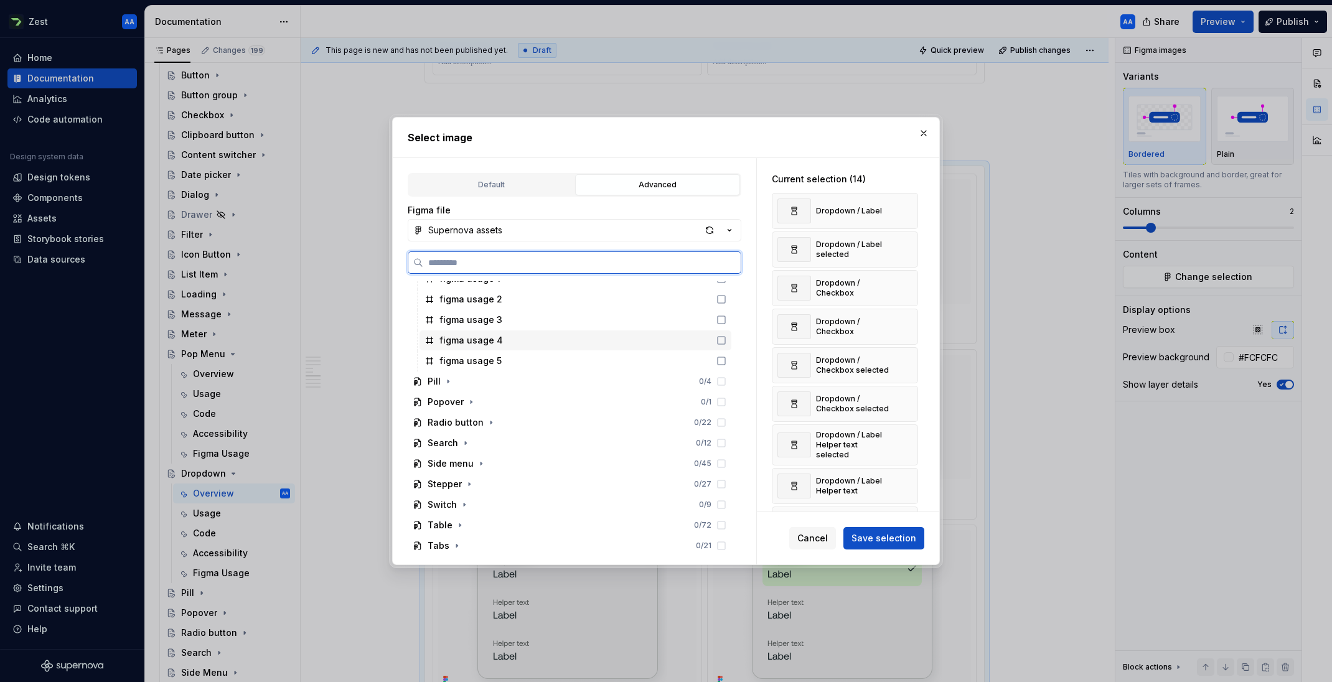
scroll to position [1122, 0]
click at [869, 536] on span "Save selection" at bounding box center [883, 538] width 65 height 12
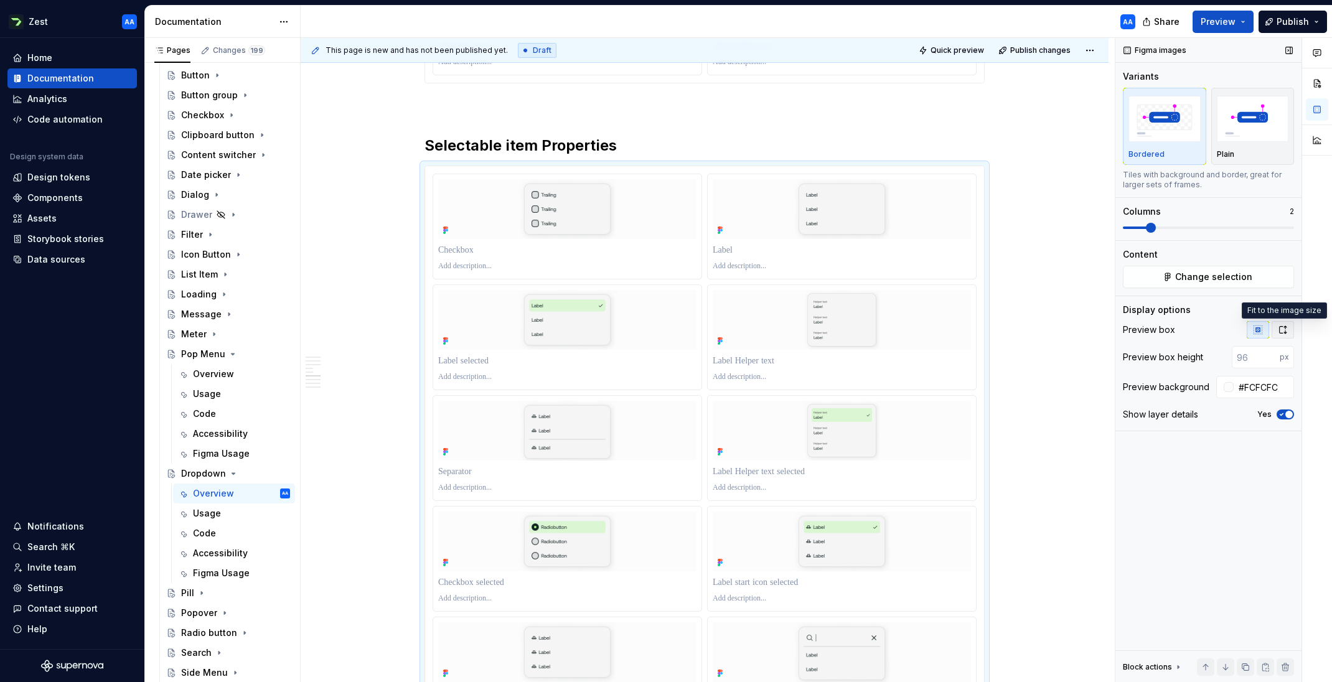
click at [1285, 332] on icon "button" at bounding box center [1282, 330] width 10 height 10
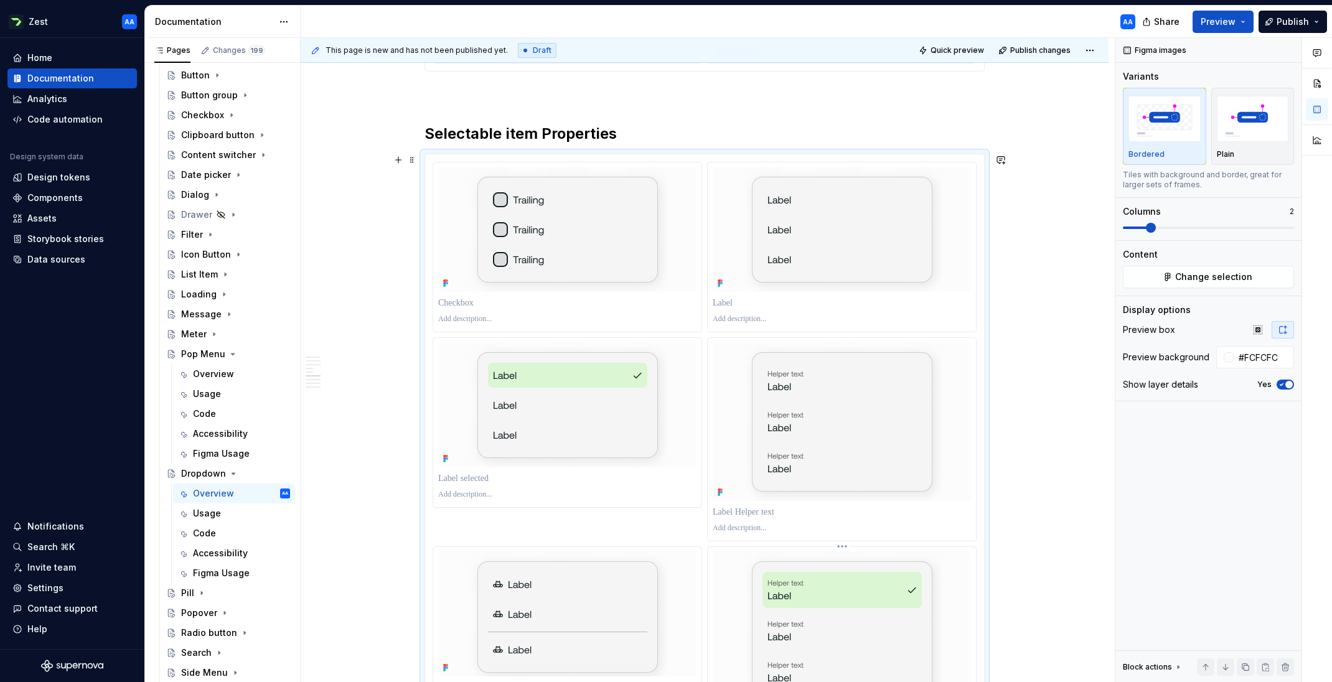
scroll to position [2130, 0]
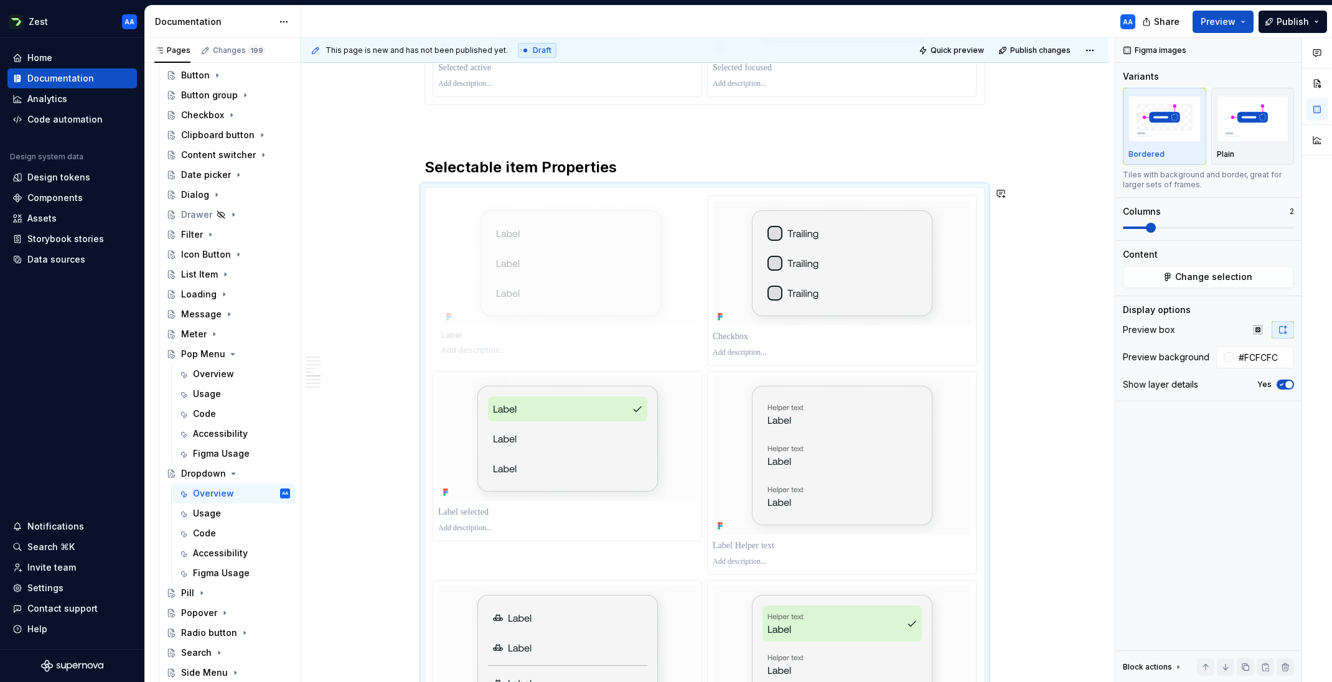
drag, startPoint x: 884, startPoint y: 279, endPoint x: 629, endPoint y: 272, distance: 254.6
click at [630, 271] on body "Zest AA Home Documentation Analytics Code automation Design system data Design …" at bounding box center [666, 341] width 1332 height 682
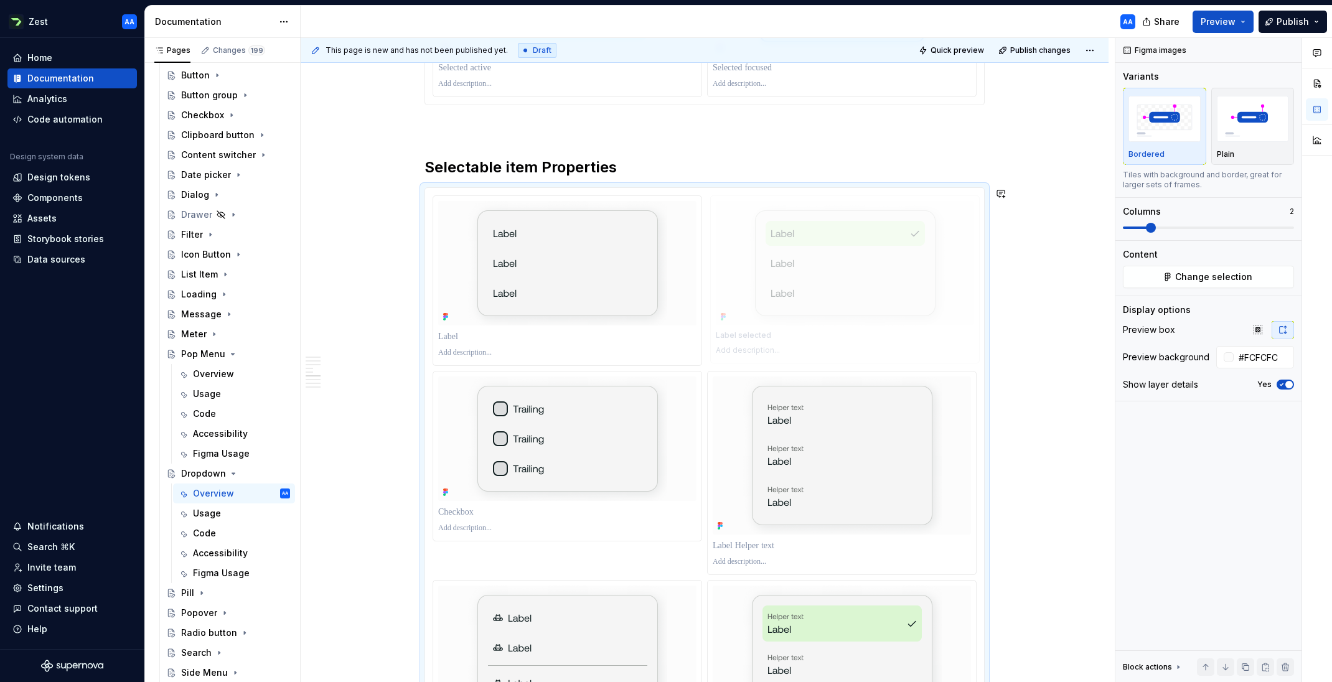
drag, startPoint x: 610, startPoint y: 419, endPoint x: 749, endPoint y: 313, distance: 174.9
click at [749, 313] on body "Zest AA Home Documentation Analytics Code automation Design system data Design …" at bounding box center [666, 341] width 1332 height 682
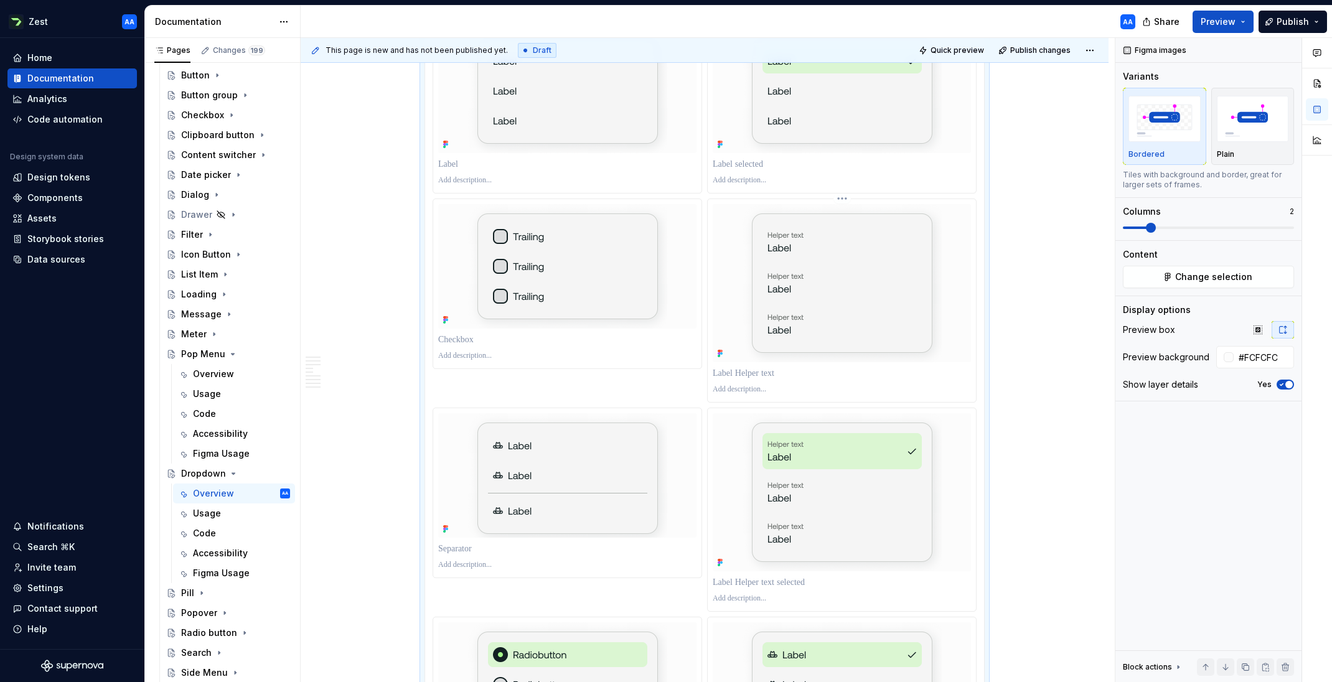
scroll to position [2273, 0]
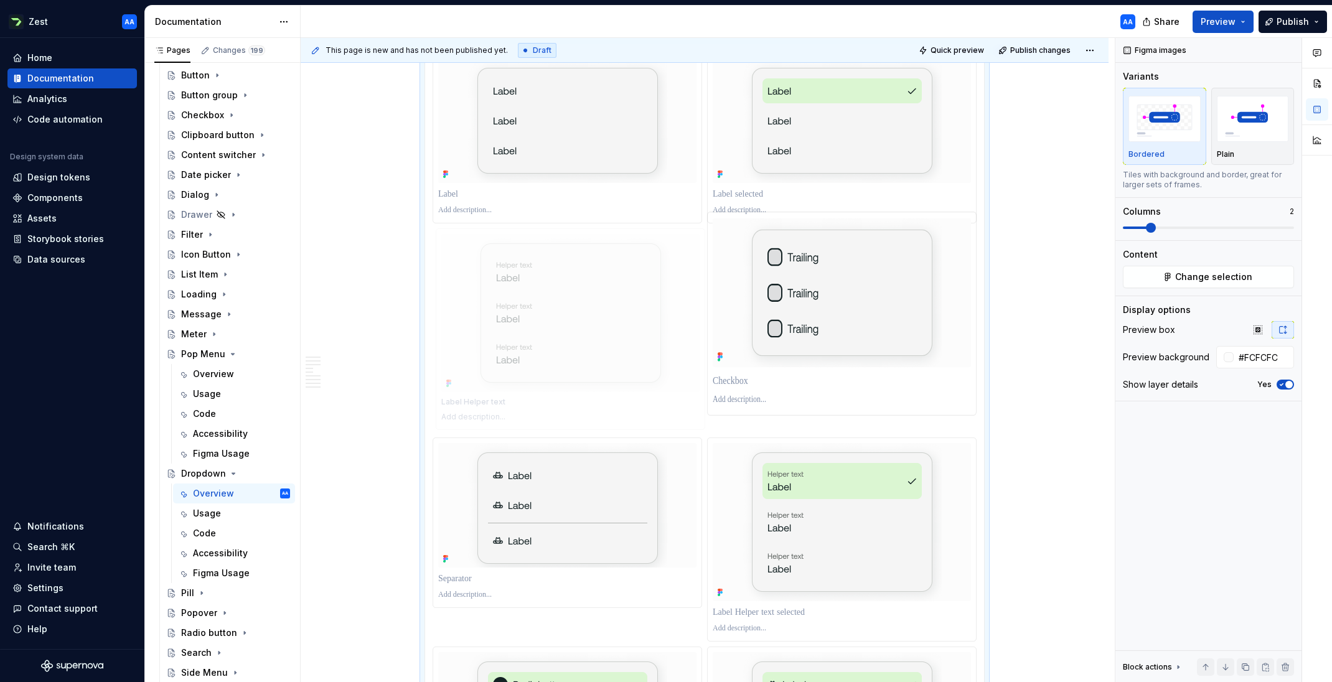
drag, startPoint x: 917, startPoint y: 315, endPoint x: 717, endPoint y: 314, distance: 199.1
click at [717, 314] on body "Zest AA Home Documentation Analytics Code automation Design system data Design …" at bounding box center [666, 341] width 1332 height 682
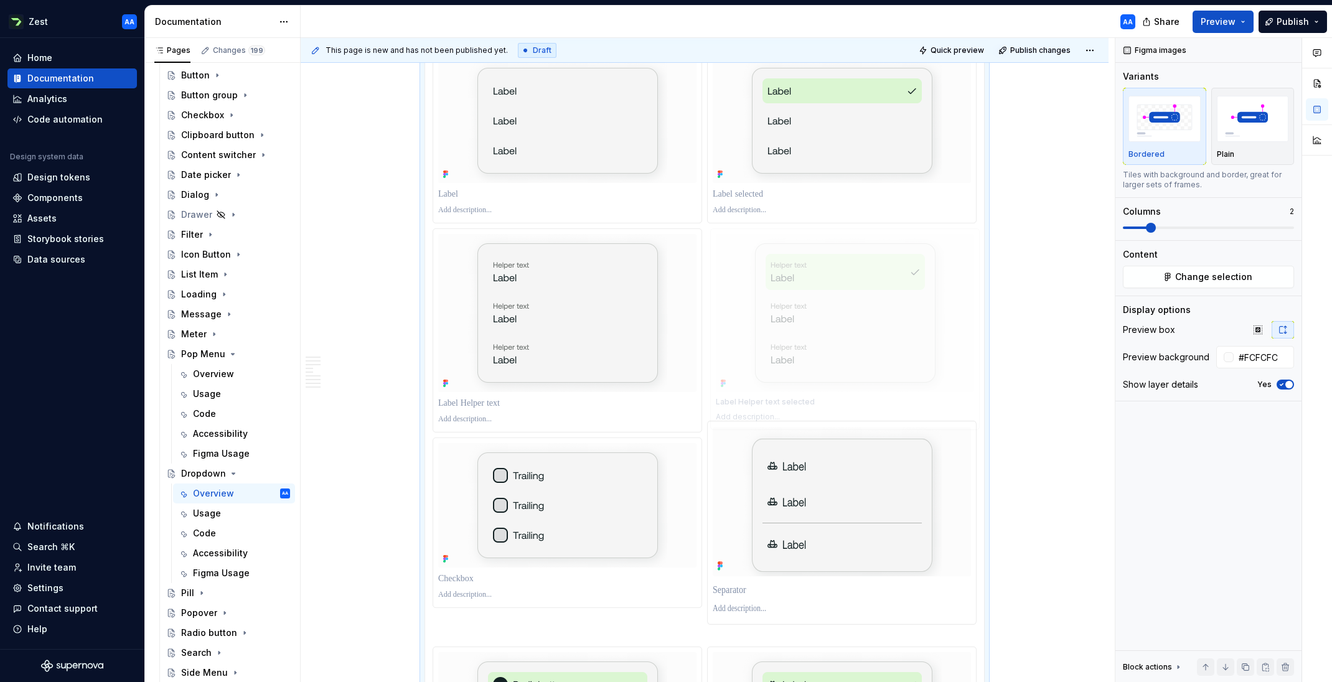
drag, startPoint x: 821, startPoint y: 513, endPoint x: 797, endPoint y: 355, distance: 160.4
click at [797, 355] on body "Zest AA Home Documentation Analytics Code automation Design system data Design …" at bounding box center [666, 341] width 1332 height 682
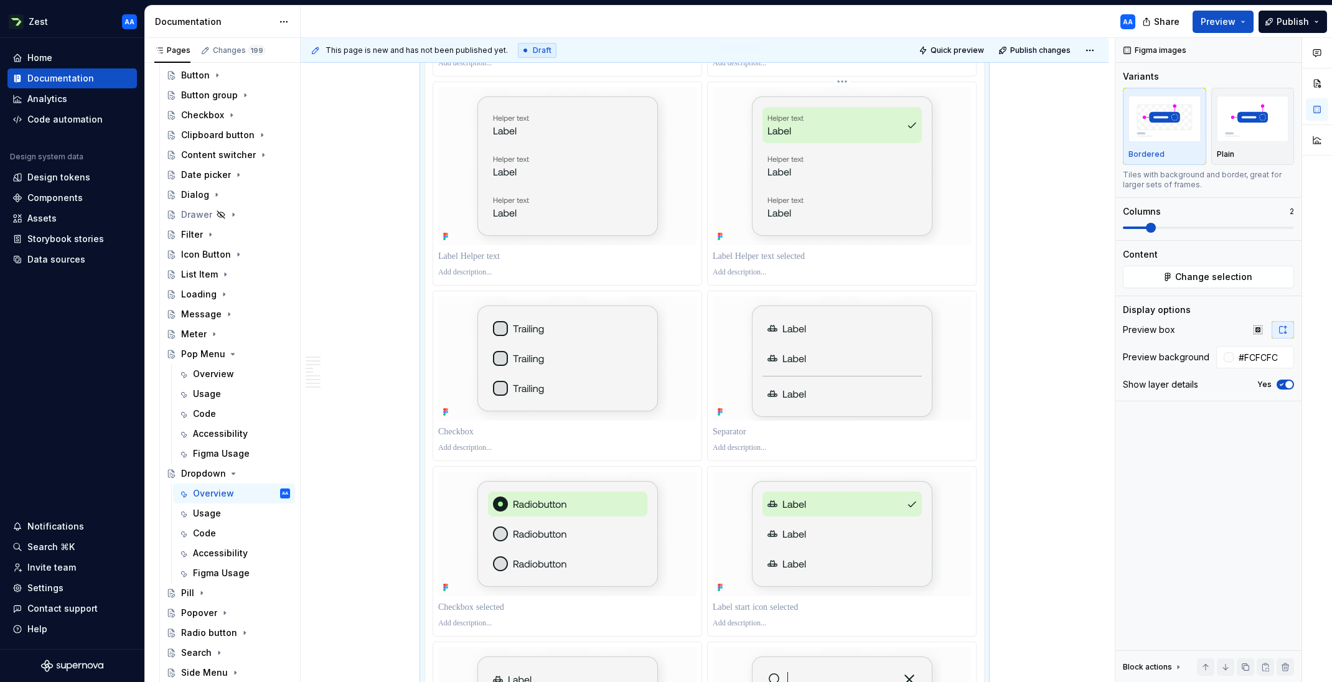
scroll to position [2439, 0]
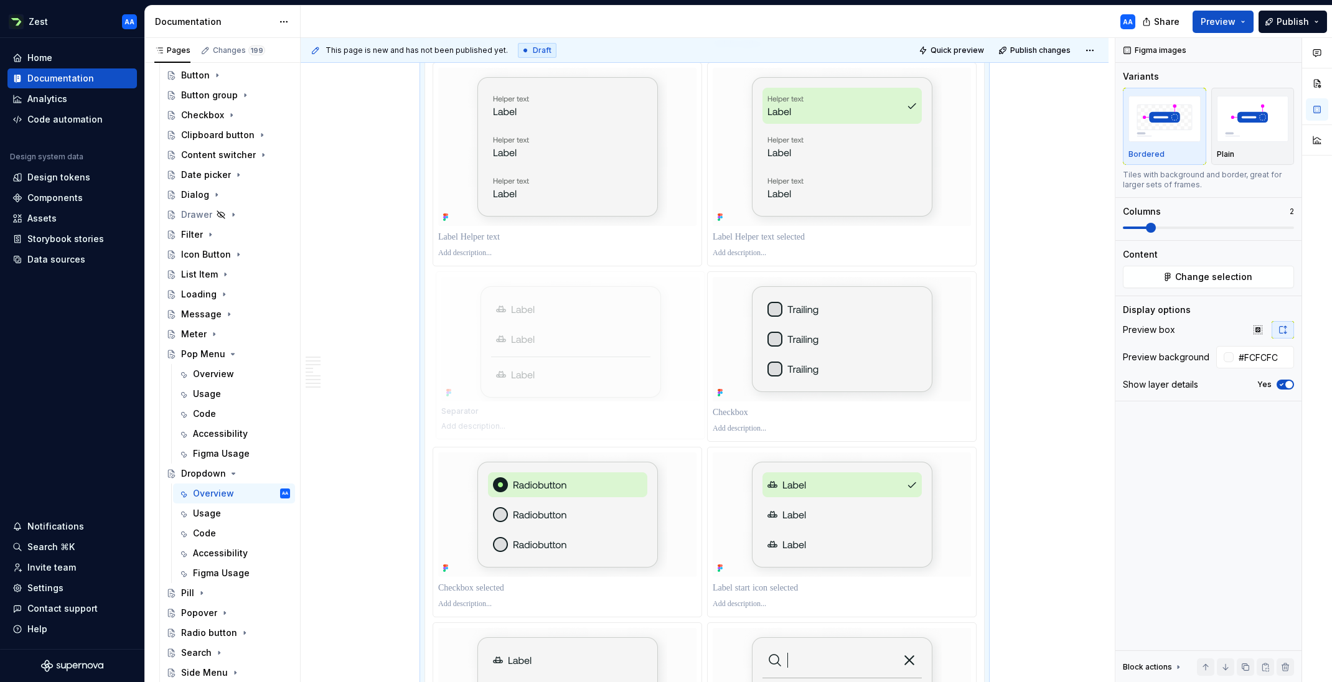
drag, startPoint x: 833, startPoint y: 358, endPoint x: 619, endPoint y: 350, distance: 214.2
click at [619, 350] on body "Zest AA Home Documentation Analytics Code automation Design system data Design …" at bounding box center [666, 341] width 1332 height 682
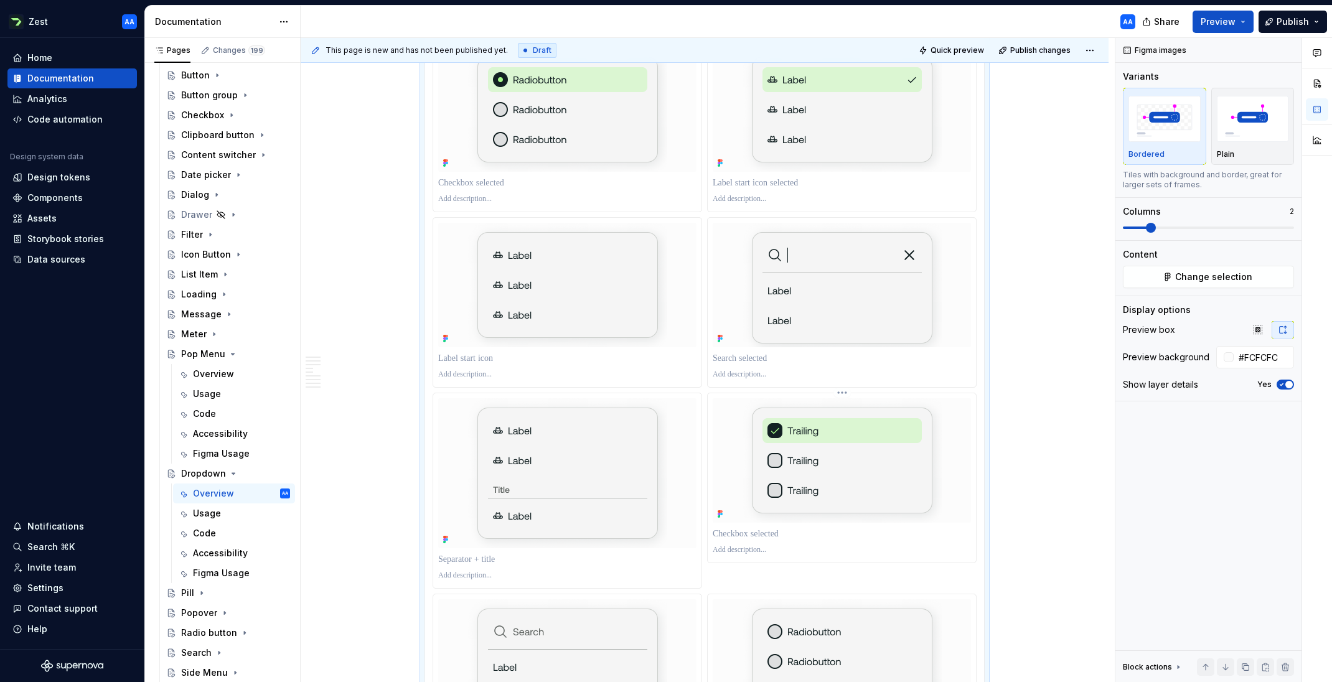
scroll to position [2854, 0]
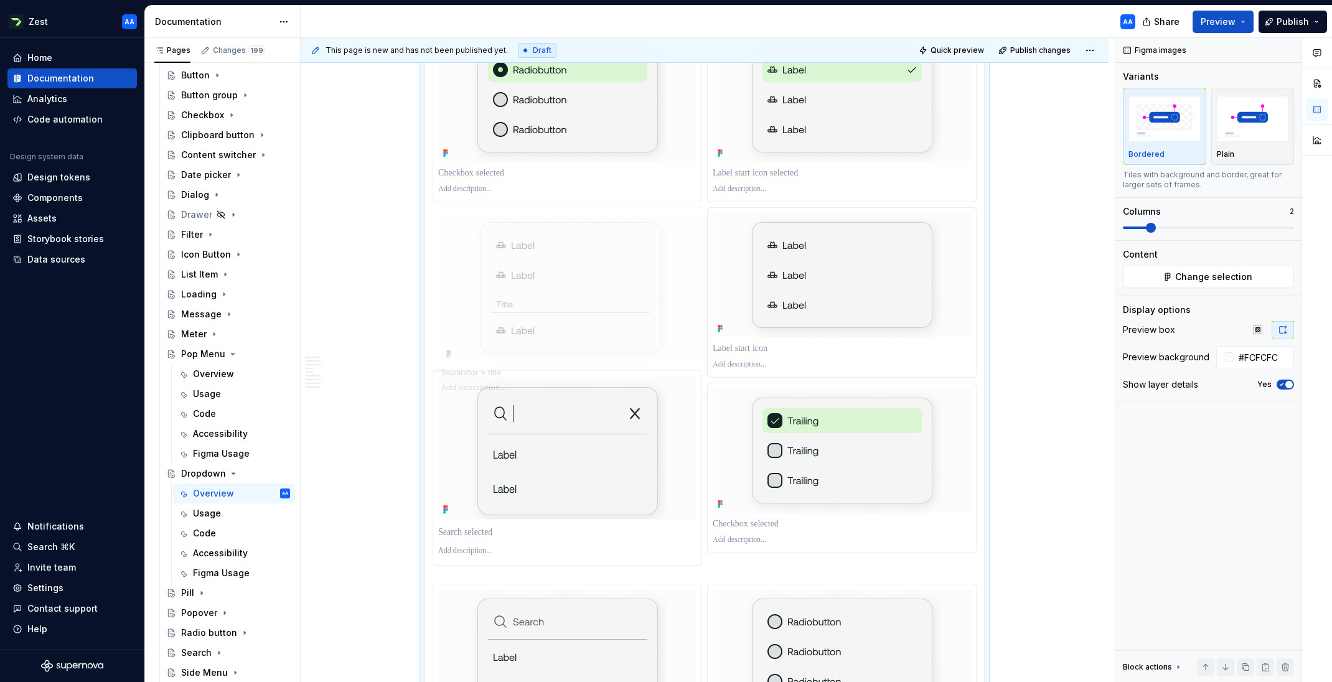
drag, startPoint x: 584, startPoint y: 474, endPoint x: 687, endPoint y: 255, distance: 241.3
click at [687, 255] on body "Zest AA Home Documentation Analytics Code automation Design system data Design …" at bounding box center [666, 341] width 1332 height 682
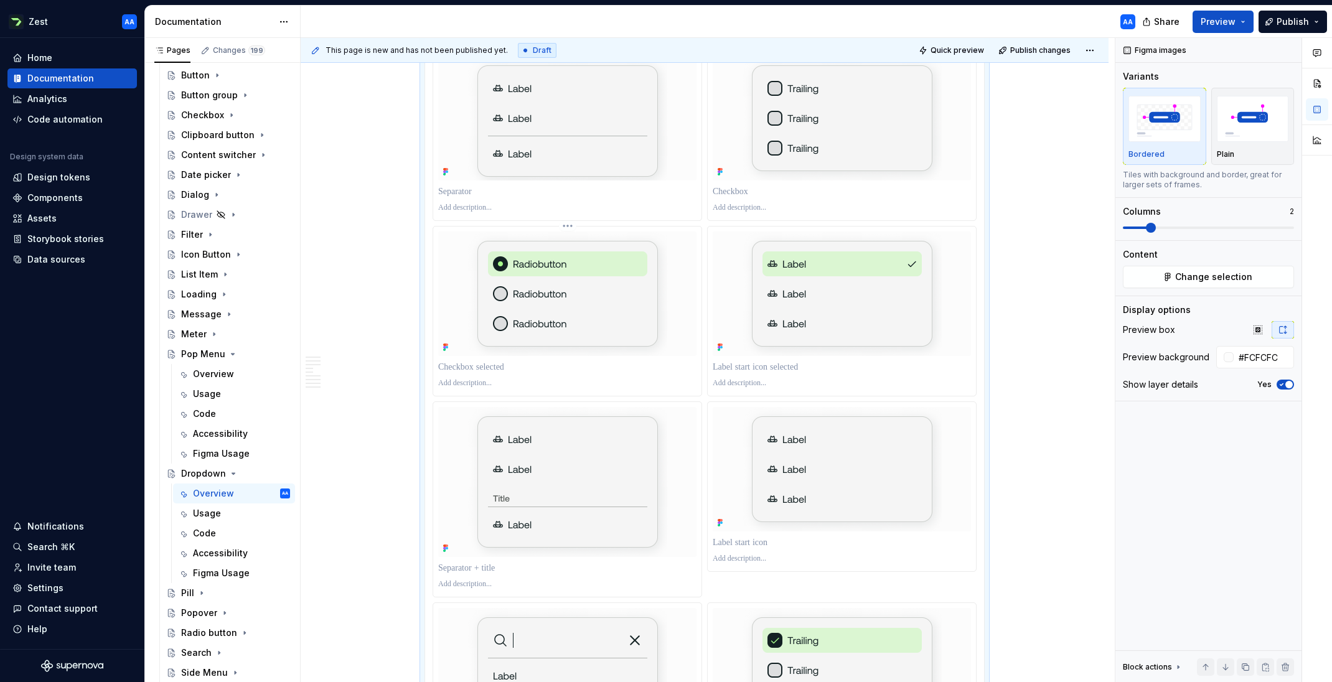
scroll to position [2642, 0]
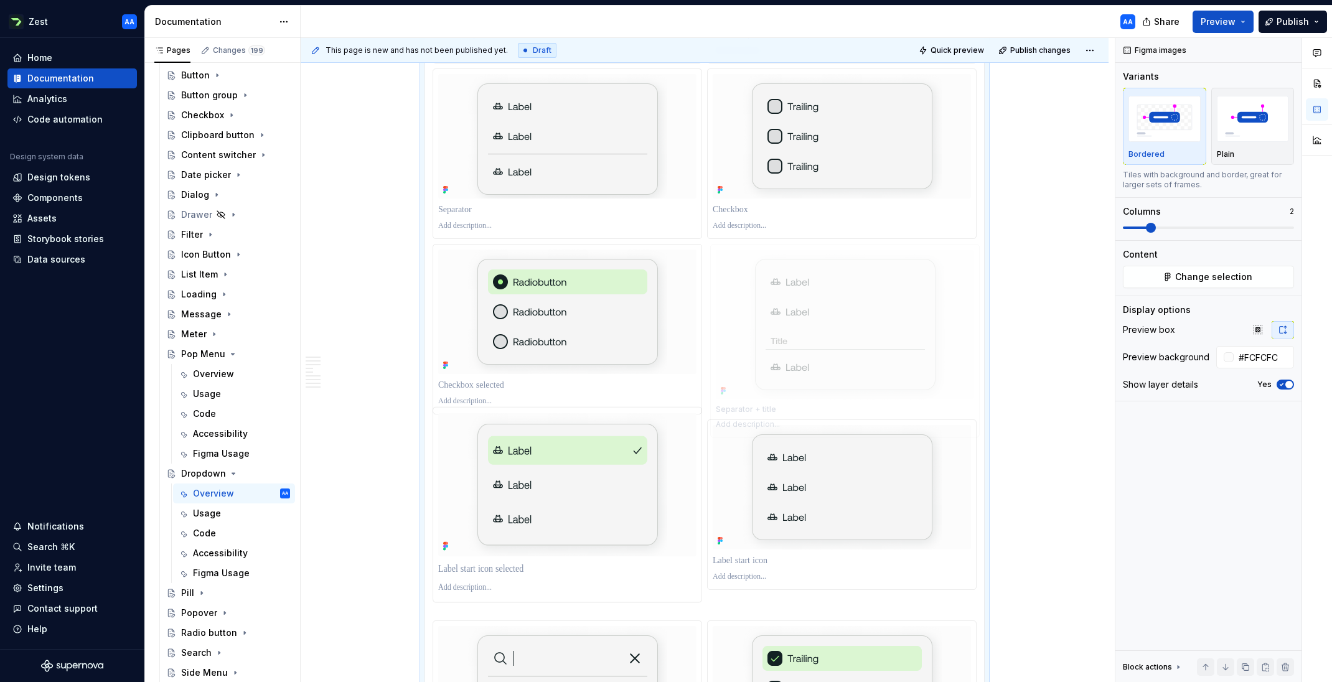
drag, startPoint x: 578, startPoint y: 493, endPoint x: 752, endPoint y: 382, distance: 205.9
click at [752, 382] on body "Zest AA Home Documentation Analytics Code automation Design system data Design …" at bounding box center [666, 341] width 1332 height 682
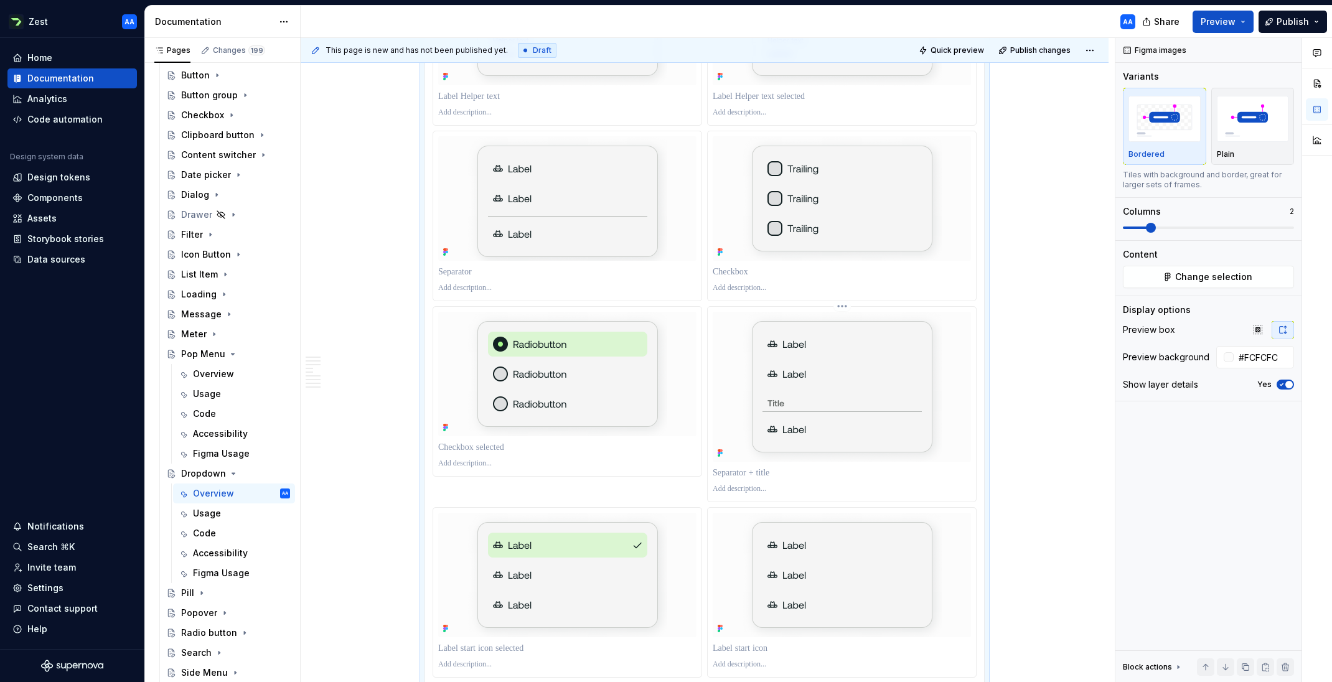
scroll to position [2501, 0]
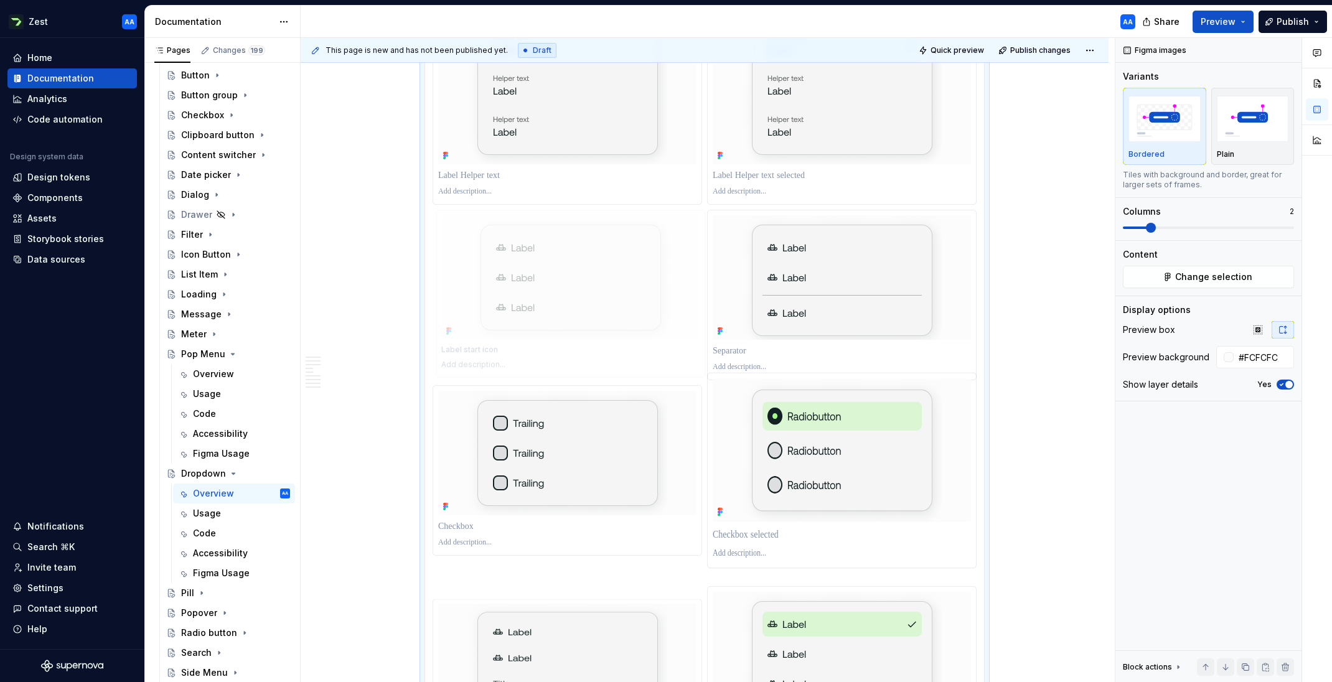
drag, startPoint x: 845, startPoint y: 632, endPoint x: 553, endPoint y: 180, distance: 537.6
click at [553, 180] on body "Zest AA Home Documentation Analytics Code automation Design system data Design …" at bounding box center [666, 341] width 1332 height 682
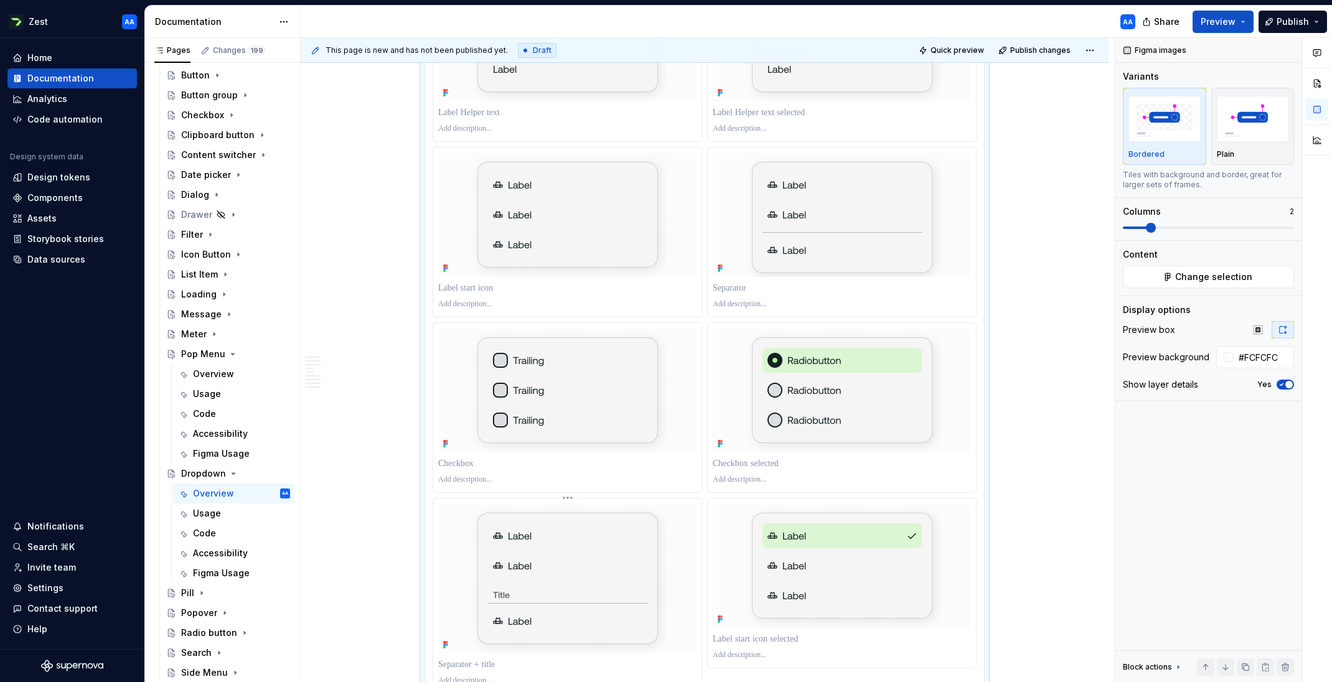
scroll to position [2564, 0]
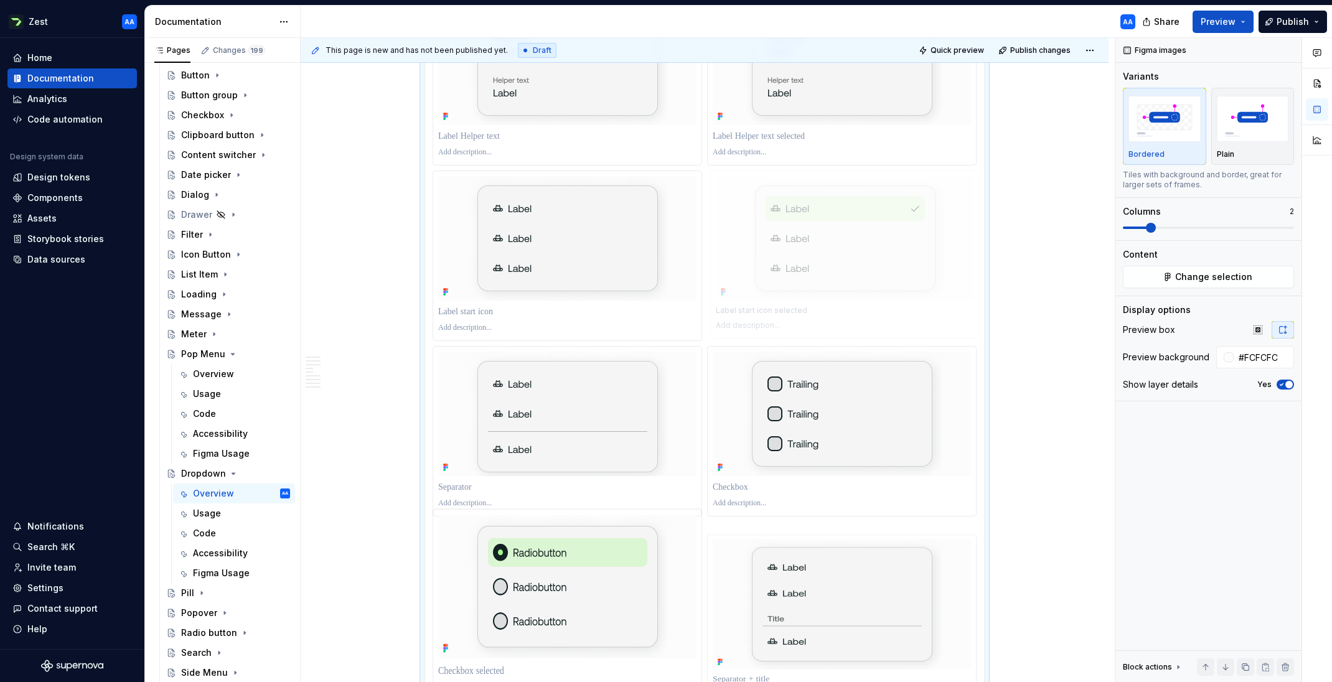
drag, startPoint x: 781, startPoint y: 545, endPoint x: 774, endPoint y: 220, distance: 324.9
click at [774, 220] on body "Zest AA Home Documentation Analytics Code automation Design system data Design …" at bounding box center [666, 341] width 1332 height 682
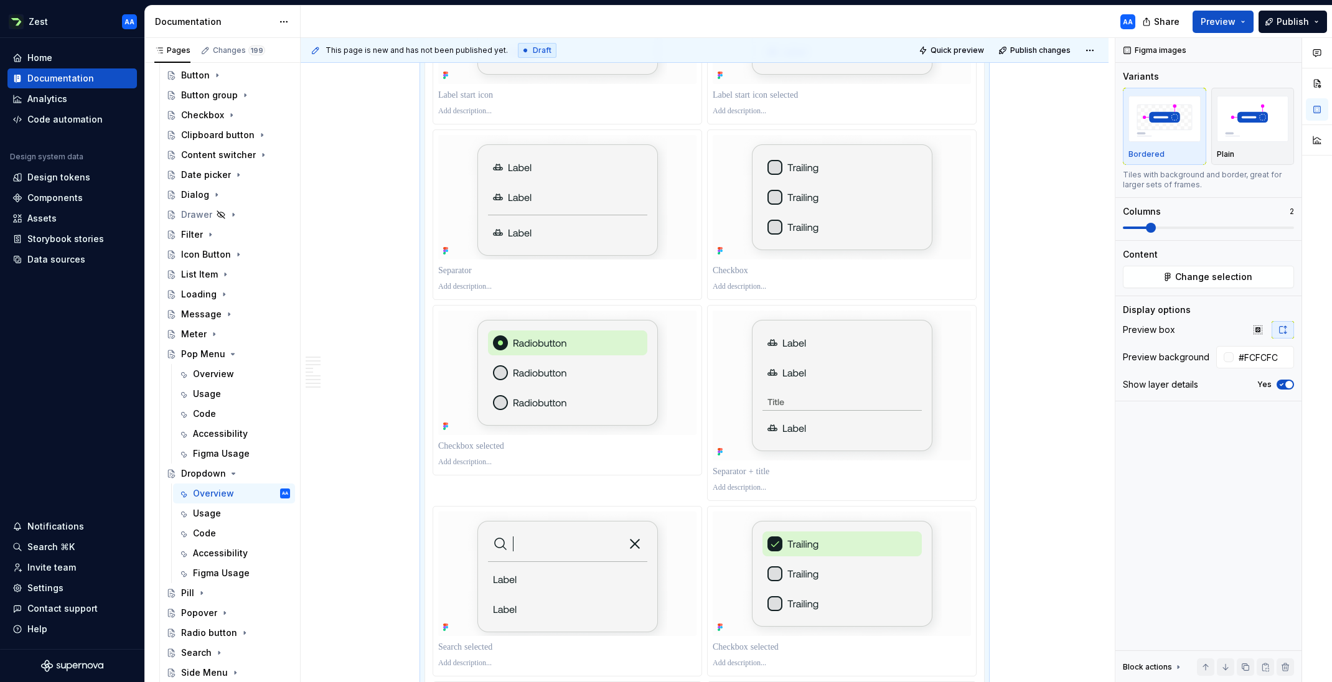
scroll to position [2764, 0]
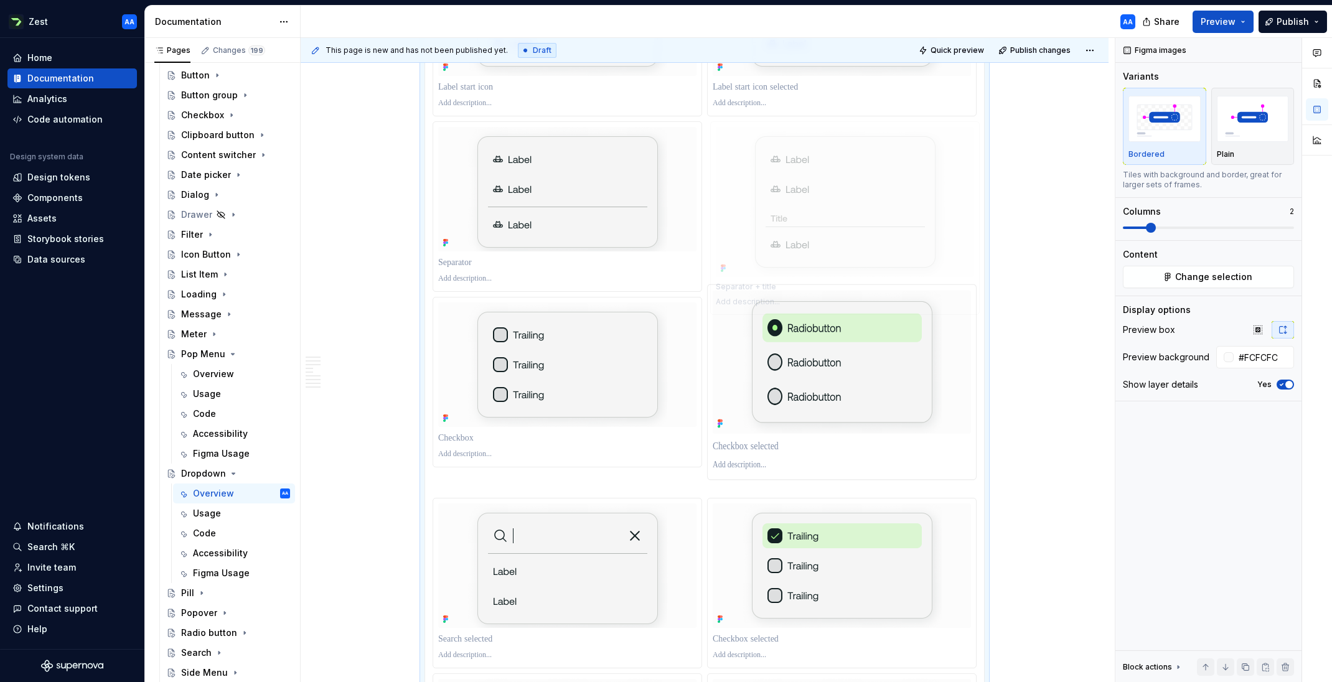
drag, startPoint x: 828, startPoint y: 386, endPoint x: 767, endPoint y: 231, distance: 166.5
click at [768, 232] on body "Zest AA Home Documentation Analytics Code automation Design system data Design …" at bounding box center [666, 341] width 1332 height 682
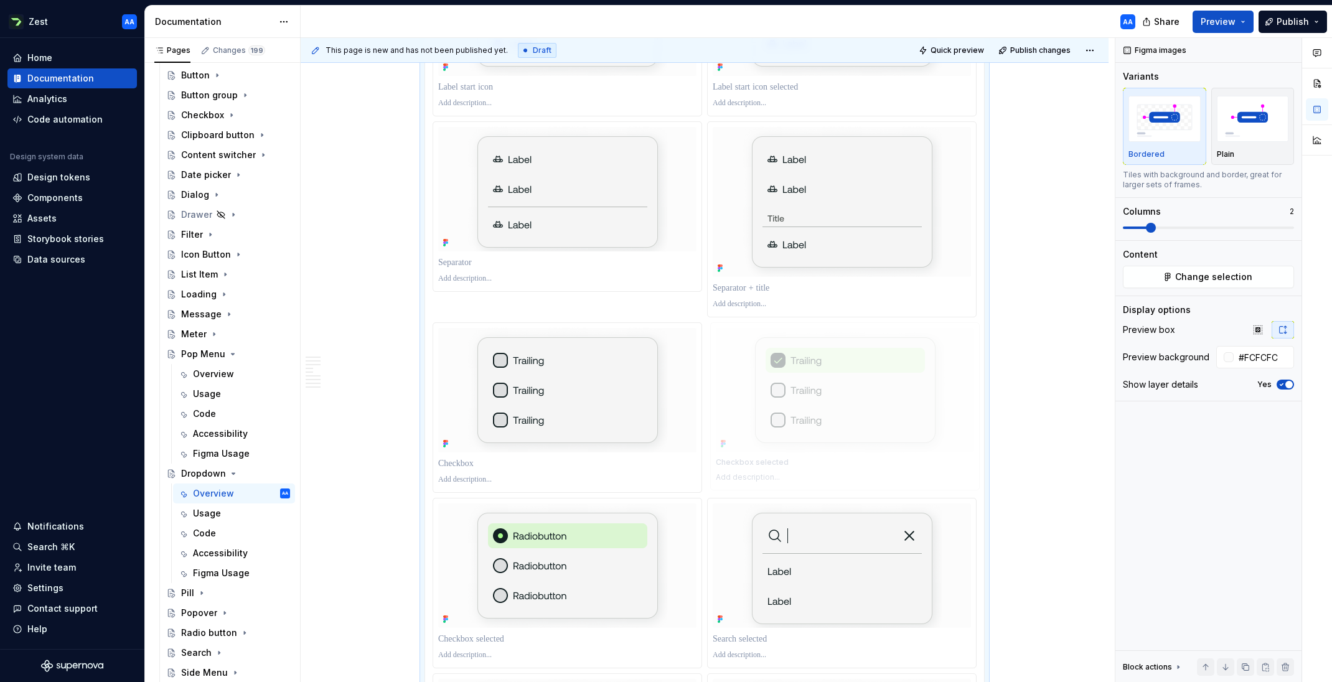
drag, startPoint x: 799, startPoint y: 547, endPoint x: 762, endPoint y: 410, distance: 141.7
click at [762, 410] on body "Zest AA Home Documentation Analytics Code automation Design system data Design …" at bounding box center [666, 341] width 1332 height 682
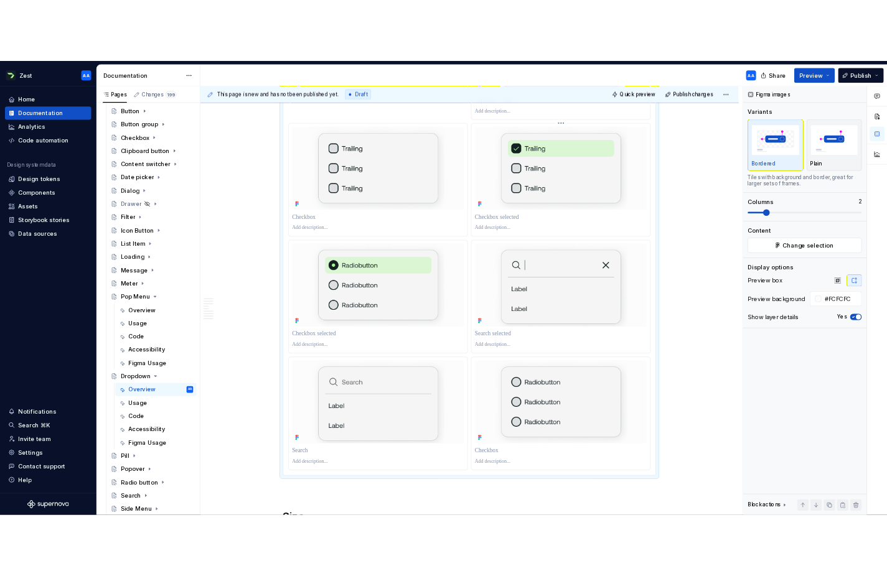
scroll to position [3077, 0]
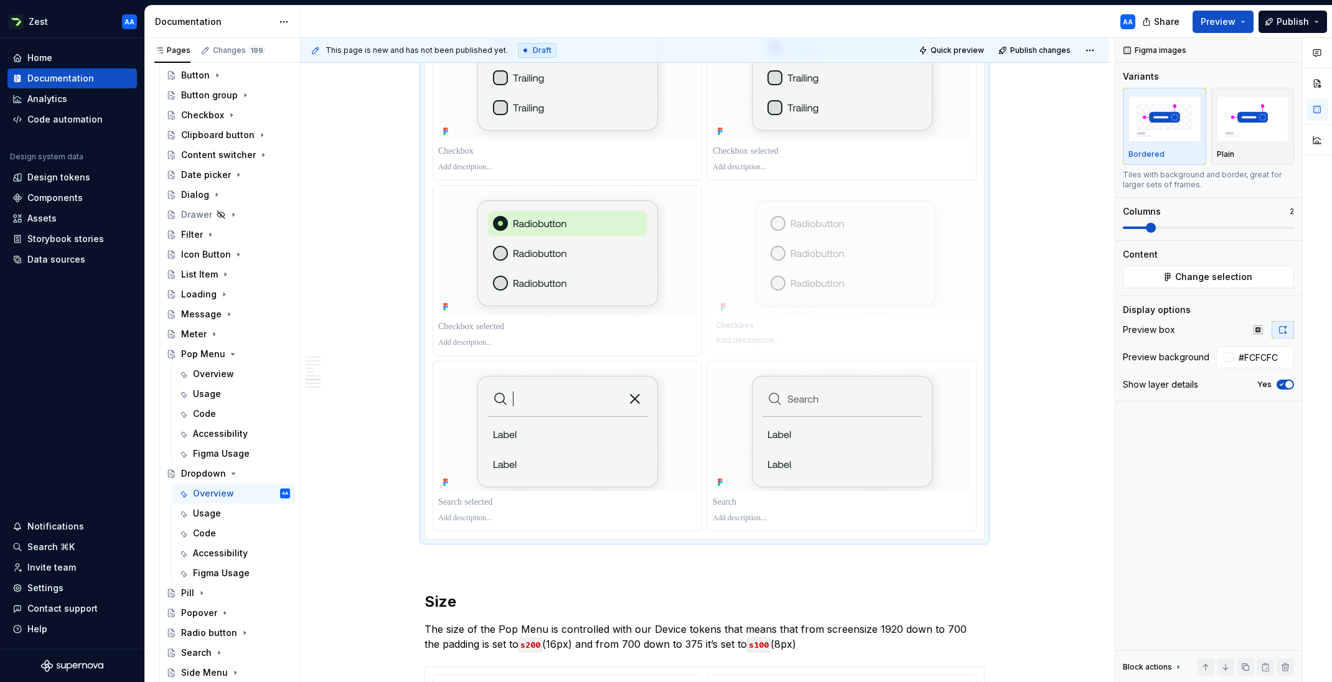
drag, startPoint x: 817, startPoint y: 414, endPoint x: 791, endPoint y: 268, distance: 148.5
click at [791, 268] on body "Zest AA Home Documentation Analytics Code automation Design system data Design …" at bounding box center [666, 341] width 1332 height 682
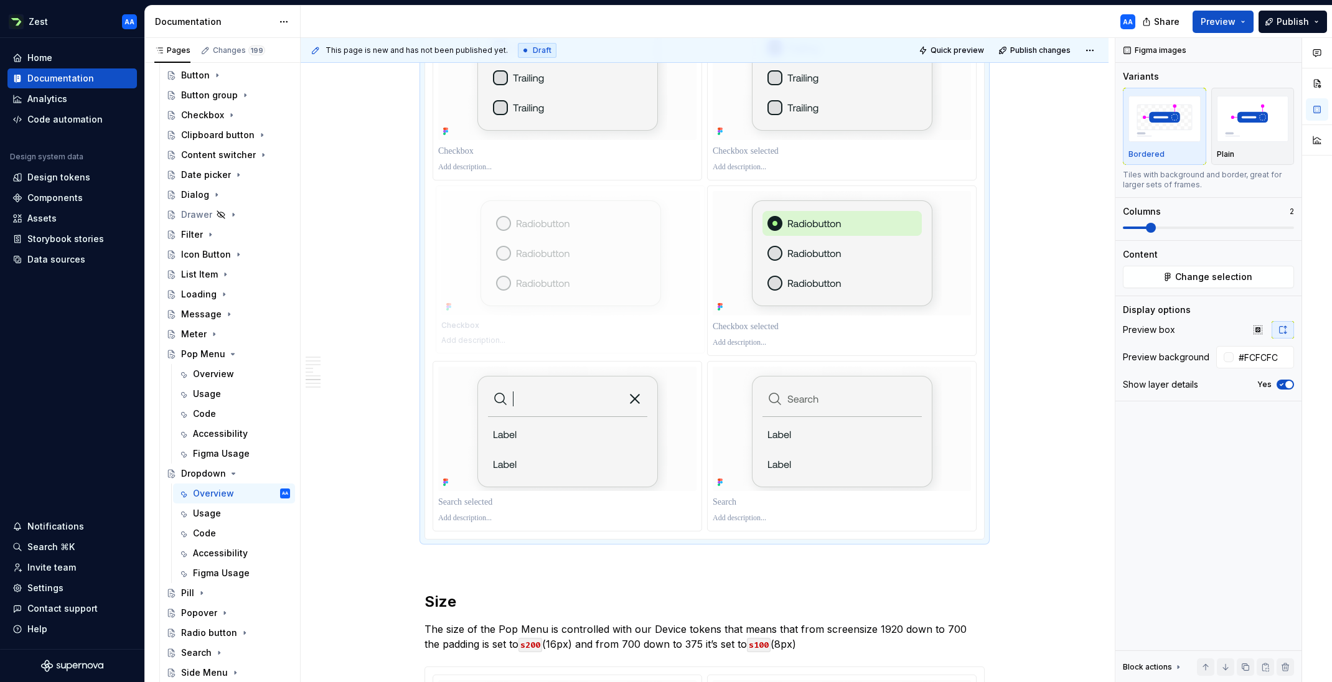
drag, startPoint x: 818, startPoint y: 264, endPoint x: 625, endPoint y: 259, distance: 193.0
click at [625, 259] on body "Zest AA Home Documentation Analytics Code automation Design system data Design …" at bounding box center [666, 341] width 1332 height 682
drag, startPoint x: 850, startPoint y: 437, endPoint x: 581, endPoint y: 445, distance: 269.5
click at [581, 445] on body "Zest AA Home Documentation Analytics Code automation Design system data Design …" at bounding box center [666, 341] width 1332 height 682
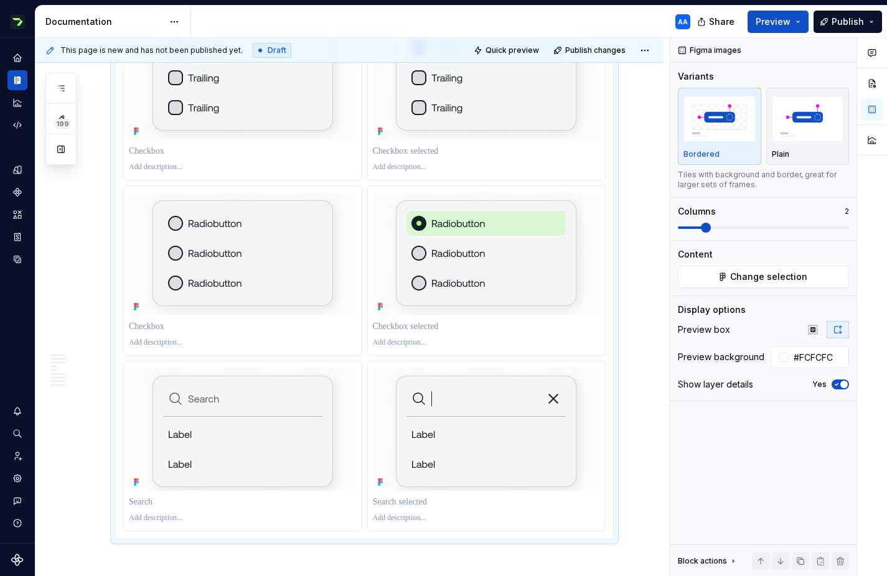
scroll to position [3091, 0]
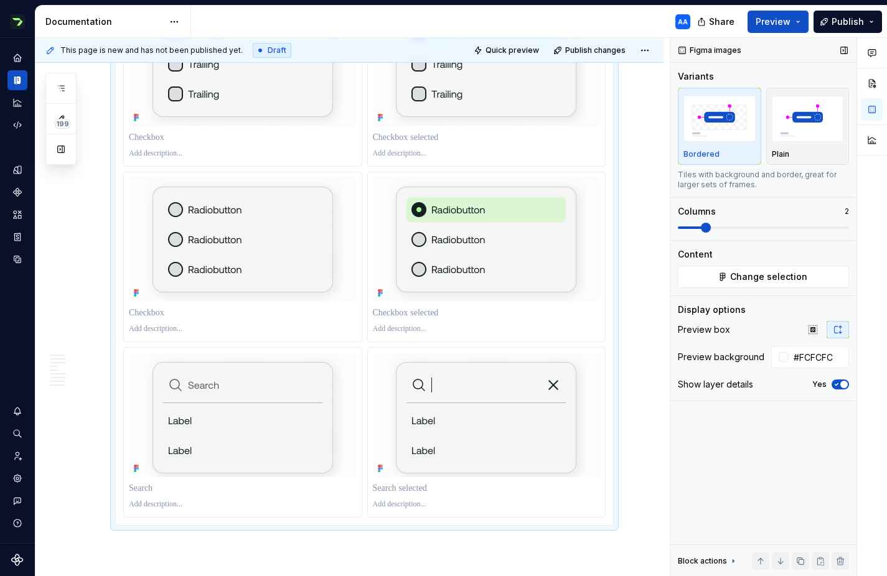
type textarea "*"
